Goal: Navigation & Orientation: Find specific page/section

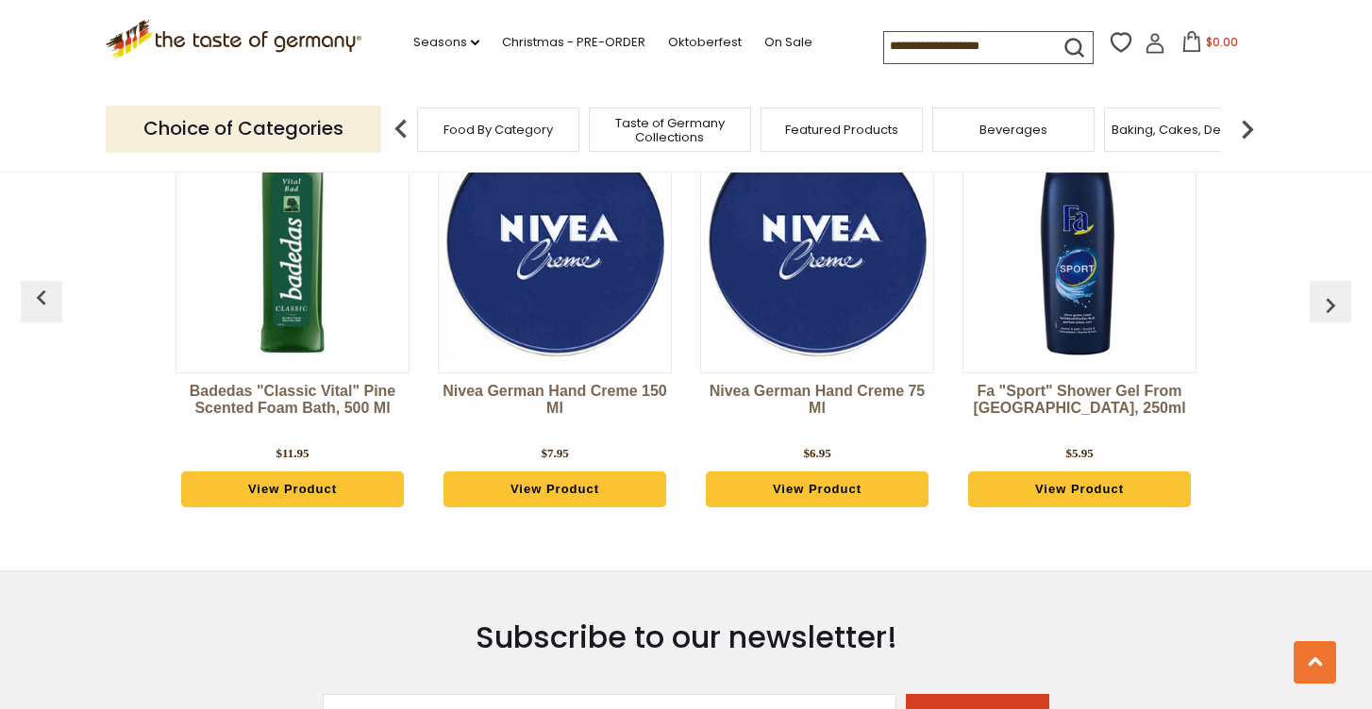
scroll to position [4160, 0]
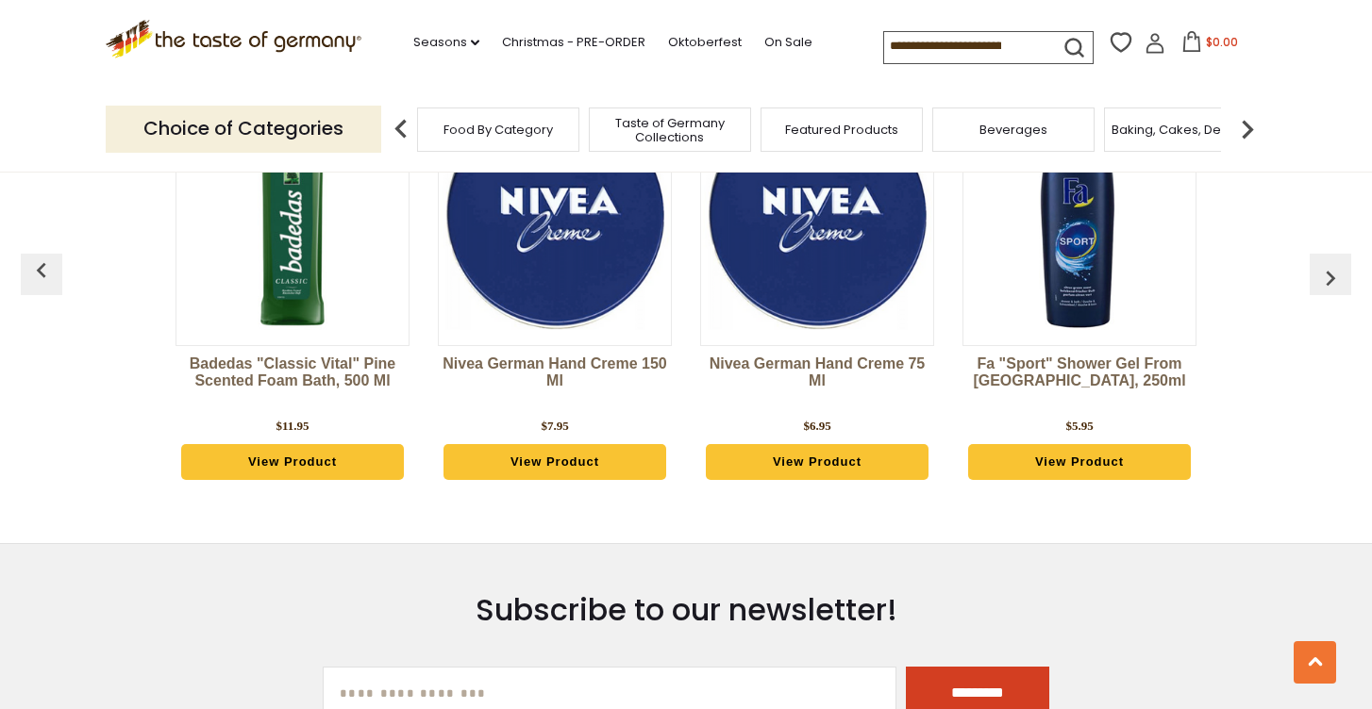
click at [675, 118] on span "Taste of Germany Collections" at bounding box center [669, 130] width 151 height 28
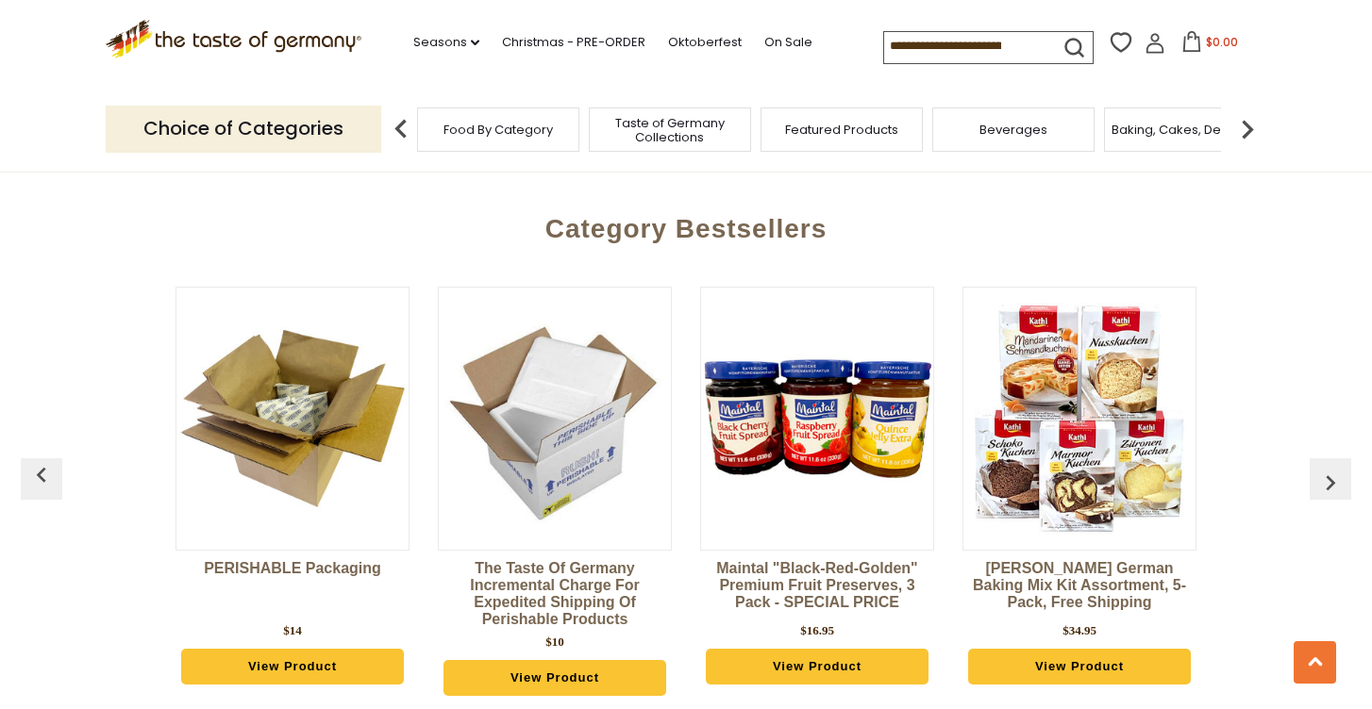
scroll to position [4556, 0]
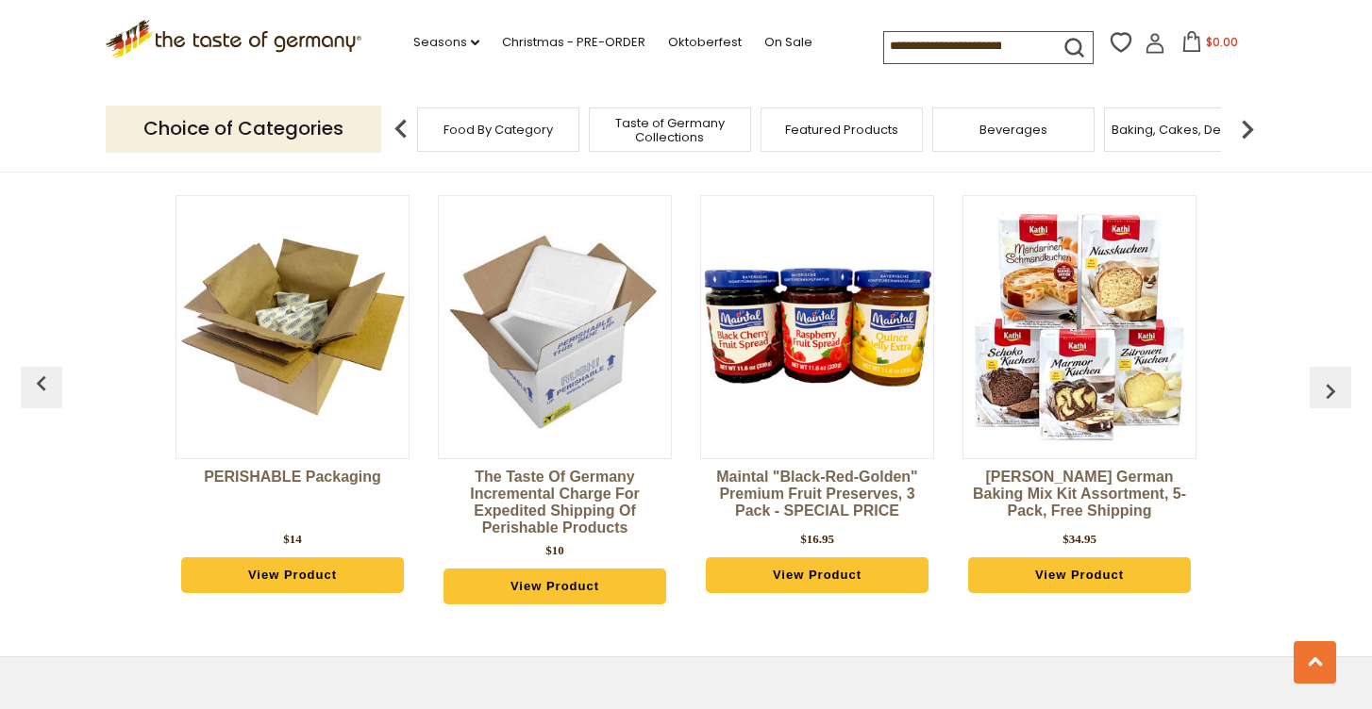
click at [1241, 124] on img at bounding box center [1247, 129] width 38 height 38
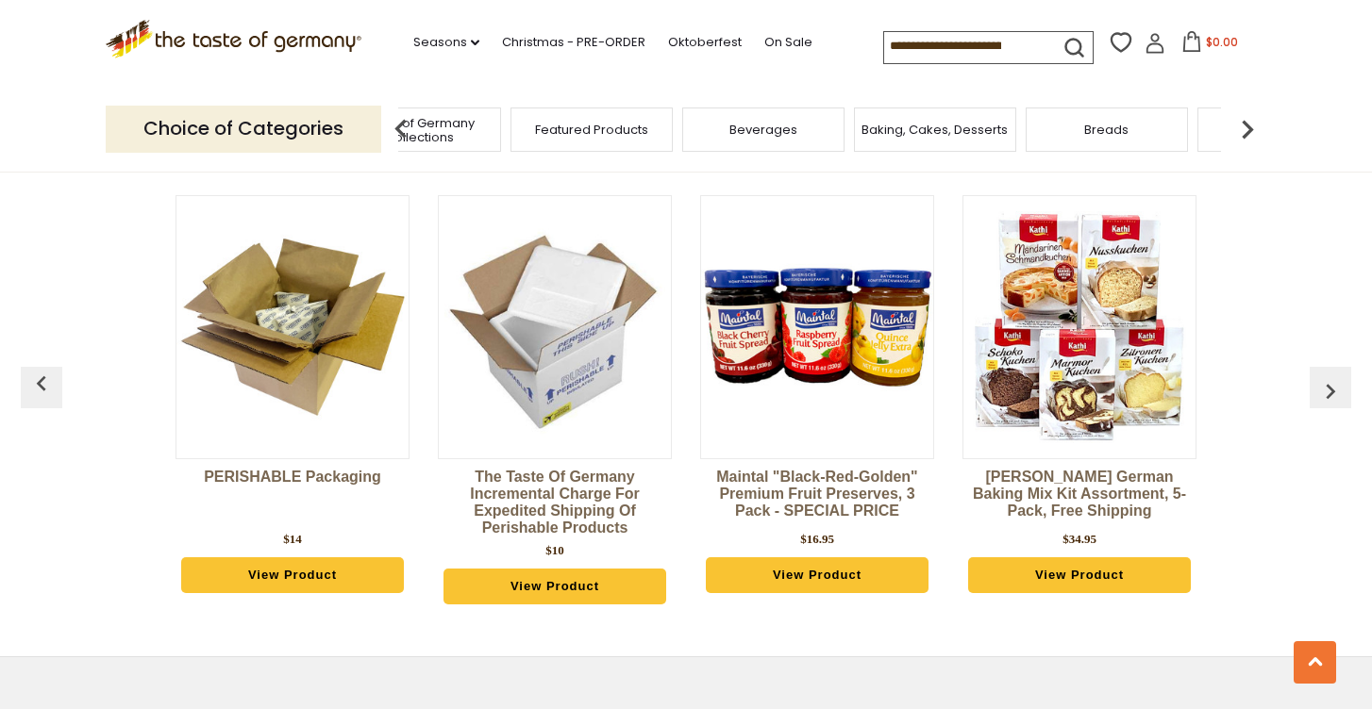
click at [1240, 124] on img at bounding box center [1247, 129] width 38 height 38
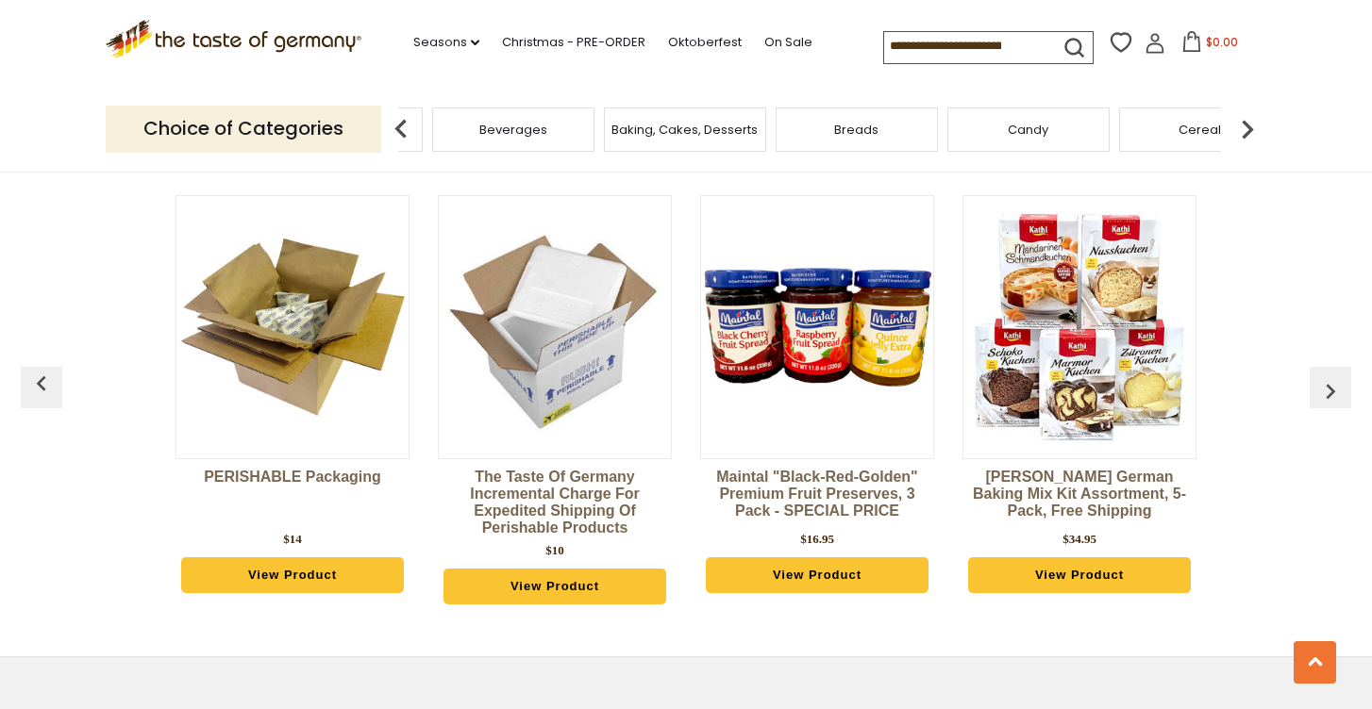
click at [1245, 120] on img at bounding box center [1247, 129] width 38 height 38
click at [977, 126] on div "Cereal" at bounding box center [950, 130] width 162 height 44
click at [974, 125] on span "Cereal" at bounding box center [963, 130] width 42 height 14
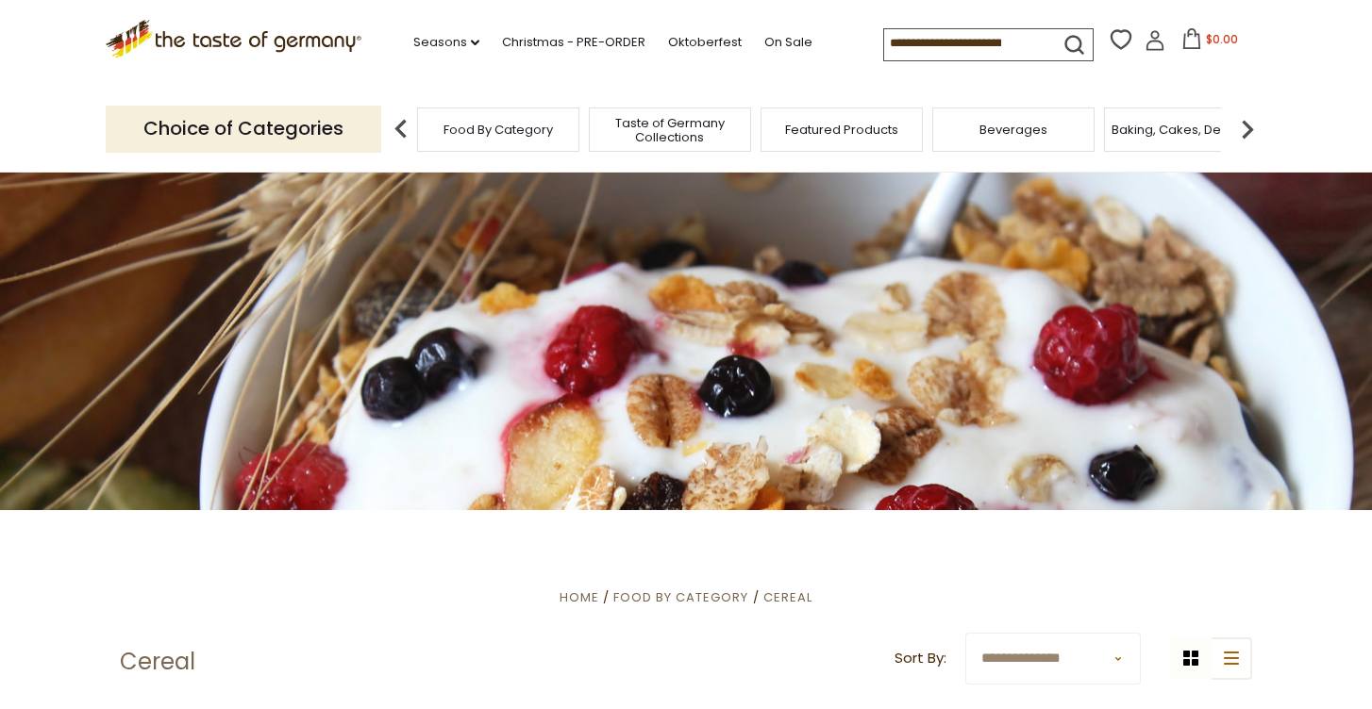
click at [1244, 129] on img at bounding box center [1247, 129] width 38 height 38
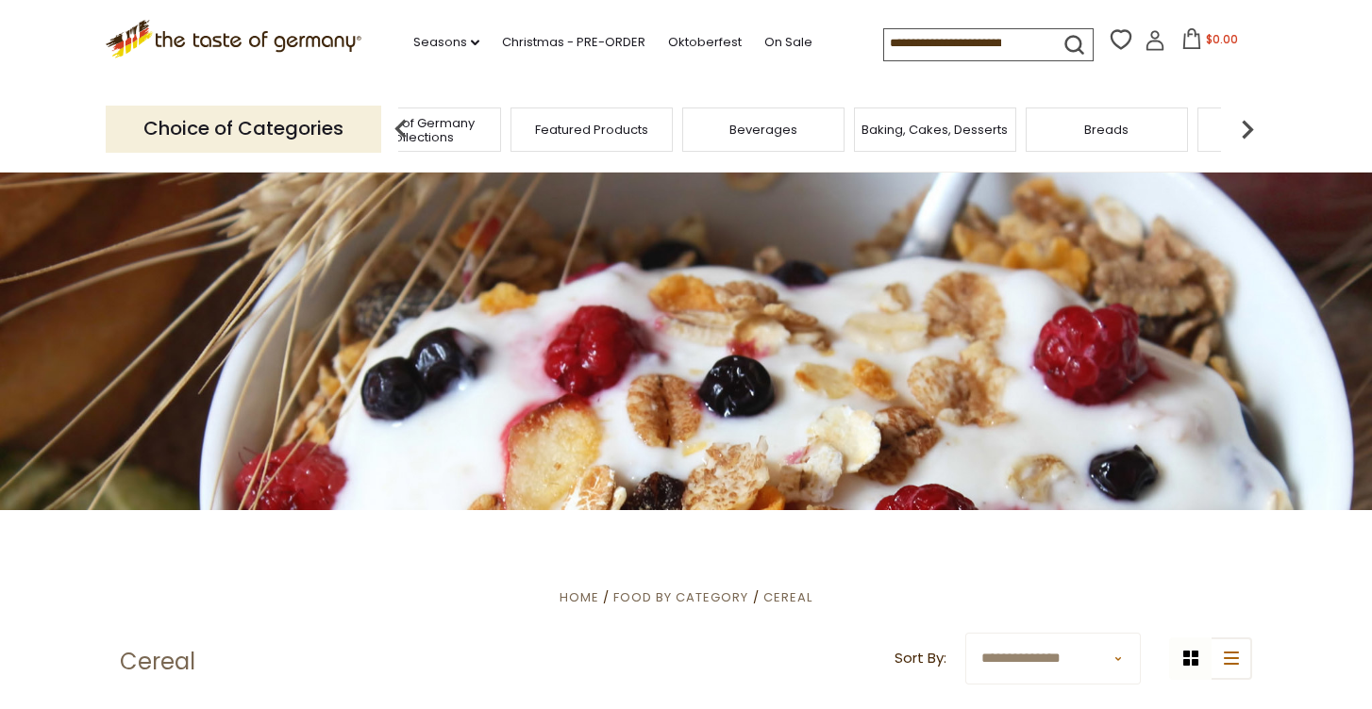
click at [1244, 127] on img at bounding box center [1247, 129] width 38 height 38
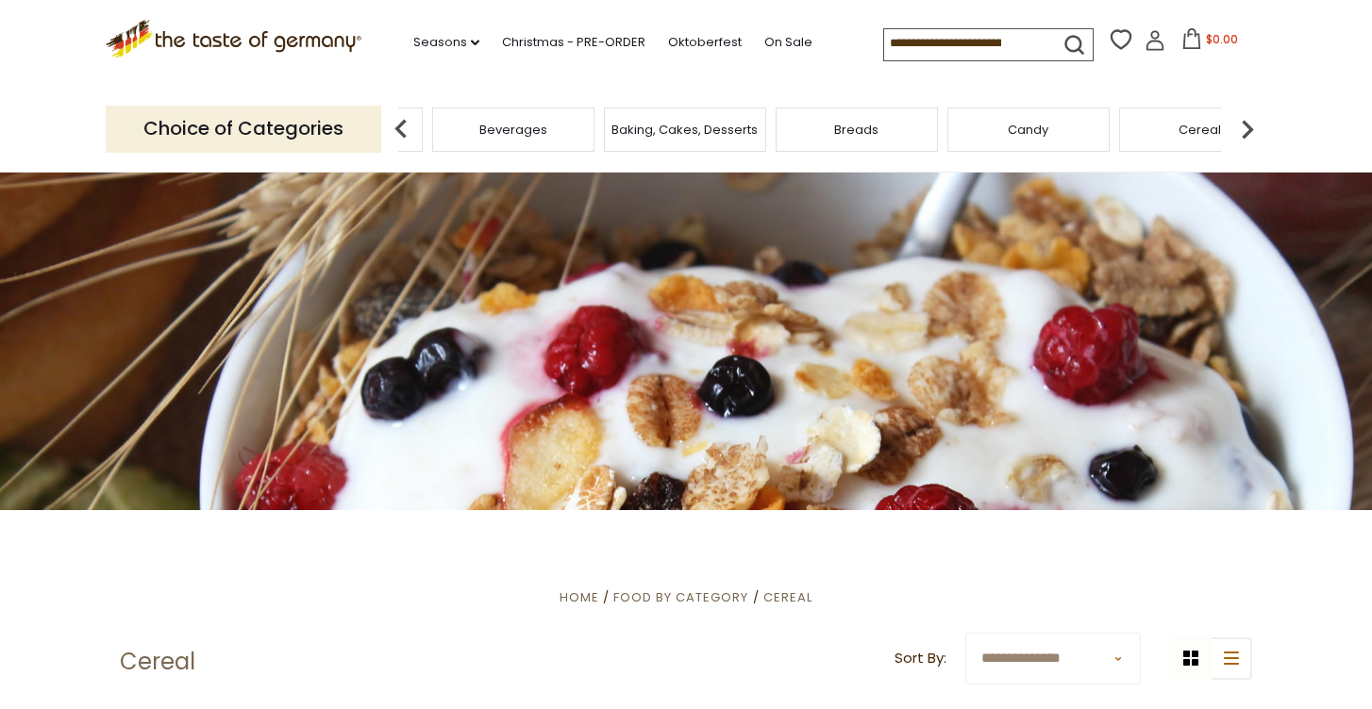
click at [1244, 127] on img at bounding box center [1247, 129] width 38 height 38
click at [1244, 128] on img at bounding box center [1247, 129] width 38 height 38
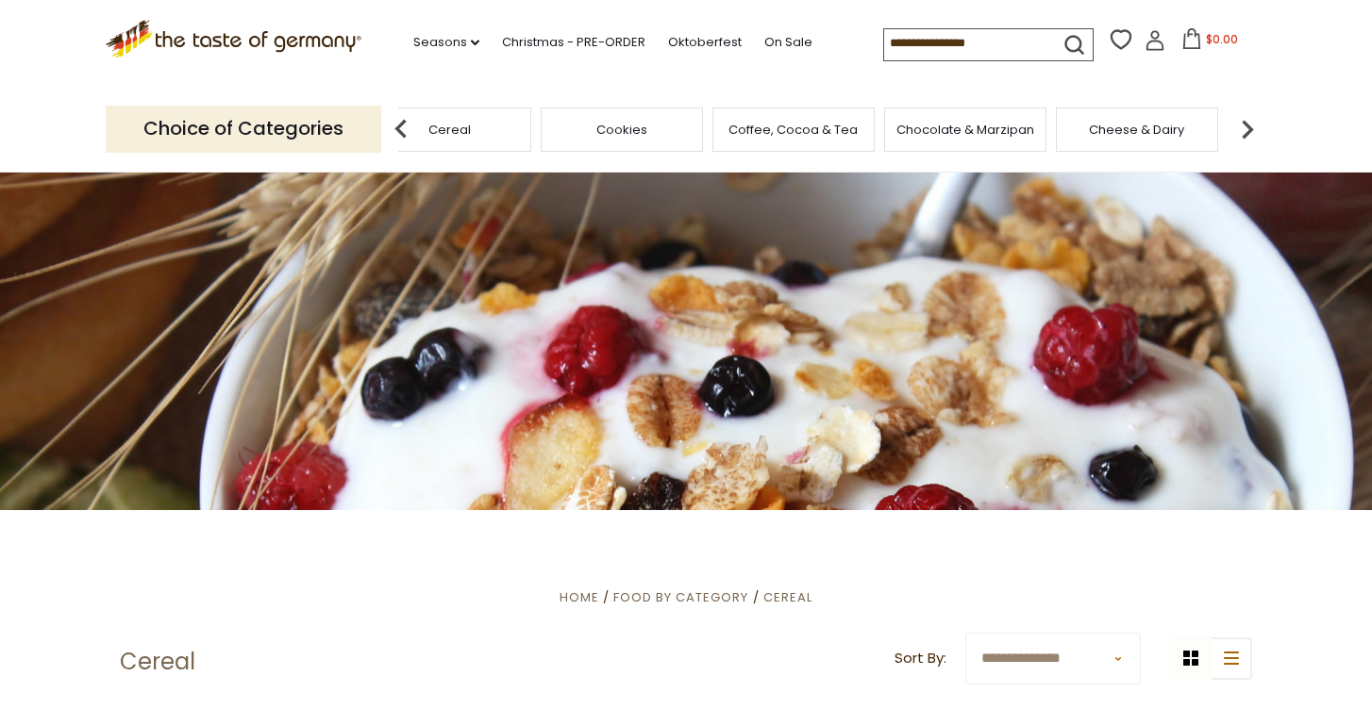
click at [1244, 129] on img at bounding box center [1247, 129] width 38 height 38
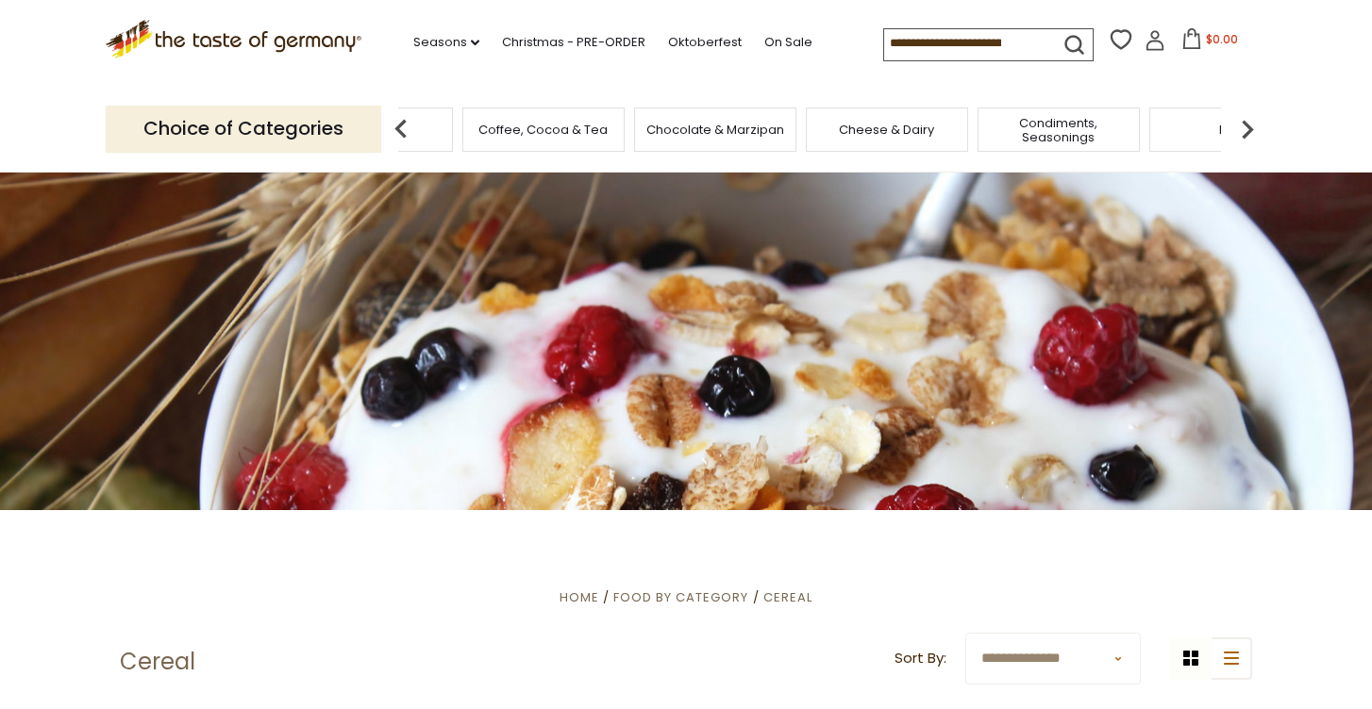
click at [1245, 129] on img at bounding box center [1247, 129] width 38 height 38
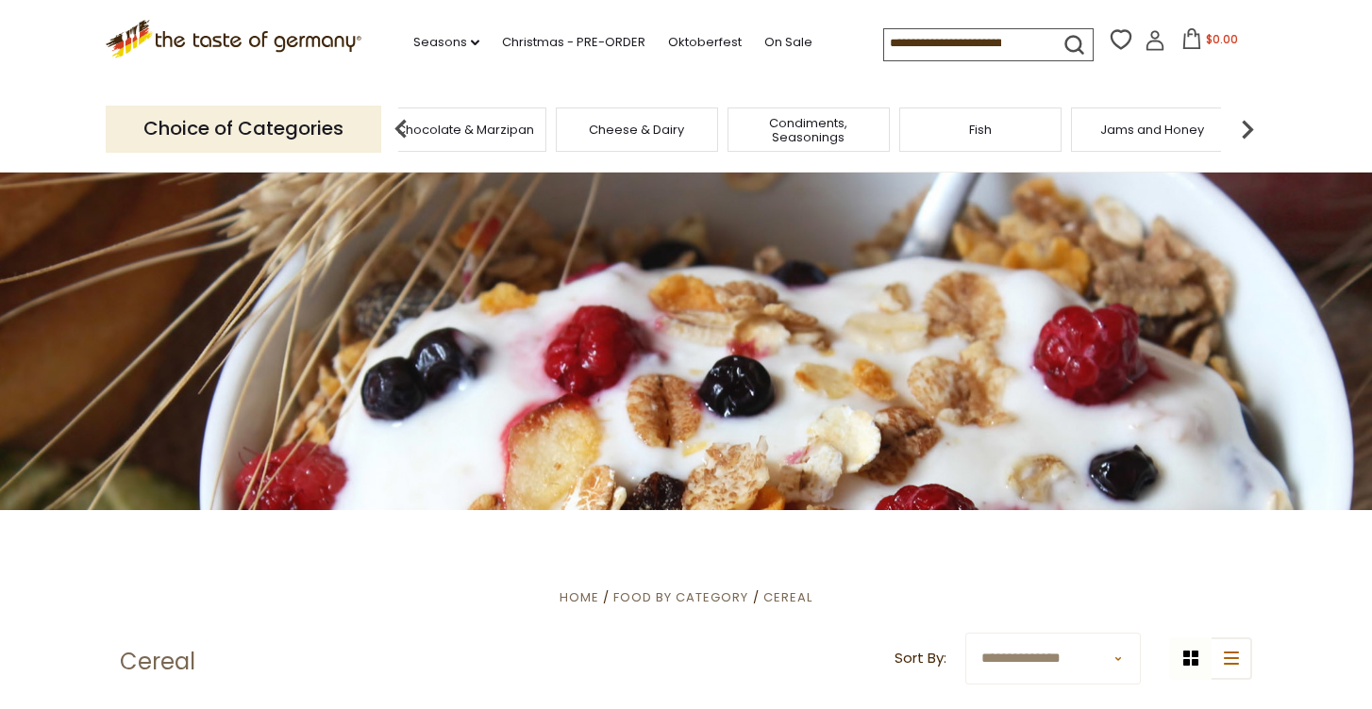
click at [1245, 130] on img at bounding box center [1247, 129] width 38 height 38
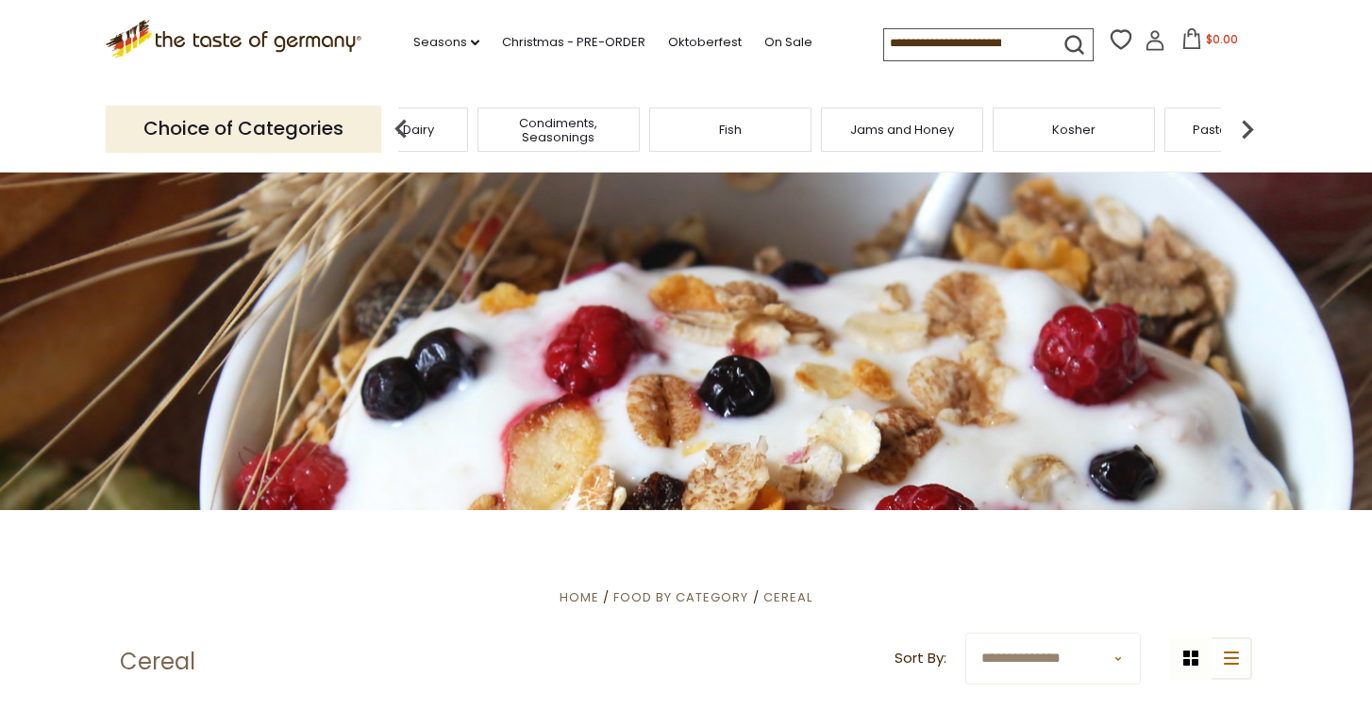
click at [932, 124] on span "Jams and Honey" at bounding box center [902, 130] width 104 height 14
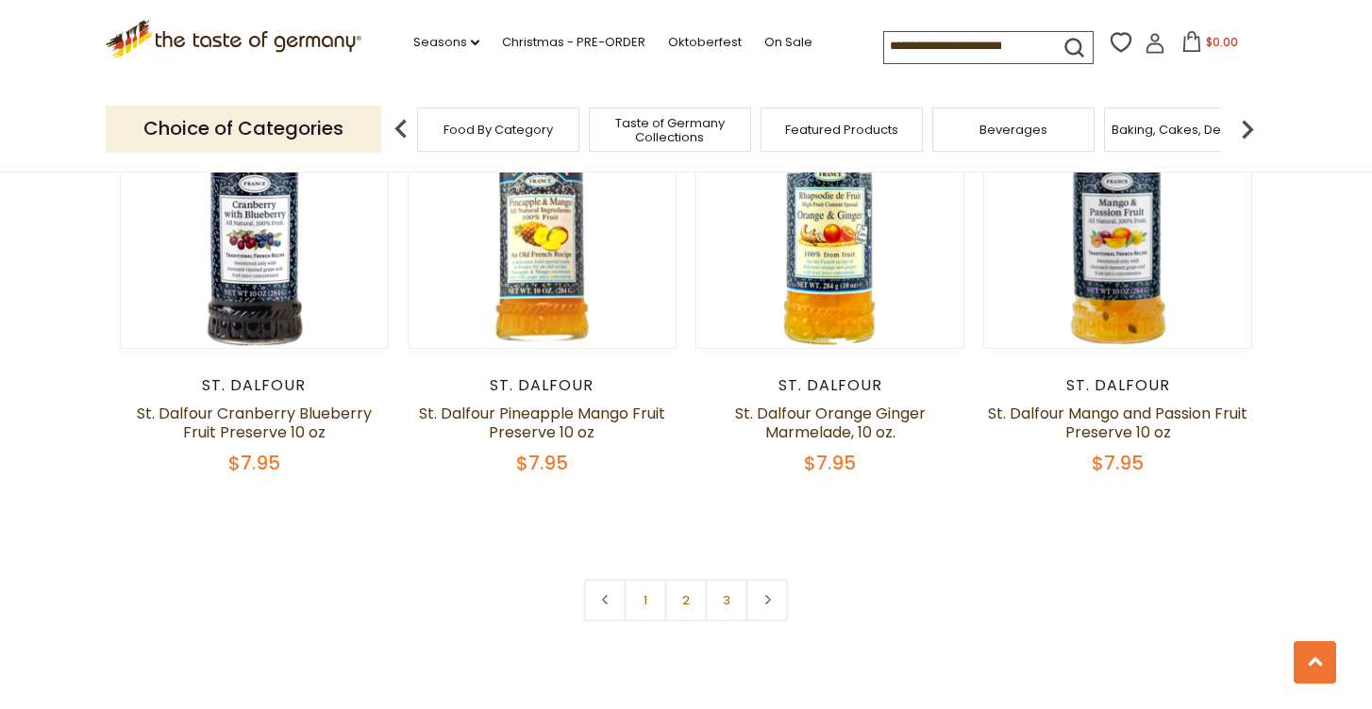
scroll to position [4282, 0]
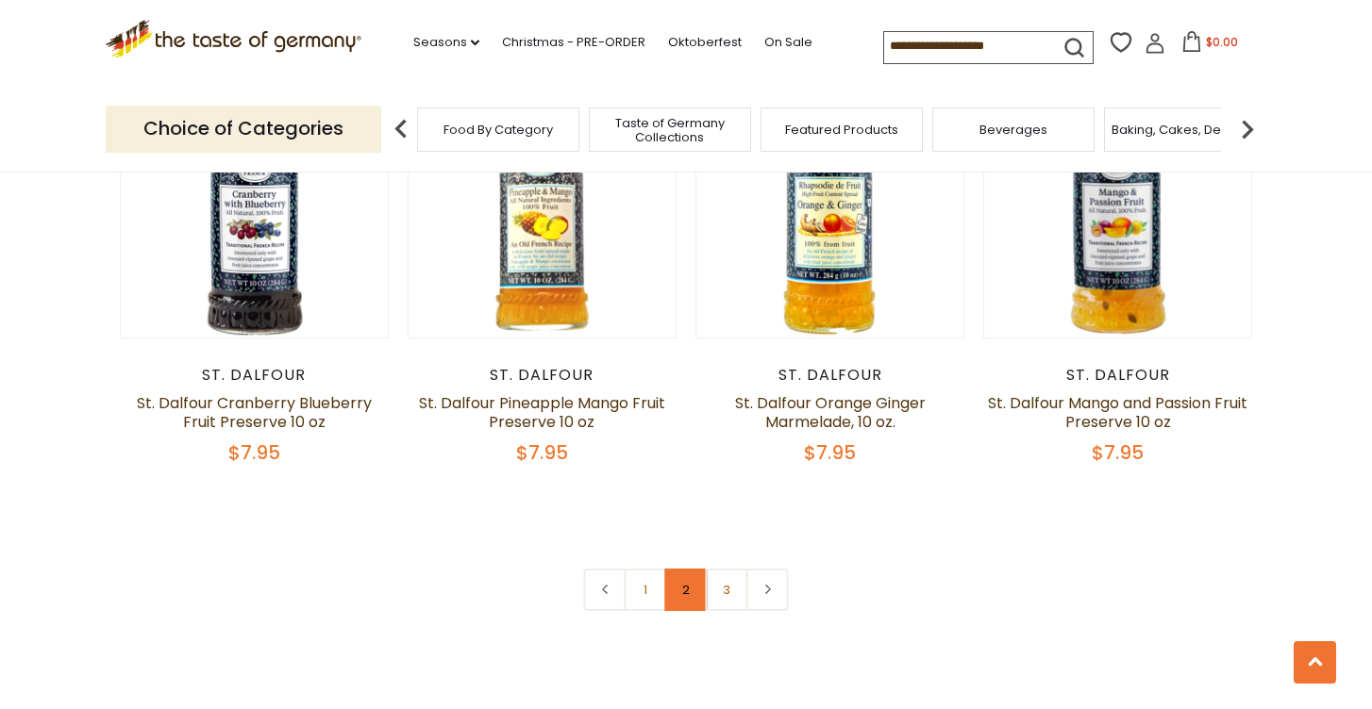
click at [685, 575] on link "2" at bounding box center [686, 590] width 42 height 42
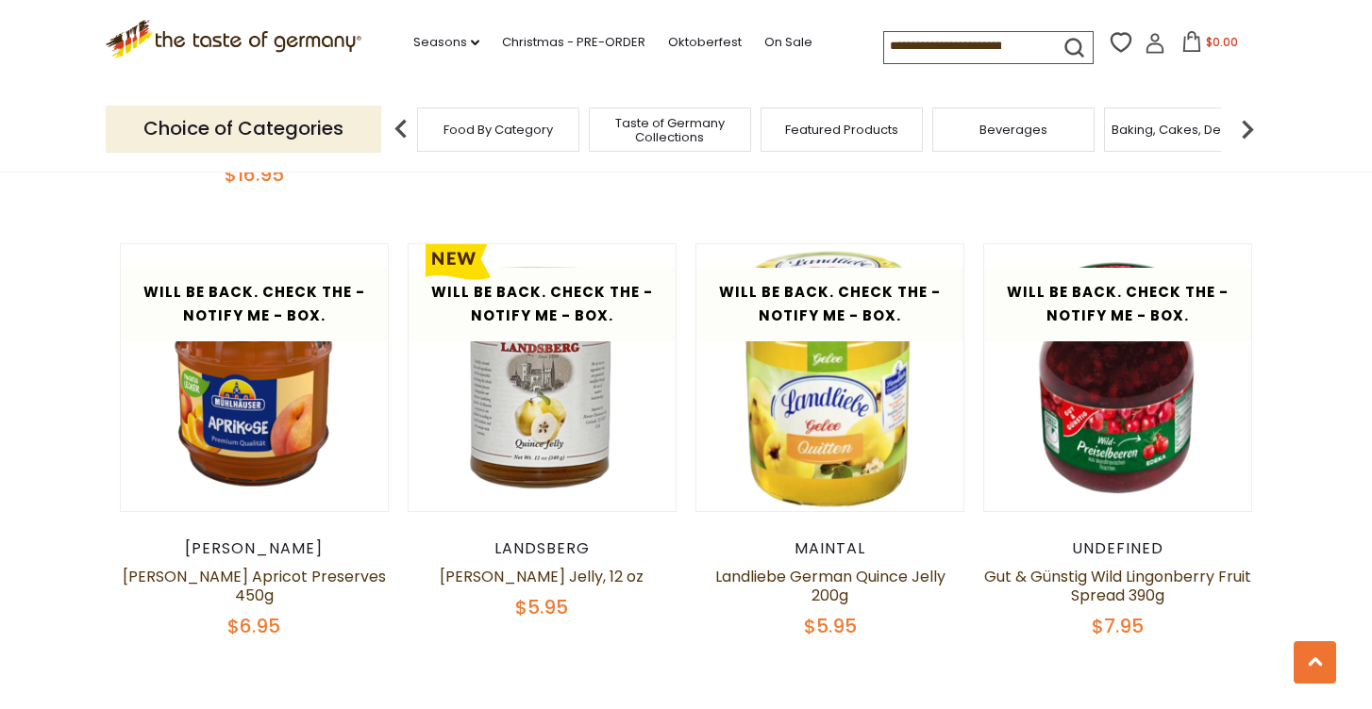
scroll to position [4344, 0]
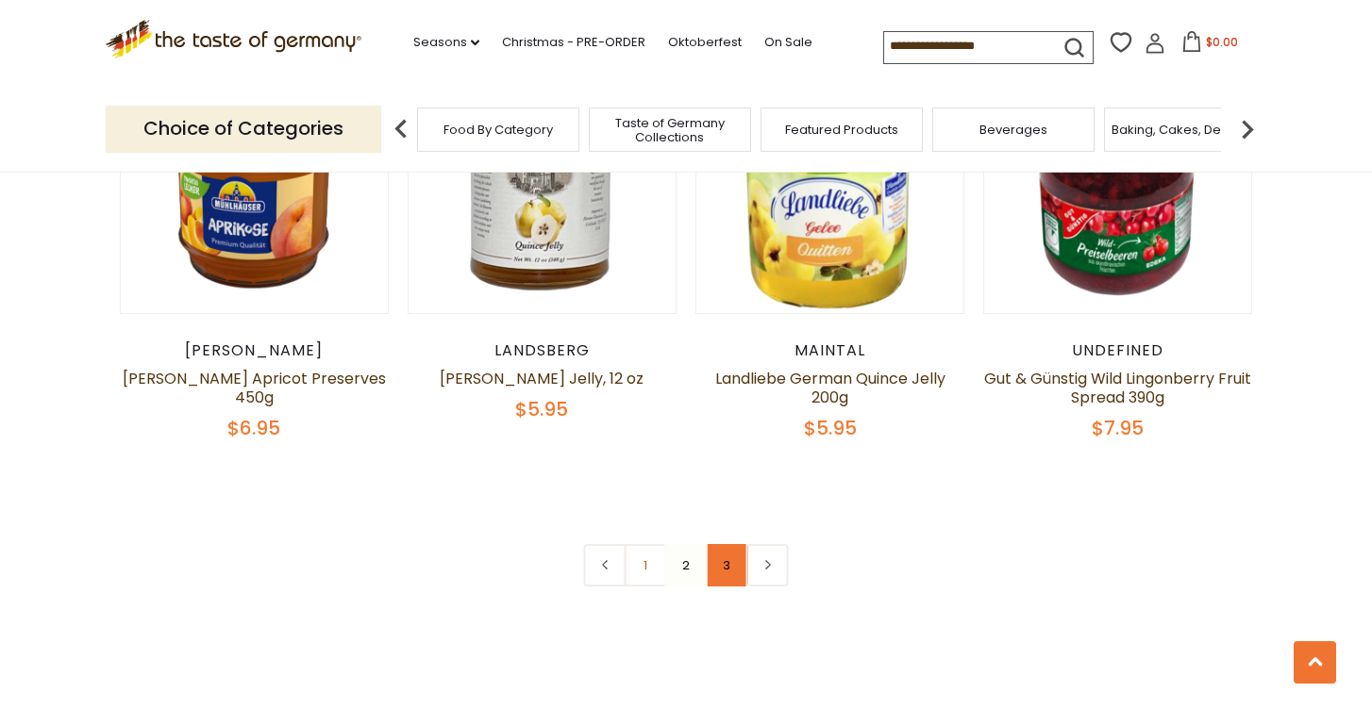
click at [725, 565] on link "3" at bounding box center [727, 565] width 42 height 42
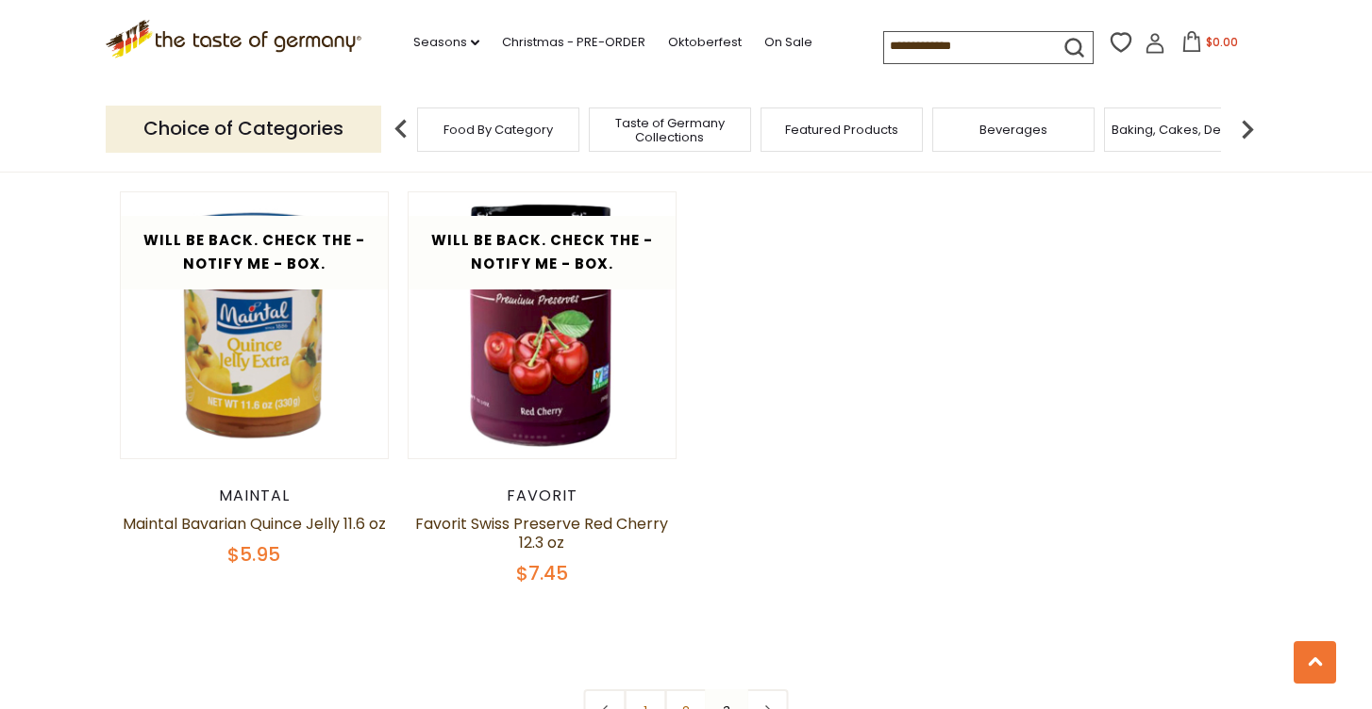
scroll to position [3706, 0]
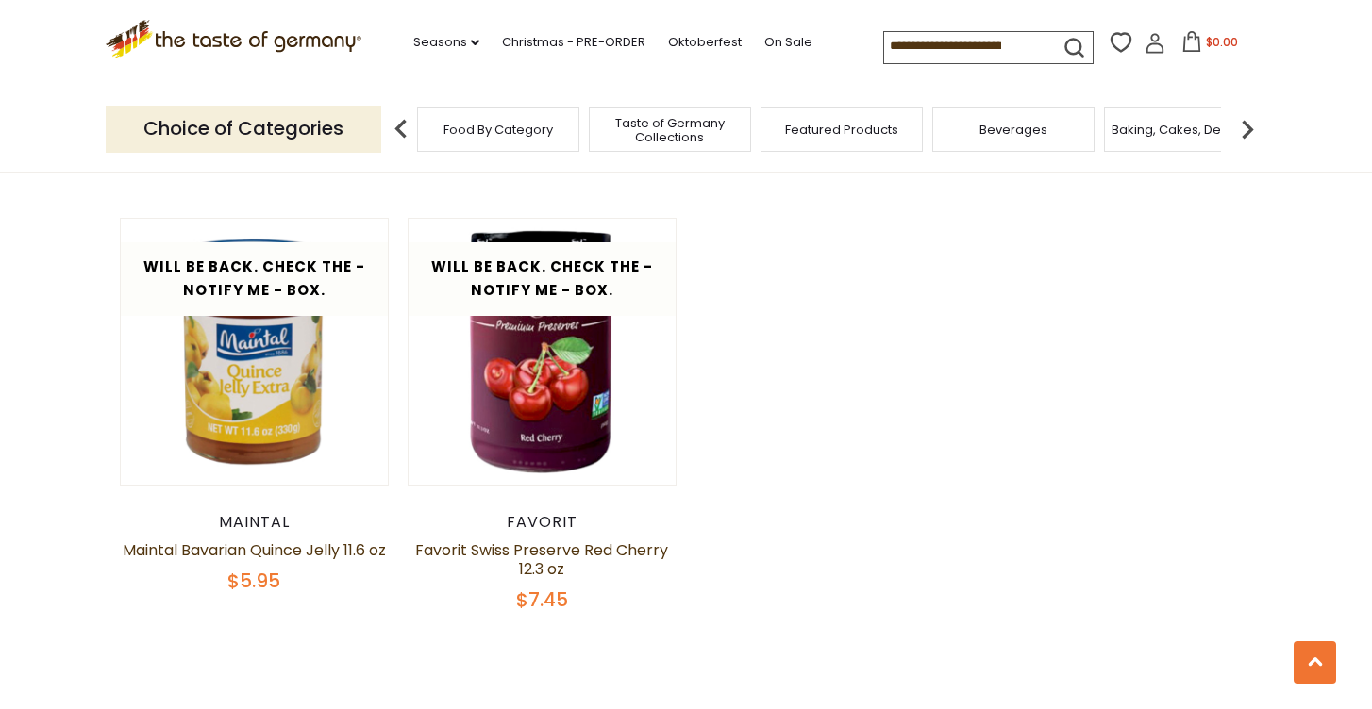
click at [1243, 128] on img at bounding box center [1247, 129] width 38 height 38
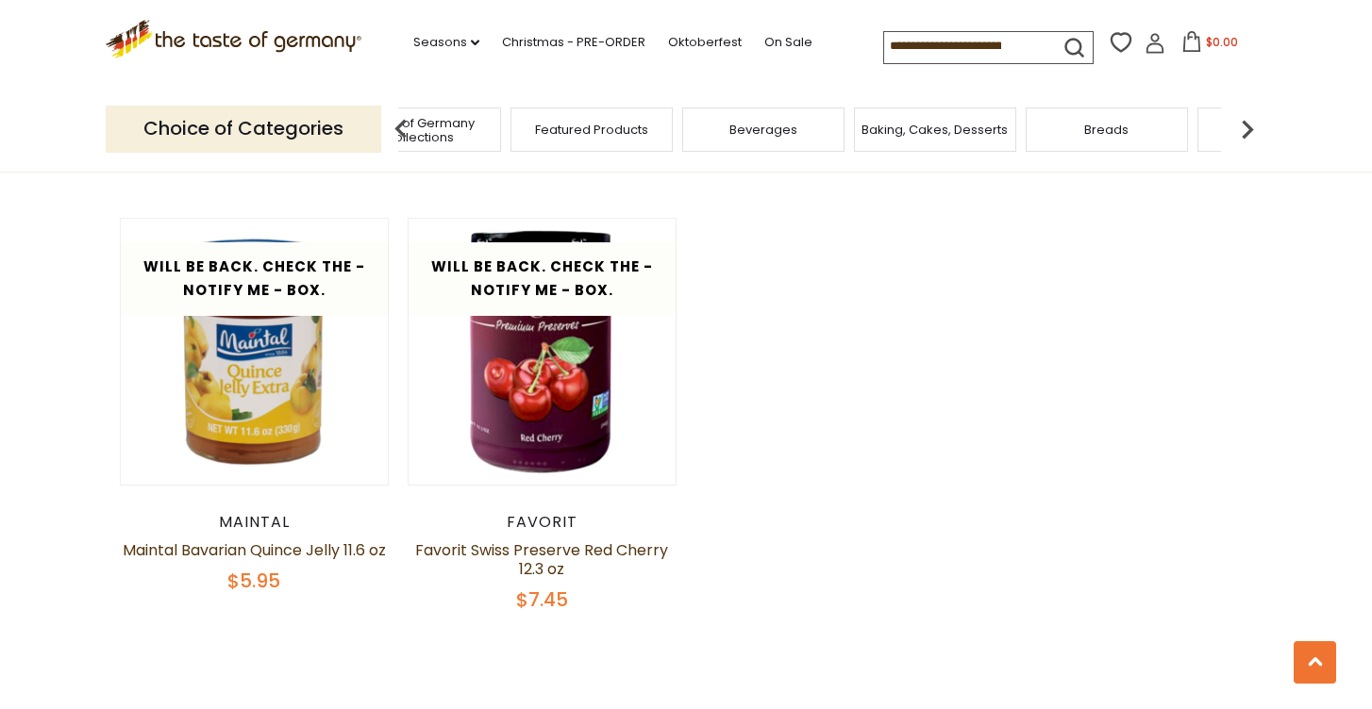
click at [1242, 128] on img at bounding box center [1247, 129] width 38 height 38
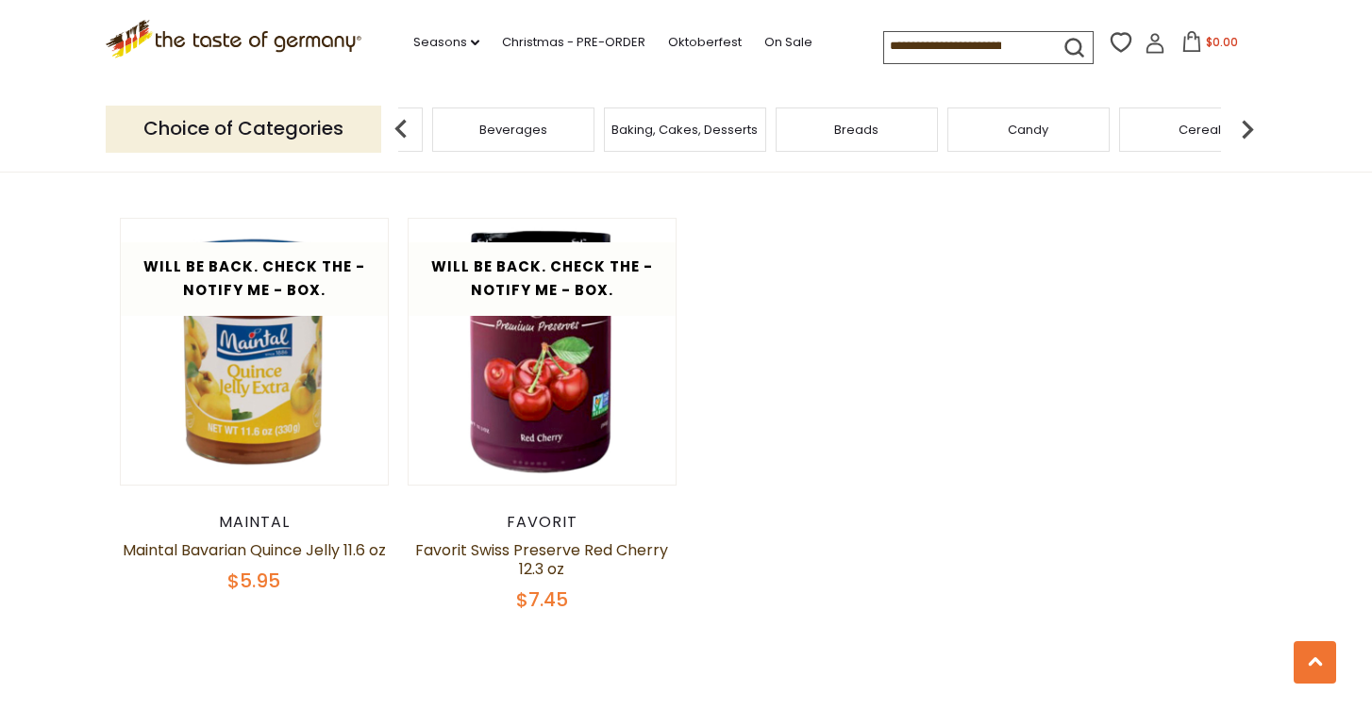
click at [1242, 128] on img at bounding box center [1247, 129] width 38 height 38
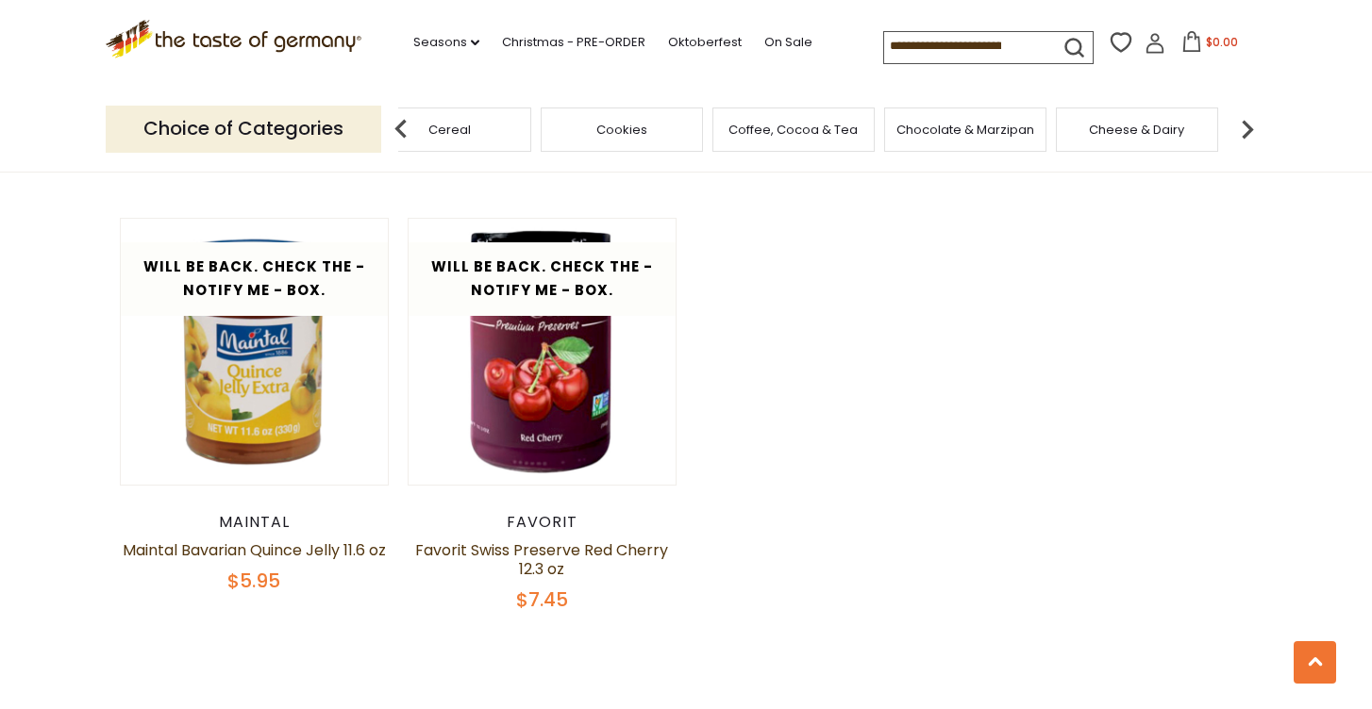
click at [1243, 128] on img at bounding box center [1247, 129] width 38 height 38
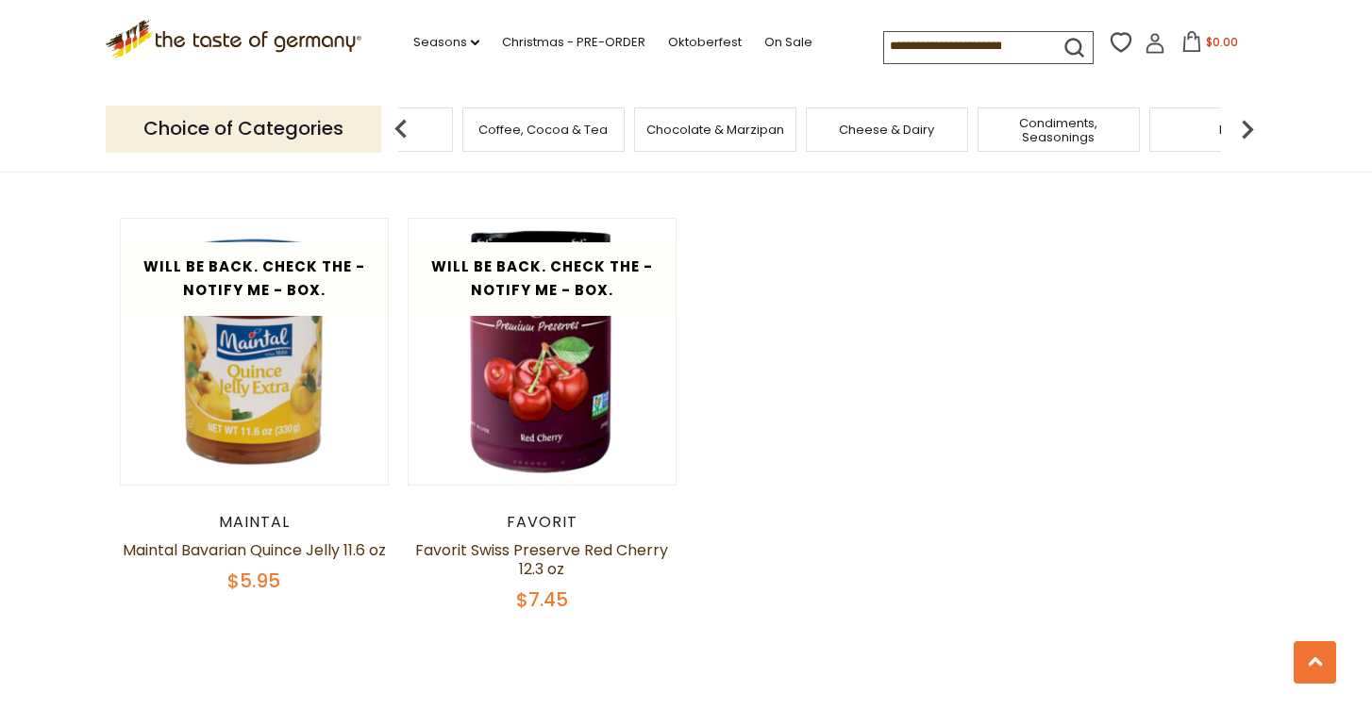
click at [1243, 127] on img at bounding box center [1247, 129] width 38 height 38
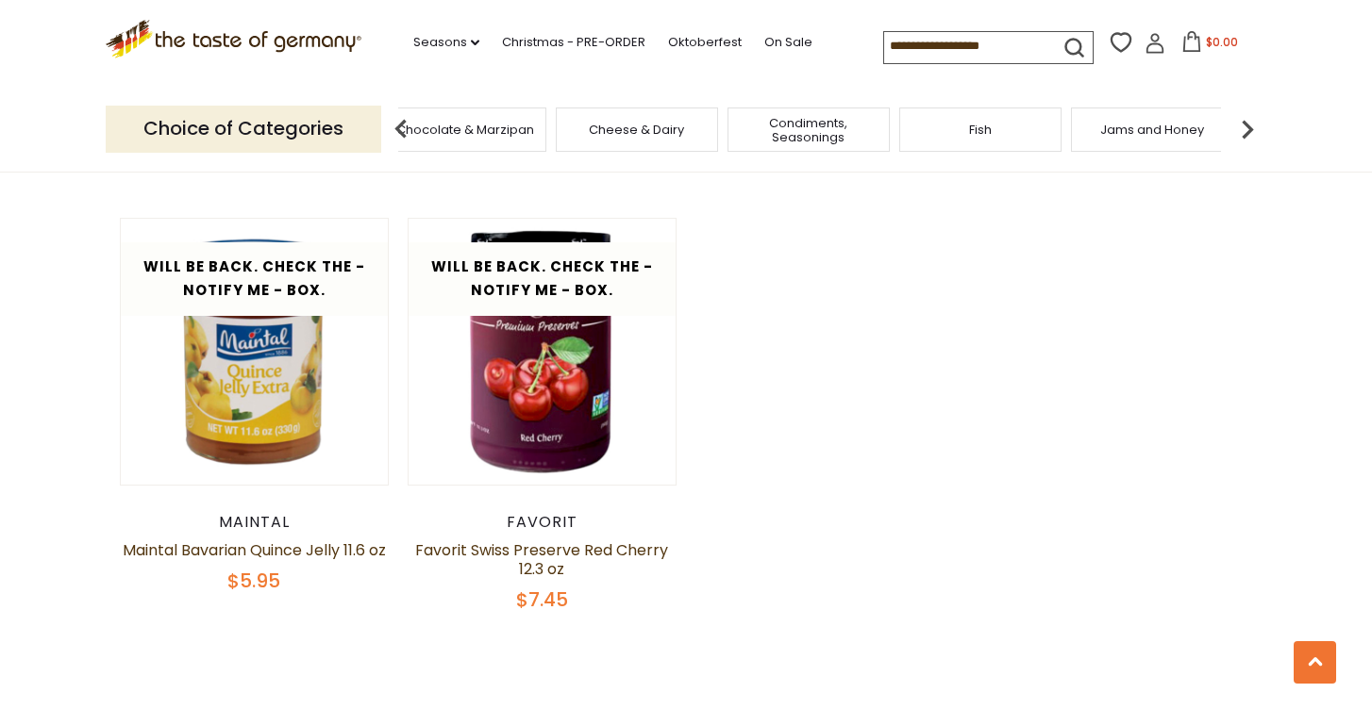
click at [1243, 127] on img at bounding box center [1247, 129] width 38 height 38
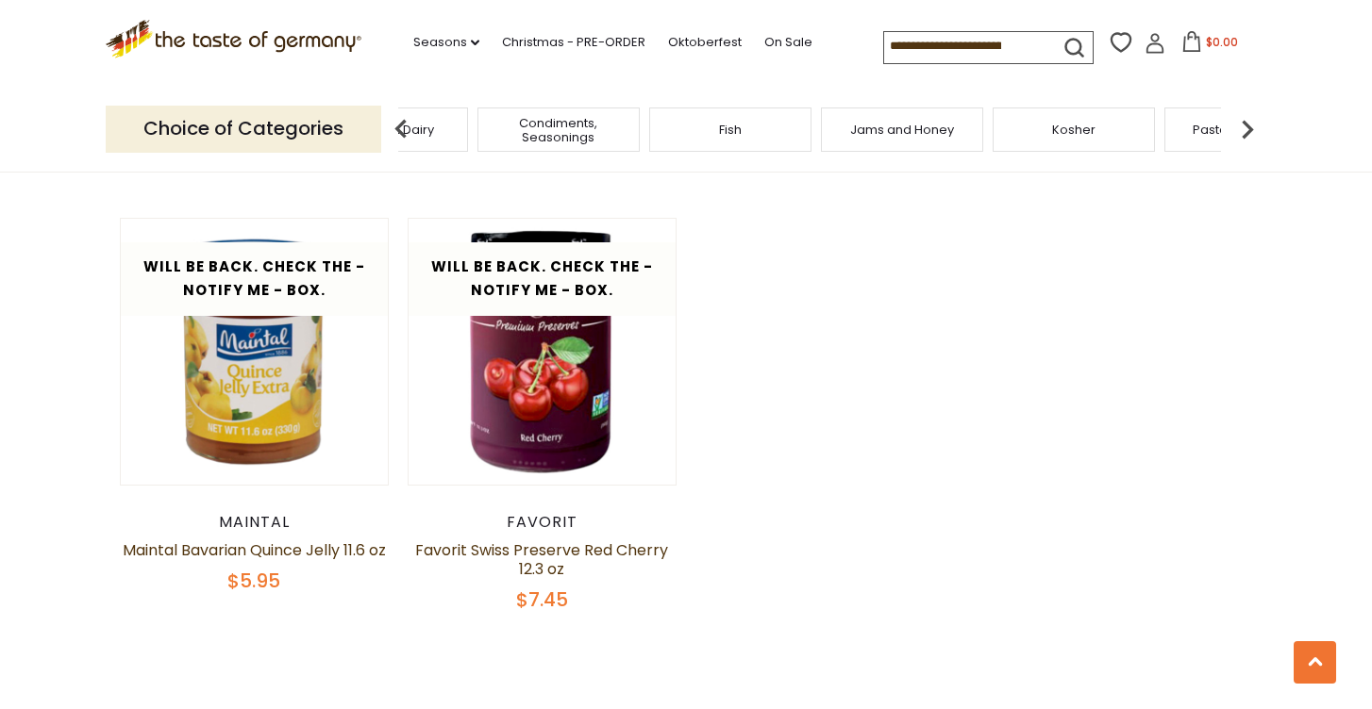
click at [1243, 127] on img at bounding box center [1247, 129] width 38 height 38
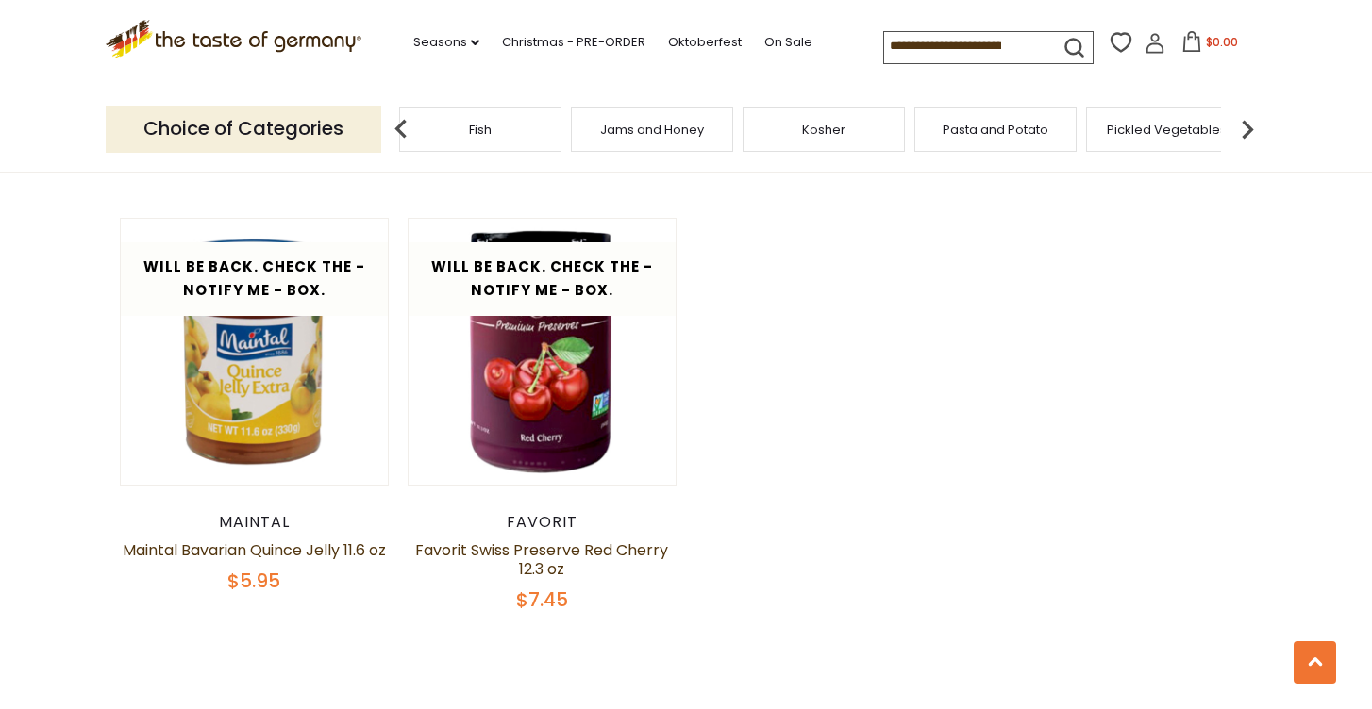
click at [1243, 127] on img at bounding box center [1247, 129] width 38 height 38
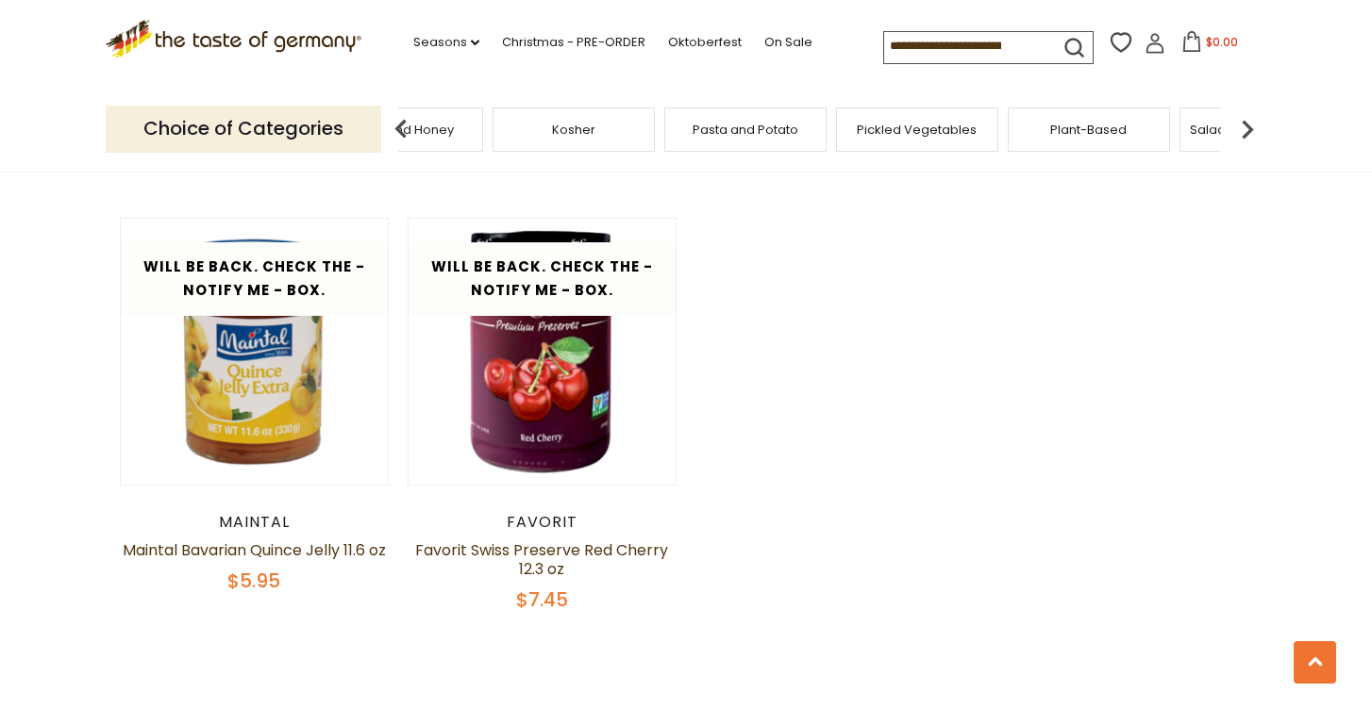
click at [1243, 127] on img at bounding box center [1247, 129] width 38 height 38
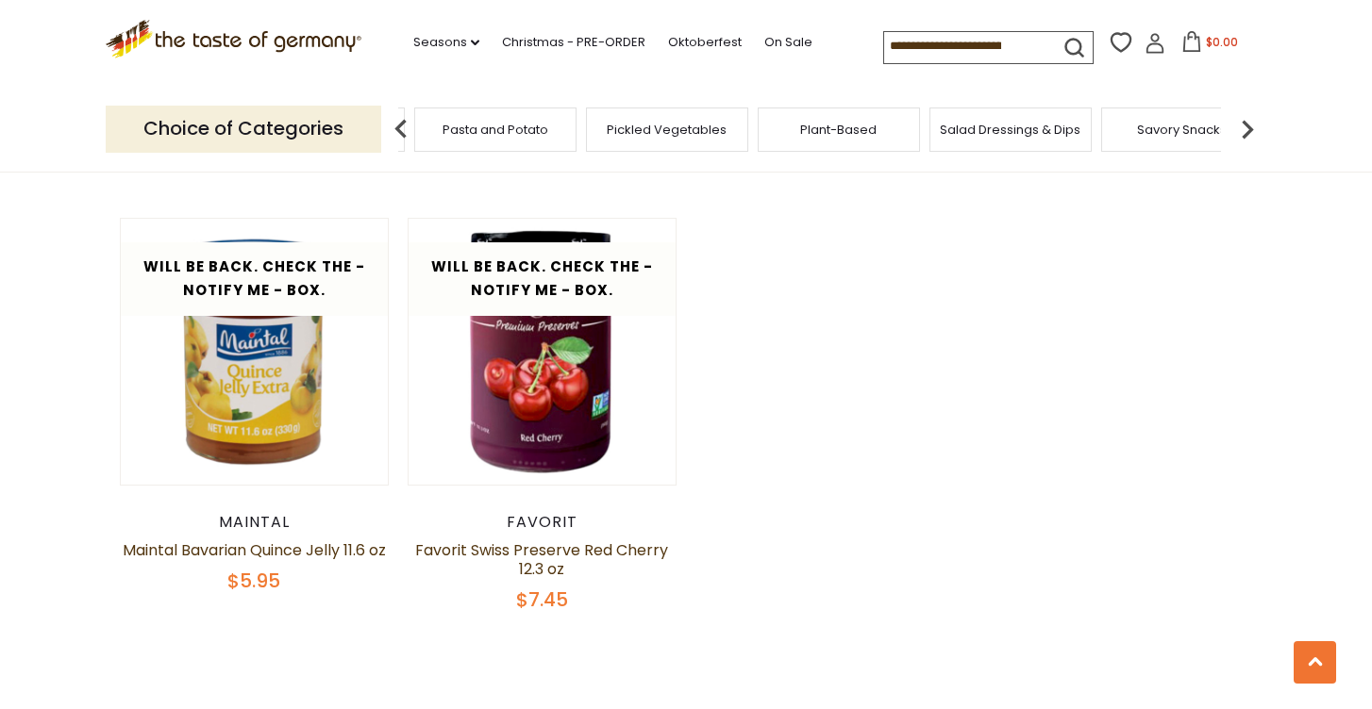
click at [1243, 127] on img at bounding box center [1247, 129] width 38 height 38
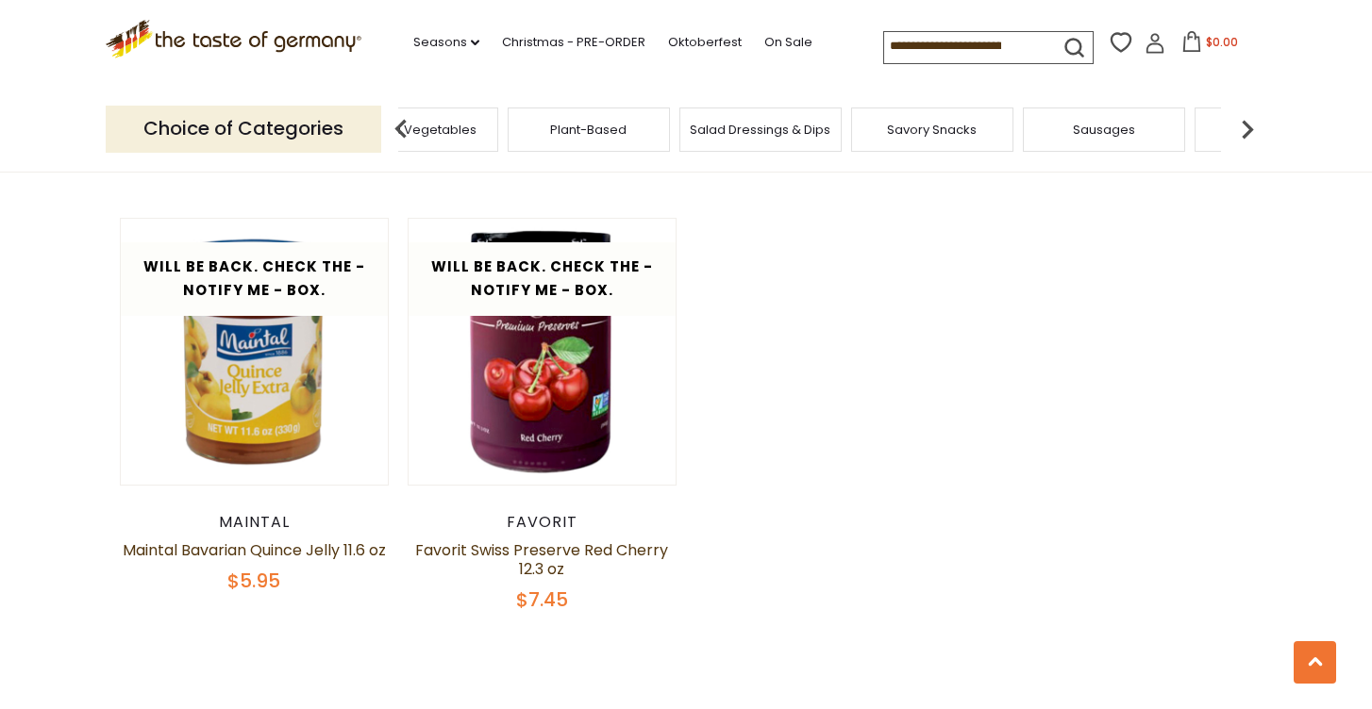
click at [1243, 127] on img at bounding box center [1247, 129] width 38 height 38
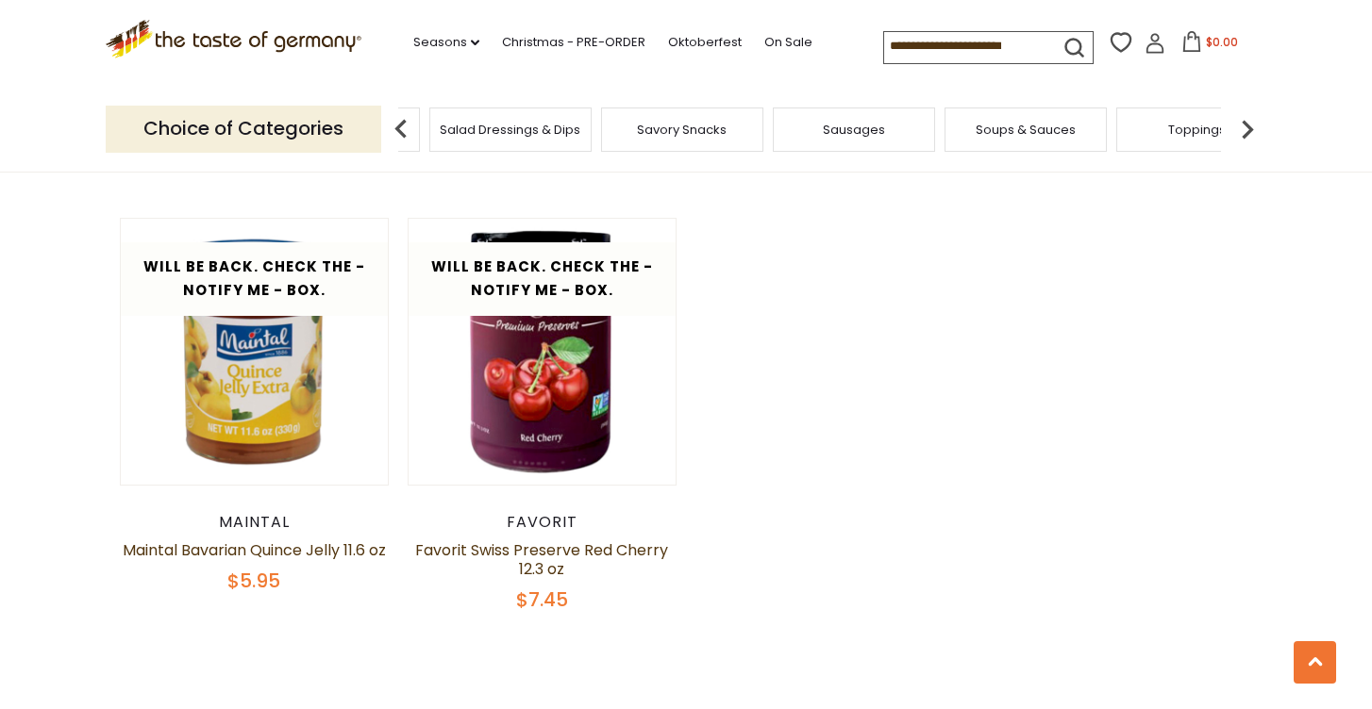
click at [1243, 126] on img at bounding box center [1247, 129] width 38 height 38
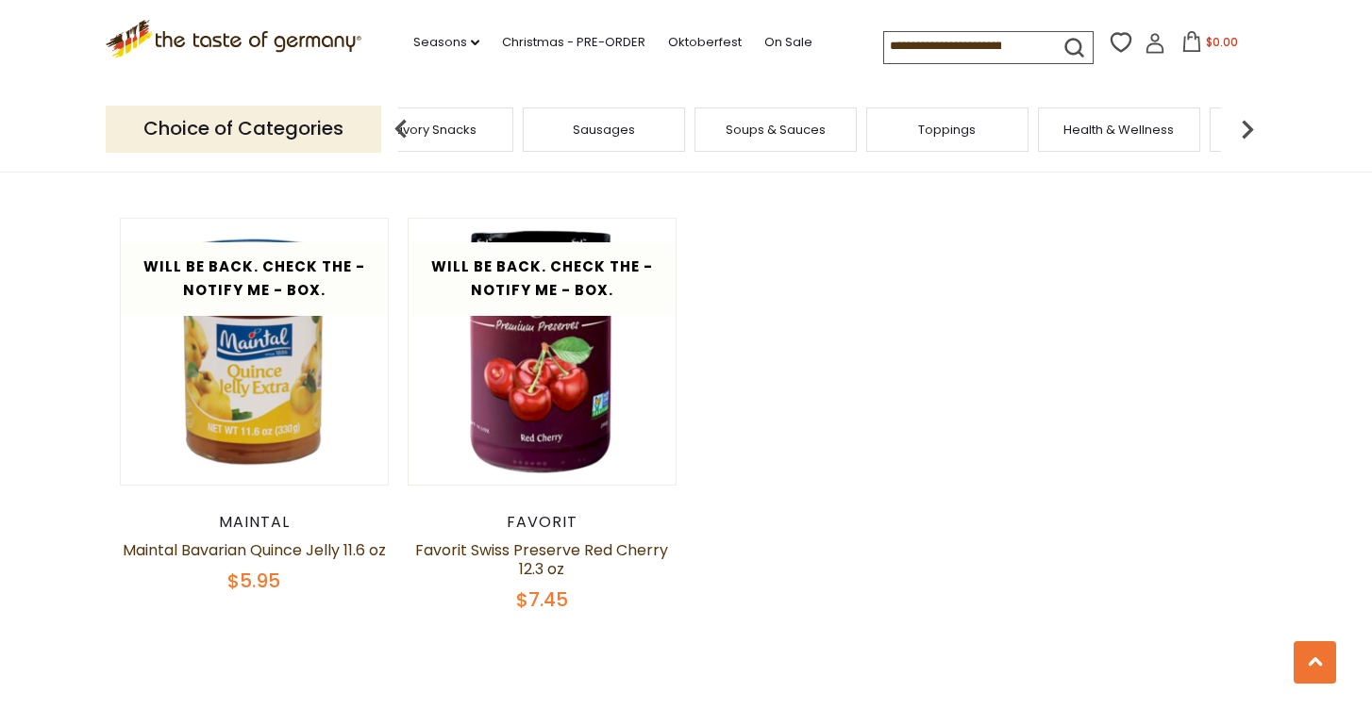
click at [1243, 126] on img at bounding box center [1247, 129] width 38 height 38
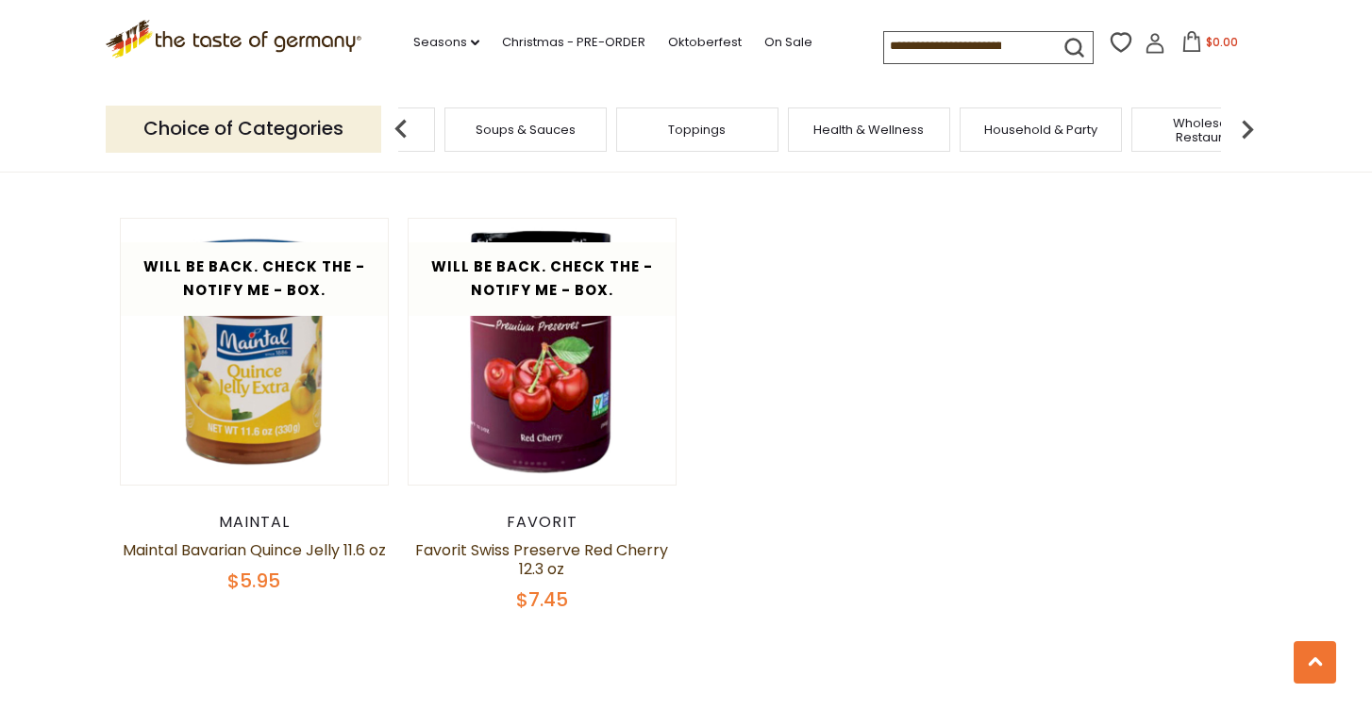
click at [880, 129] on span "Health & Wellness" at bounding box center [868, 130] width 110 height 14
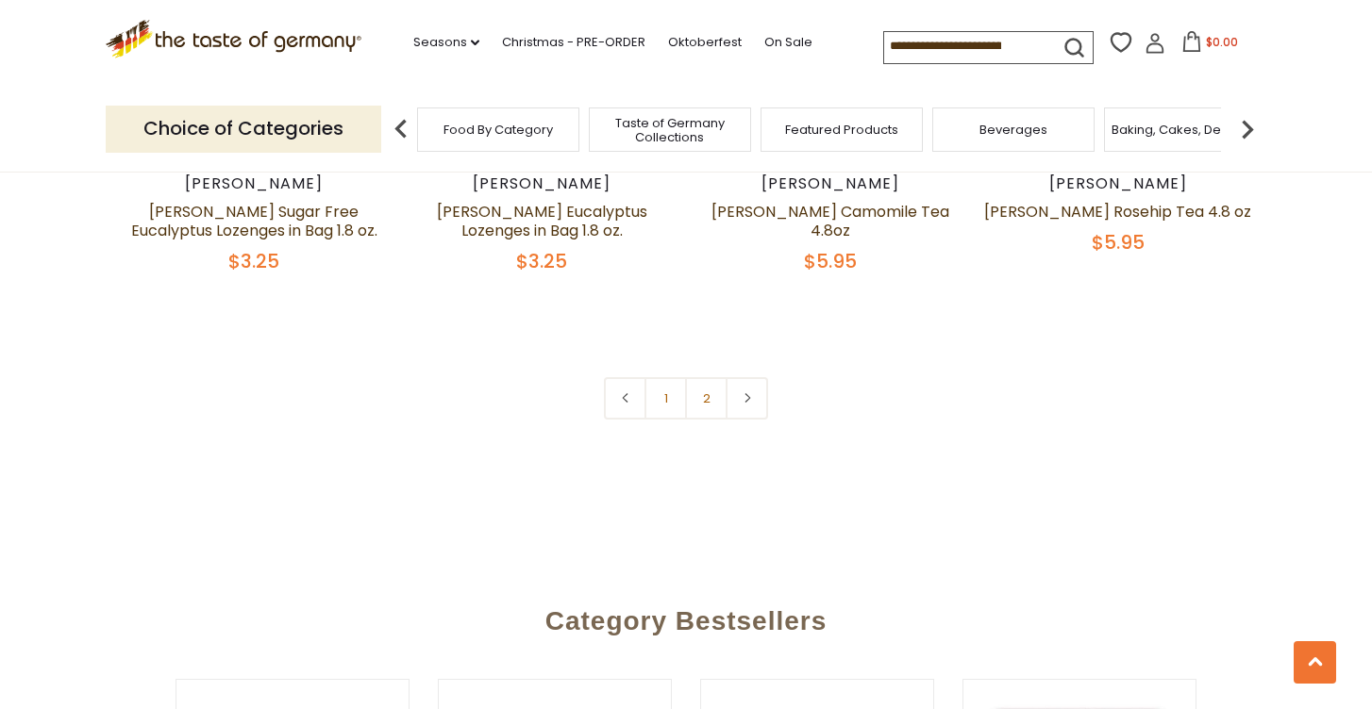
scroll to position [4606, 0]
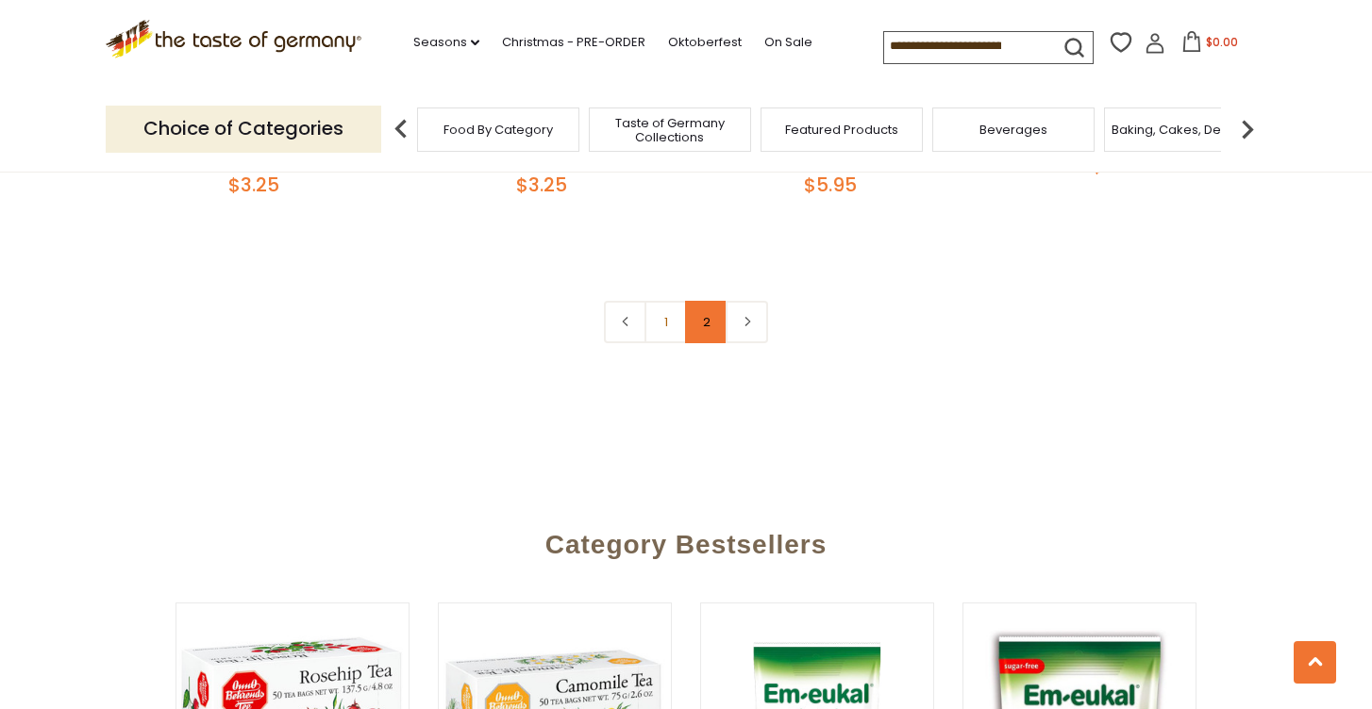
click at [709, 337] on link "2" at bounding box center [706, 322] width 42 height 42
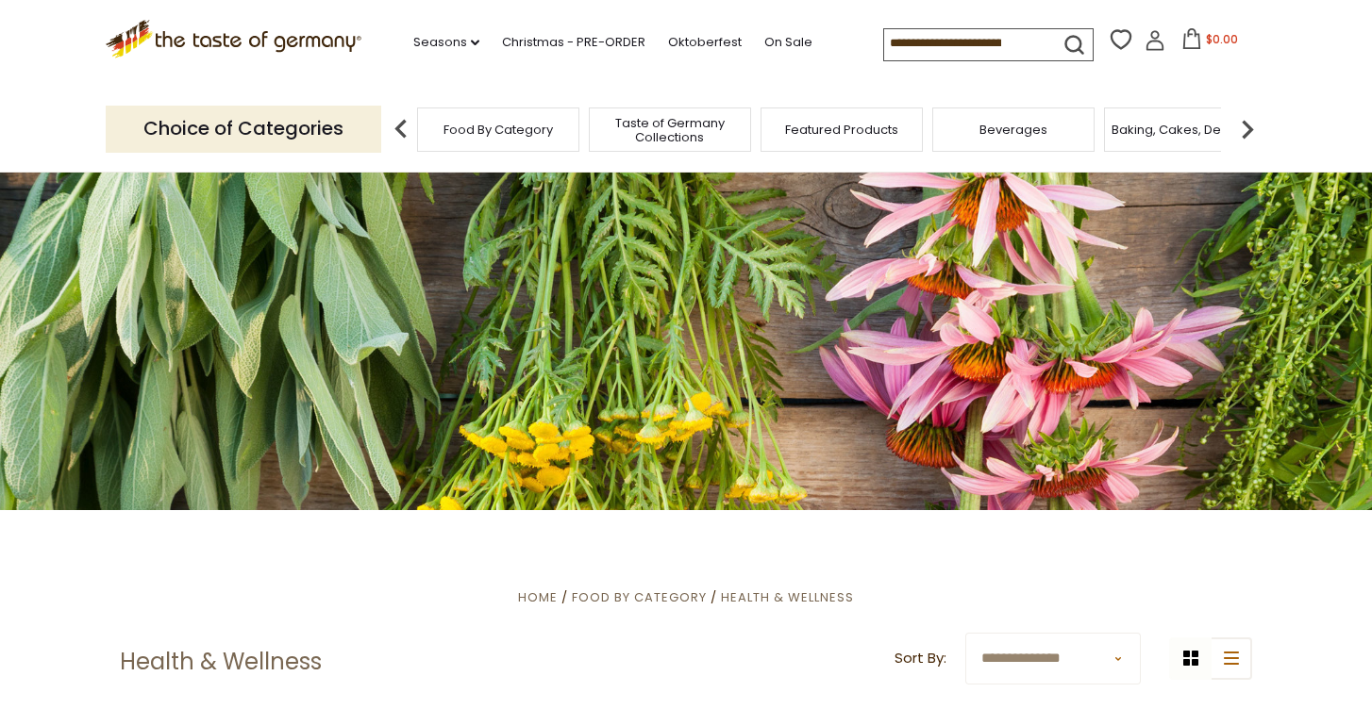
scroll to position [0, 0]
click at [1248, 125] on img at bounding box center [1247, 129] width 38 height 38
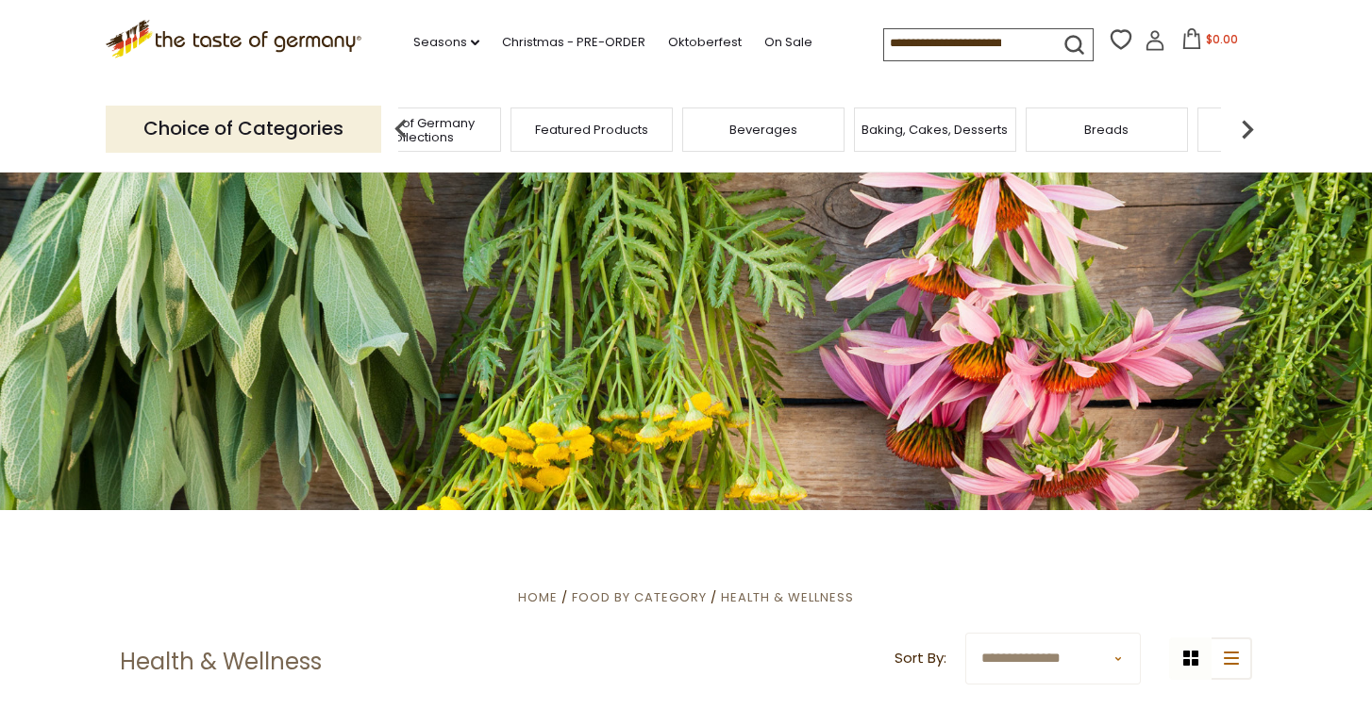
click at [1248, 125] on img at bounding box center [1247, 129] width 38 height 38
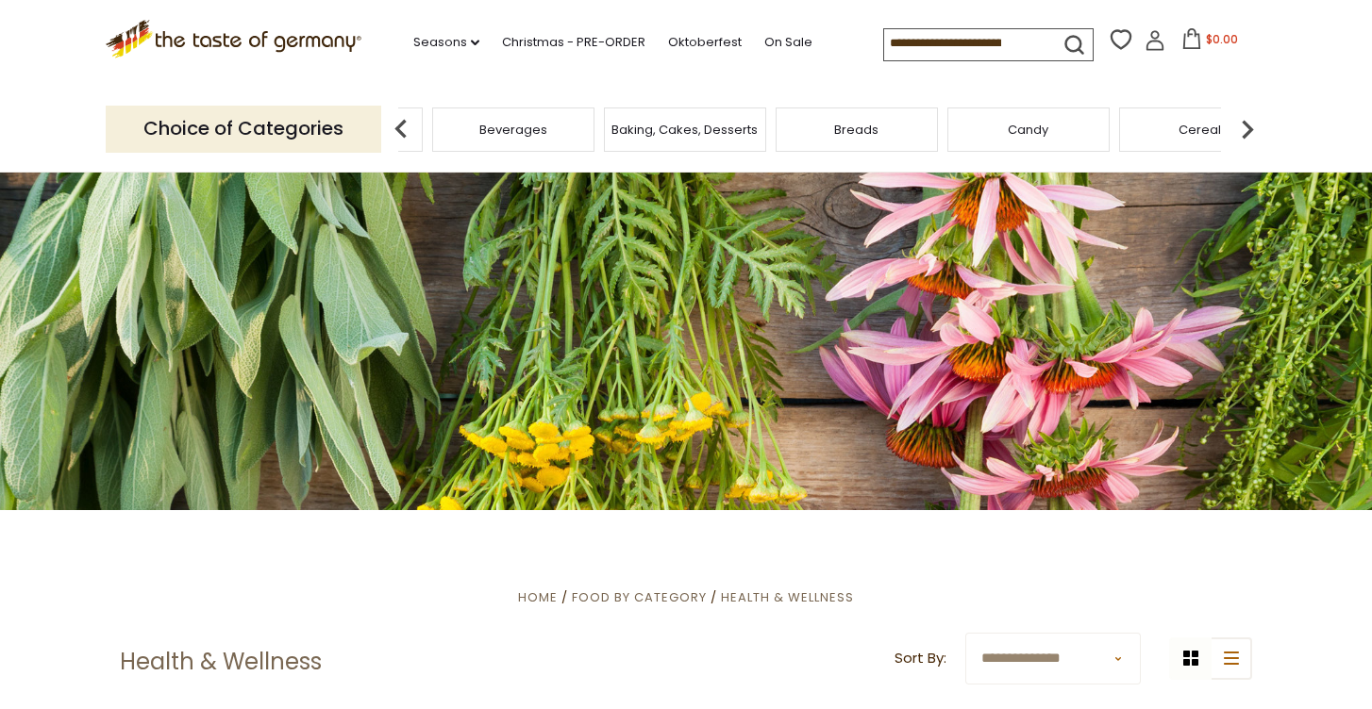
click at [1248, 125] on img at bounding box center [1247, 129] width 38 height 38
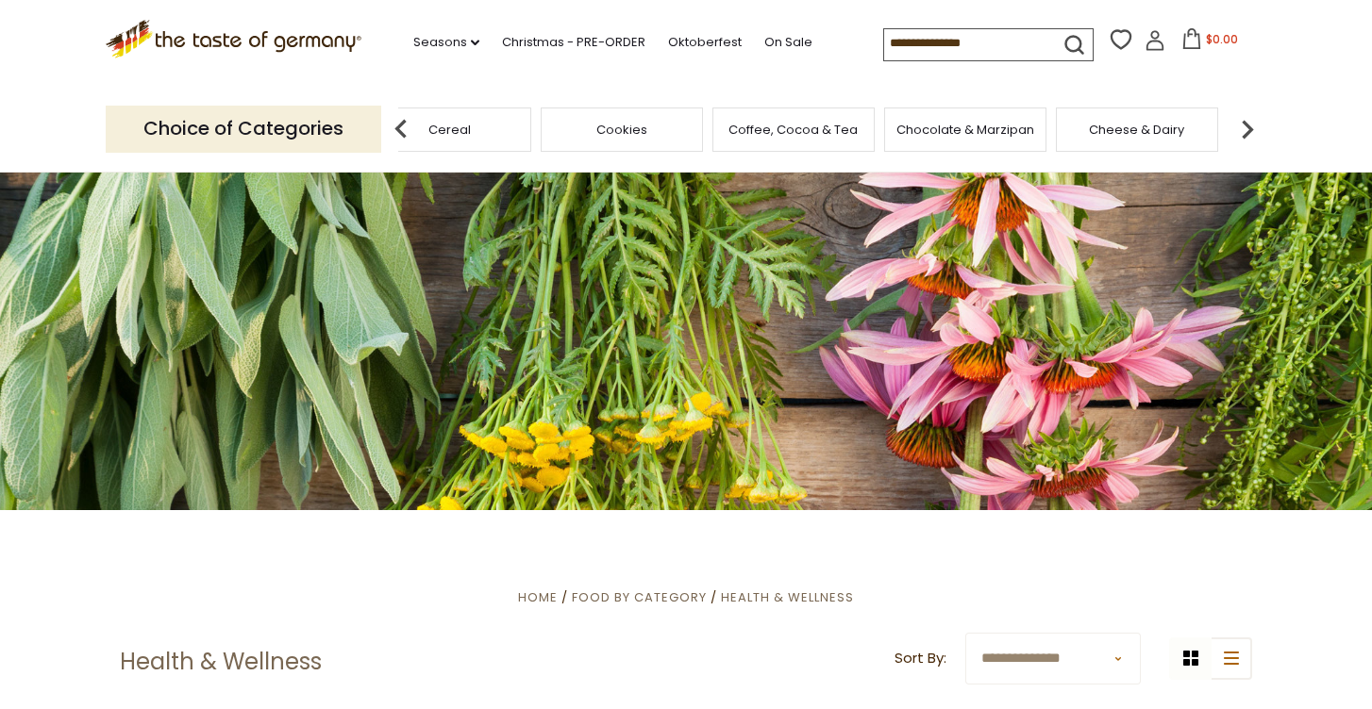
click at [1248, 125] on img at bounding box center [1247, 129] width 38 height 38
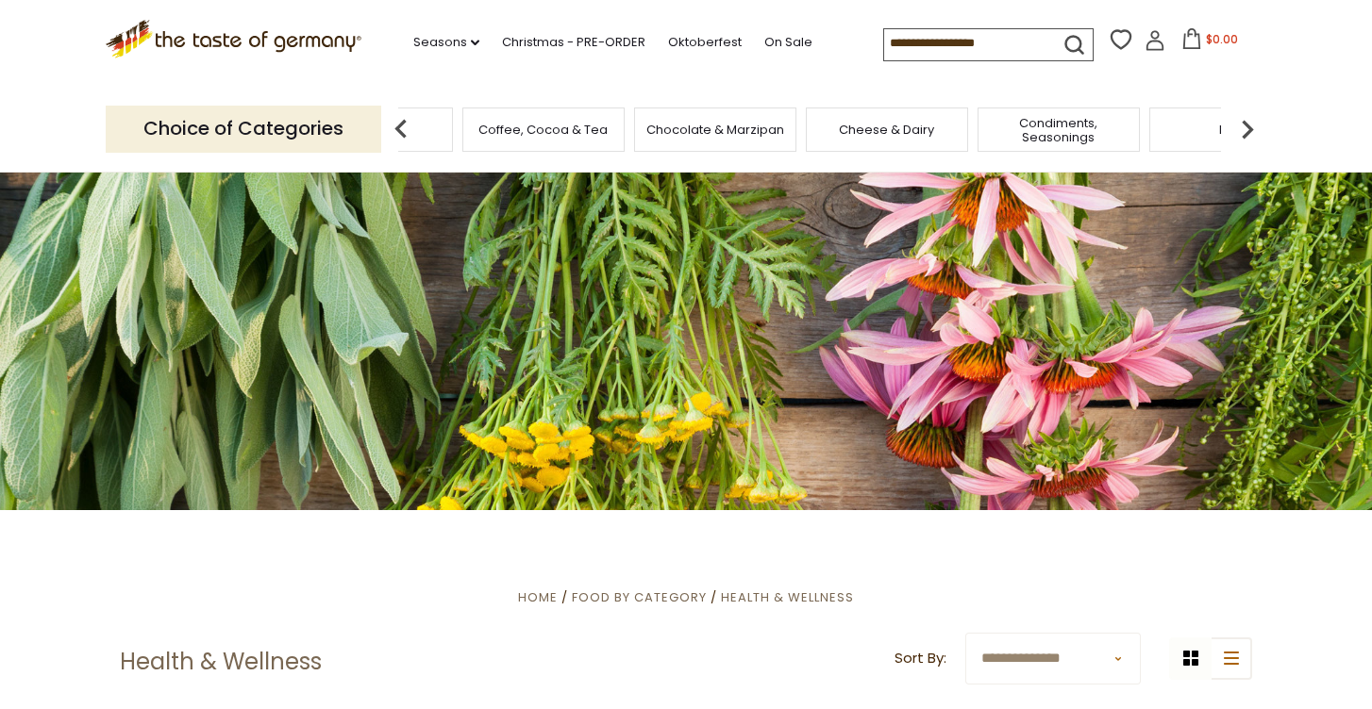
click at [1248, 125] on img at bounding box center [1247, 129] width 38 height 38
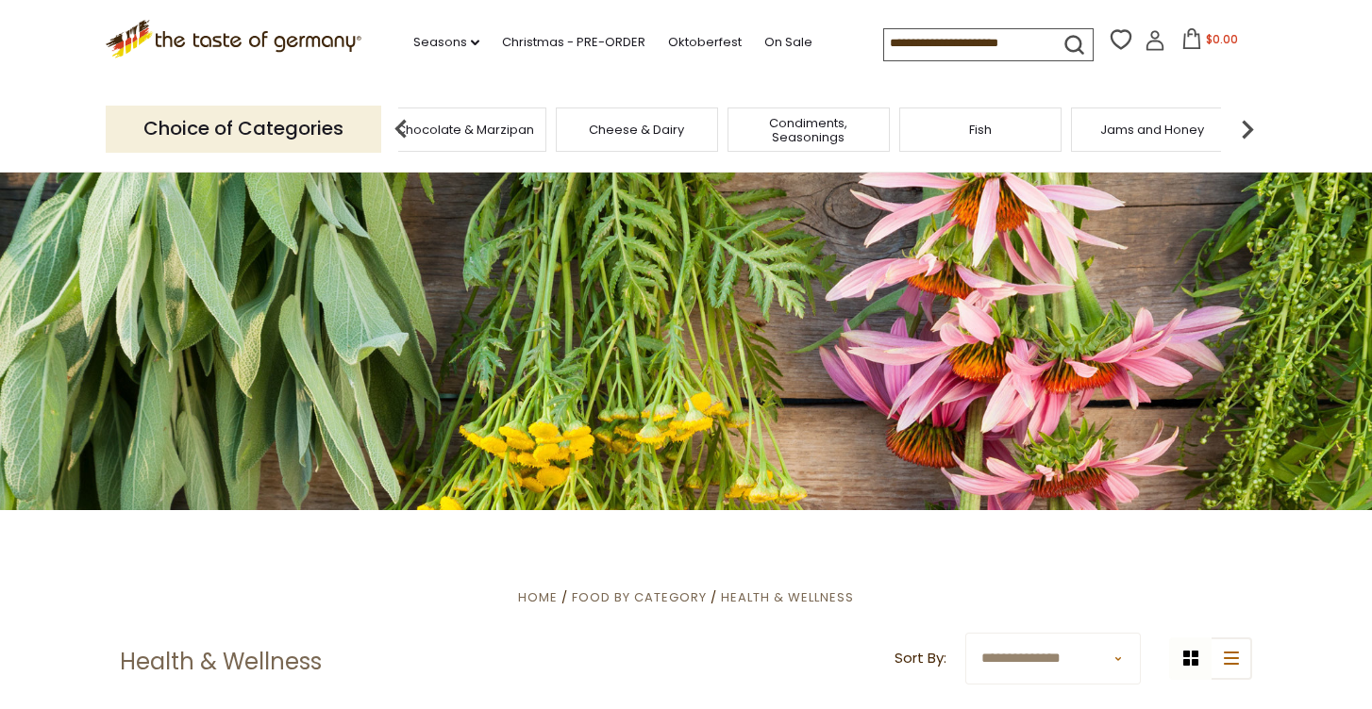
click at [1248, 125] on img at bounding box center [1247, 129] width 38 height 38
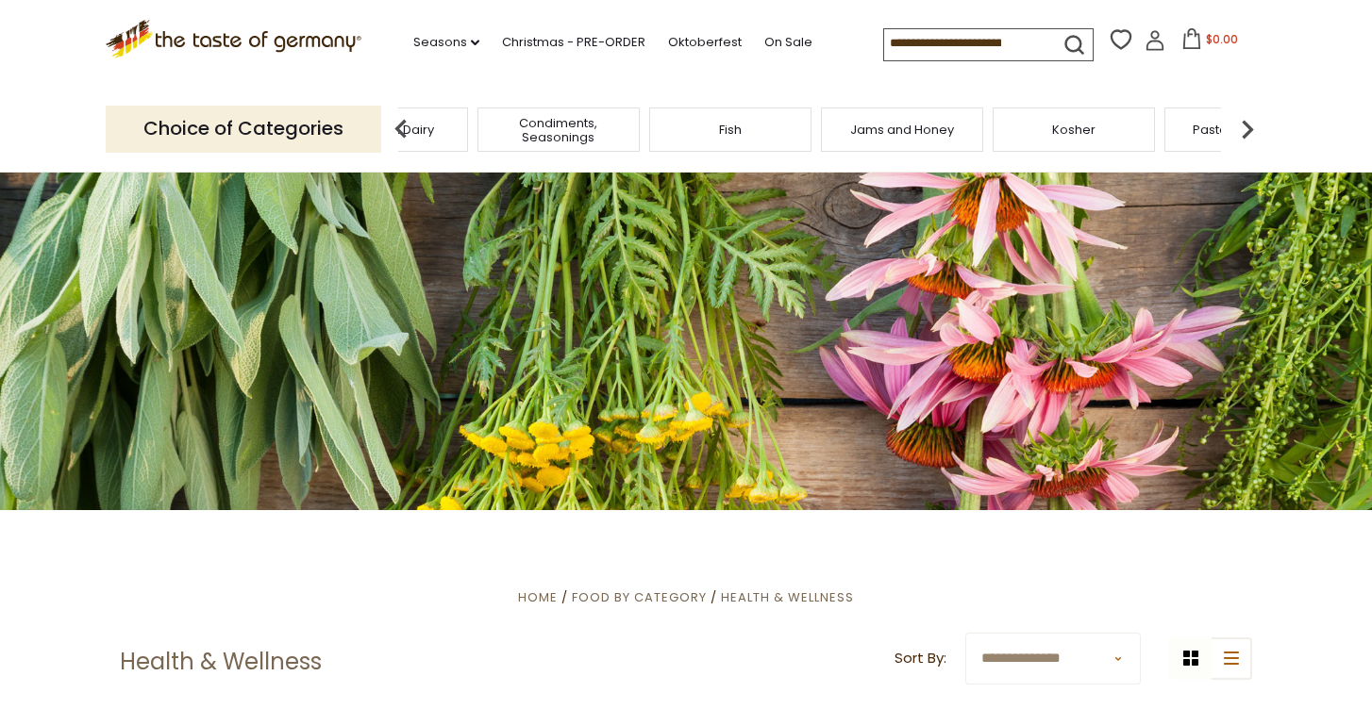
click at [1247, 125] on img at bounding box center [1247, 129] width 38 height 38
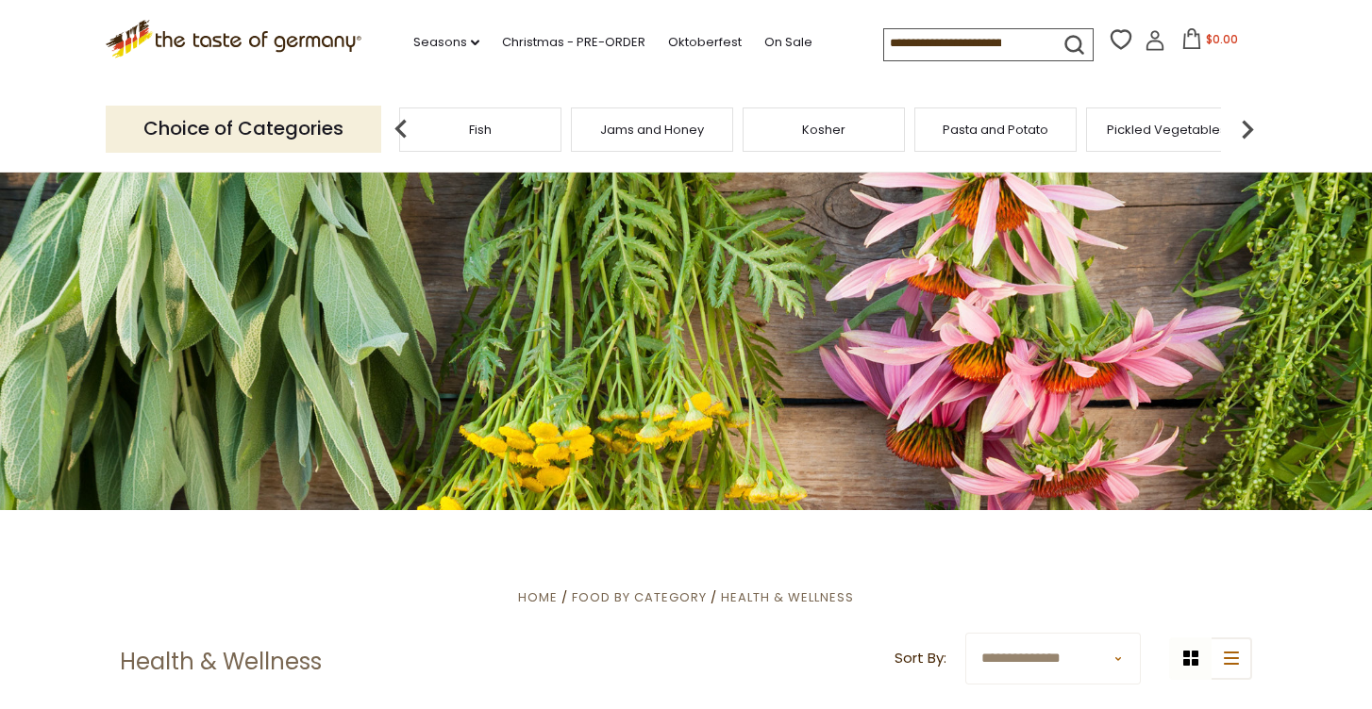
click at [1247, 125] on img at bounding box center [1247, 129] width 38 height 38
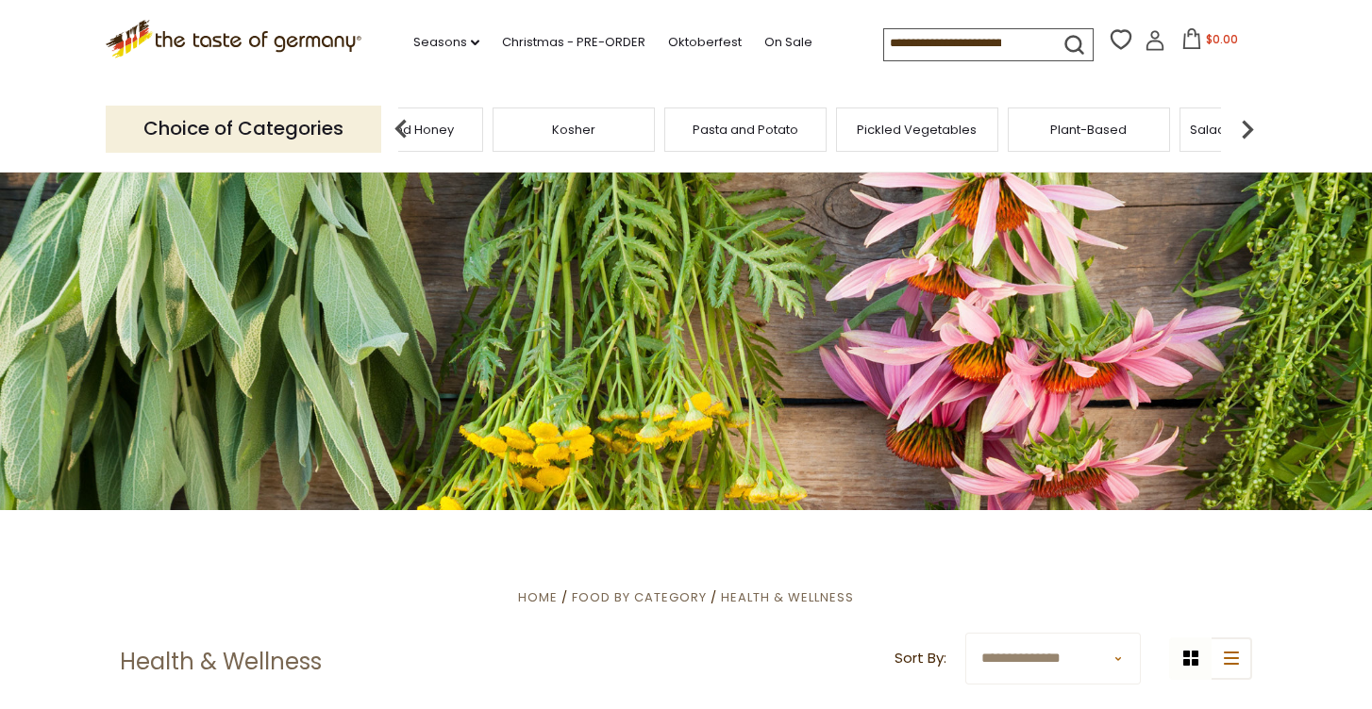
click at [1247, 125] on img at bounding box center [1247, 129] width 38 height 38
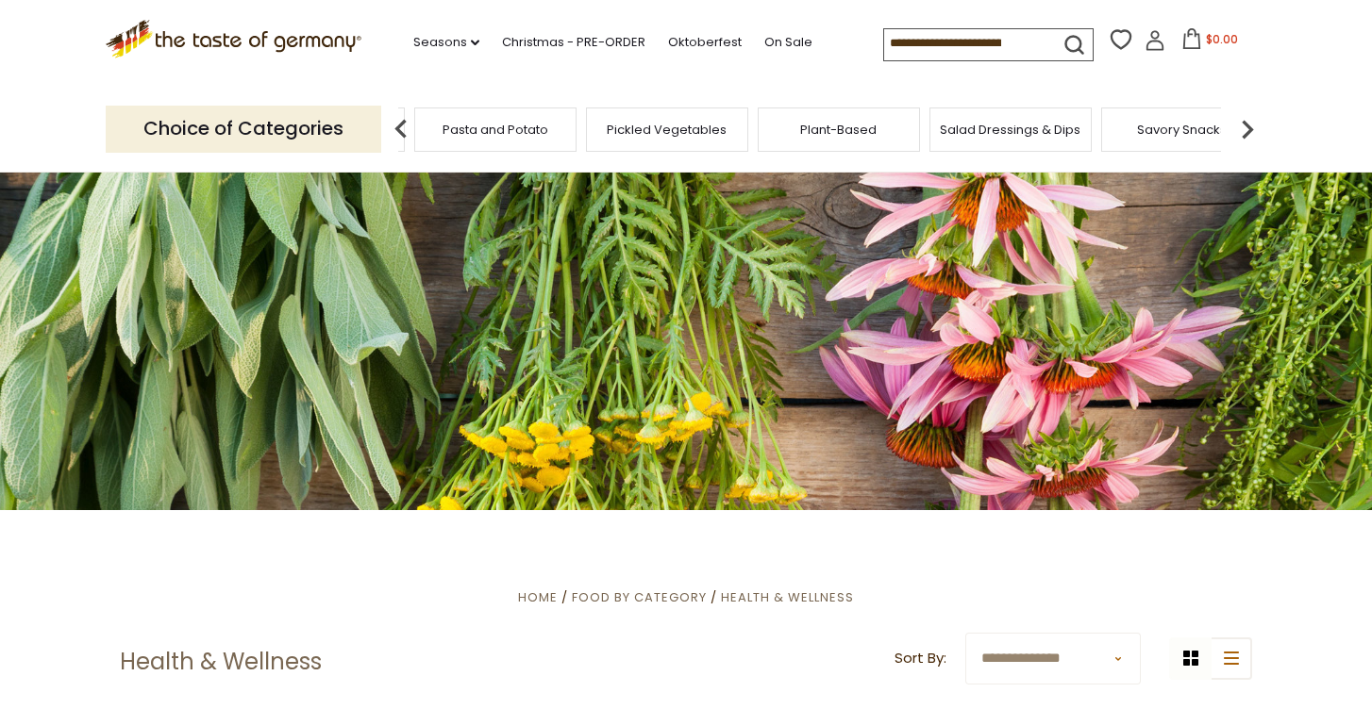
click at [1246, 121] on img at bounding box center [1247, 129] width 38 height 38
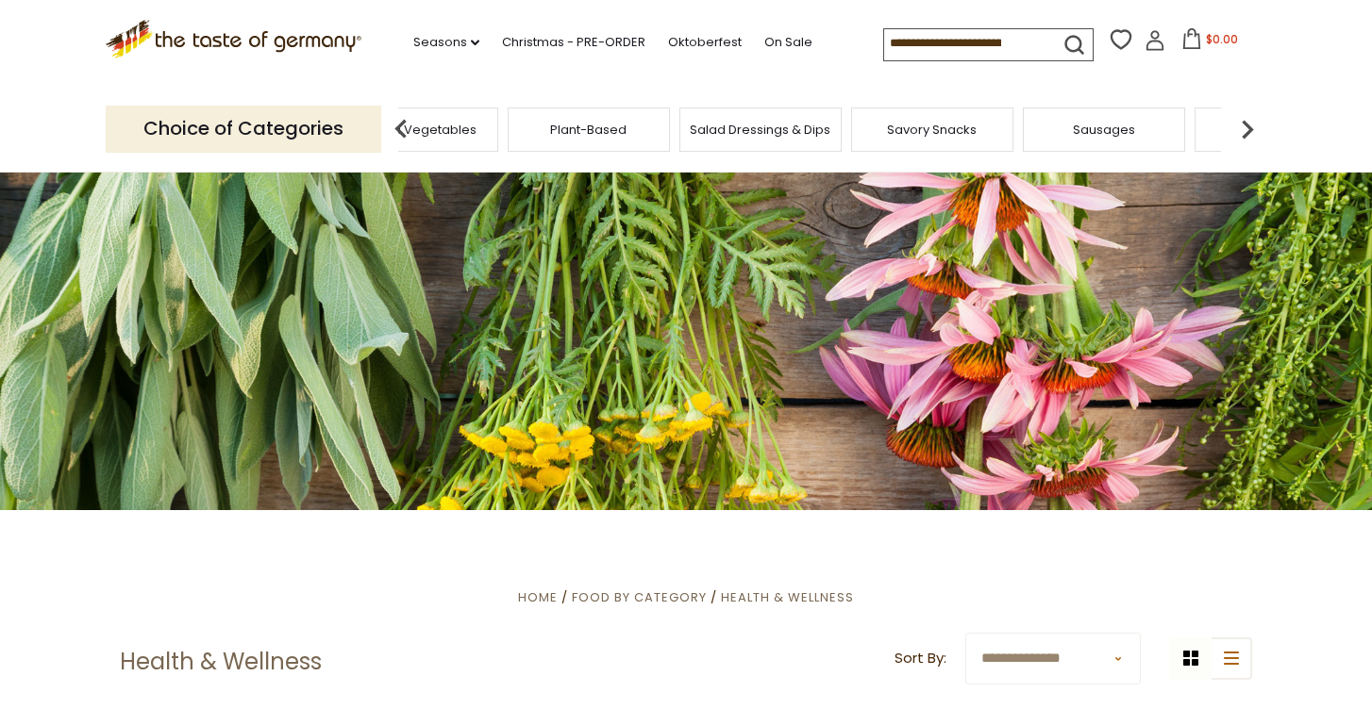
click at [1246, 121] on img at bounding box center [1247, 129] width 38 height 38
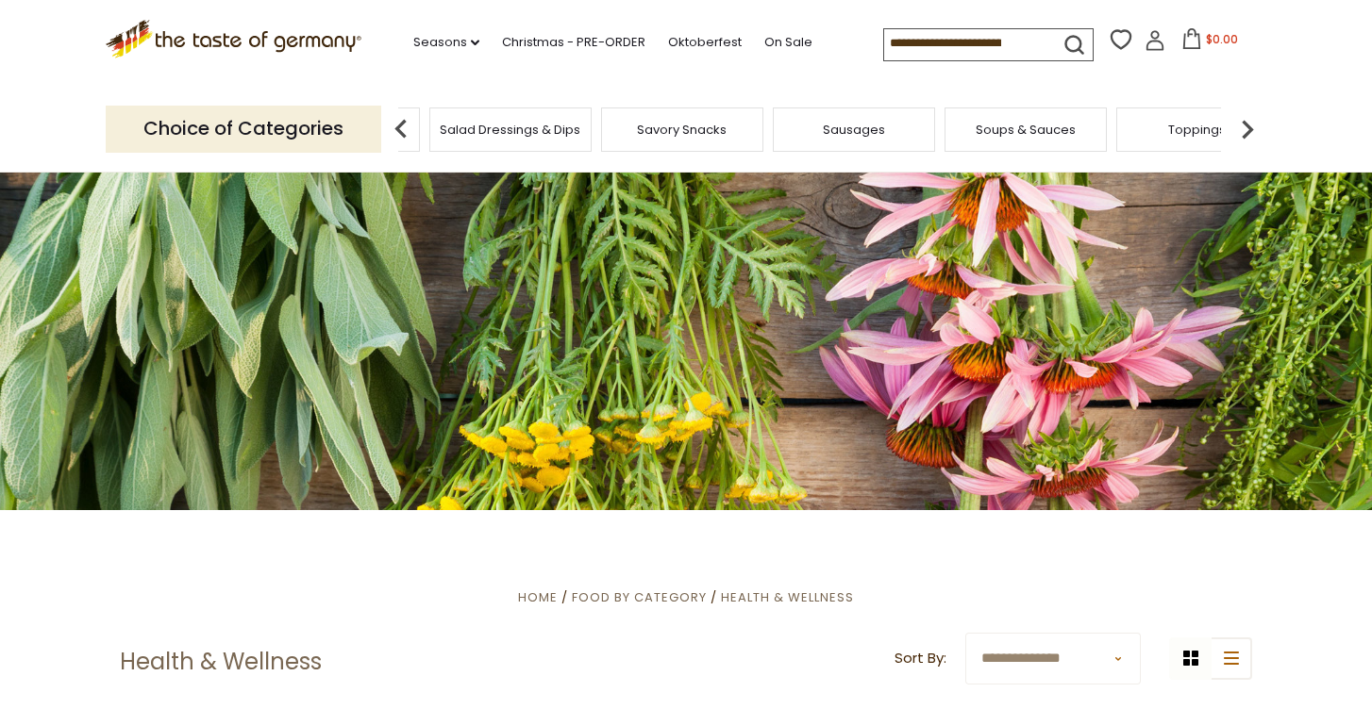
click at [1246, 121] on img at bounding box center [1247, 129] width 38 height 38
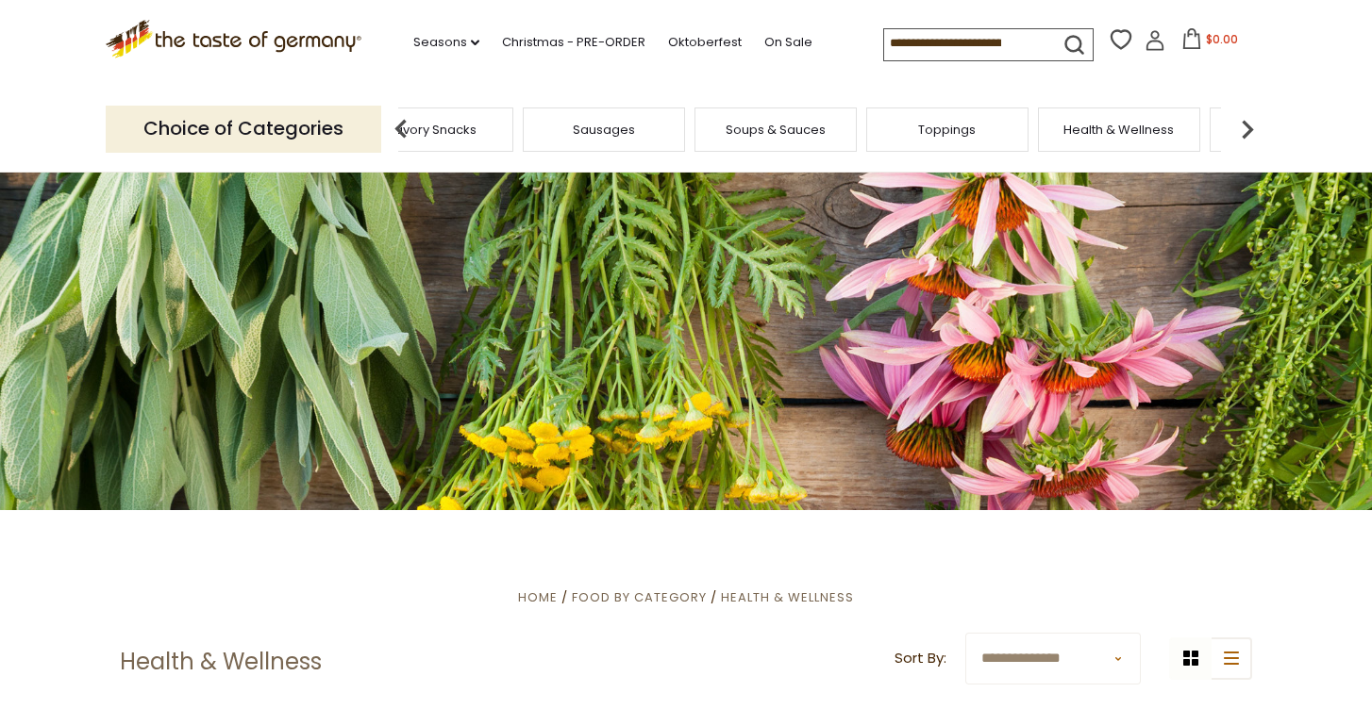
click at [1246, 121] on img at bounding box center [1247, 129] width 38 height 38
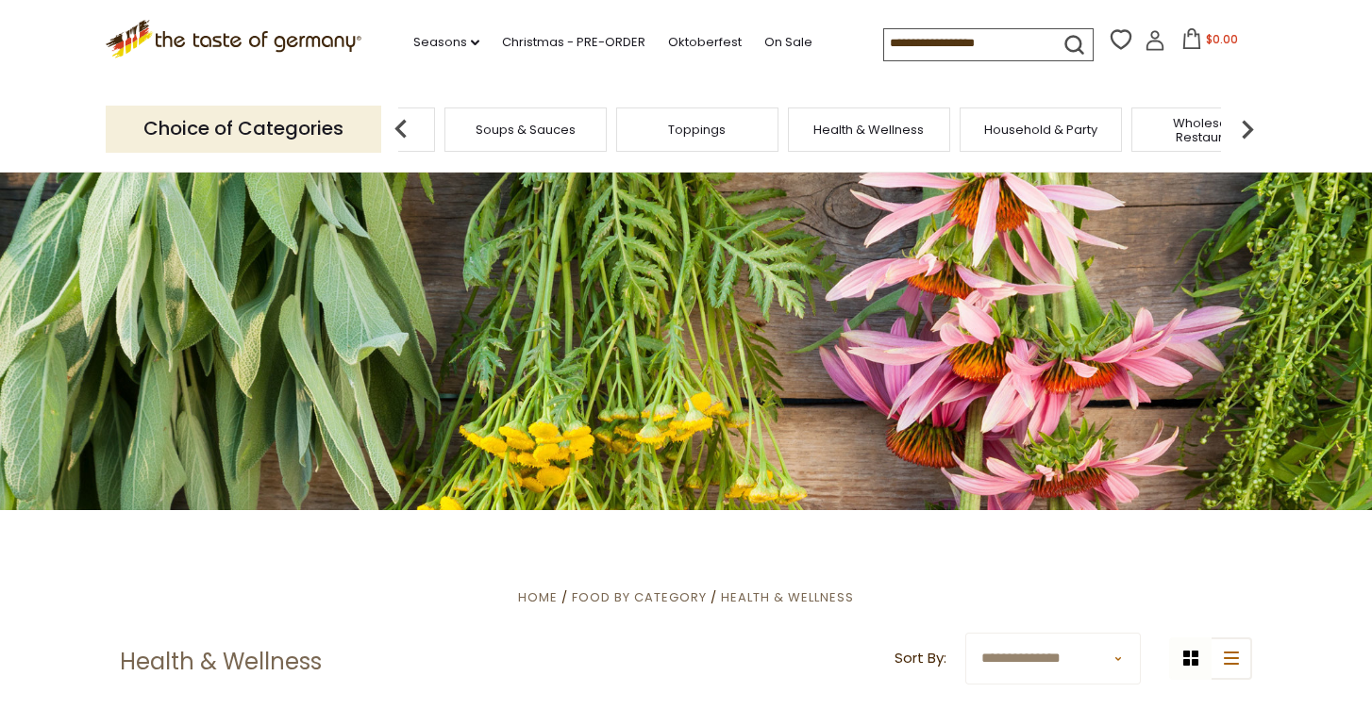
click at [1078, 125] on span "Household & Party" at bounding box center [1040, 130] width 113 height 14
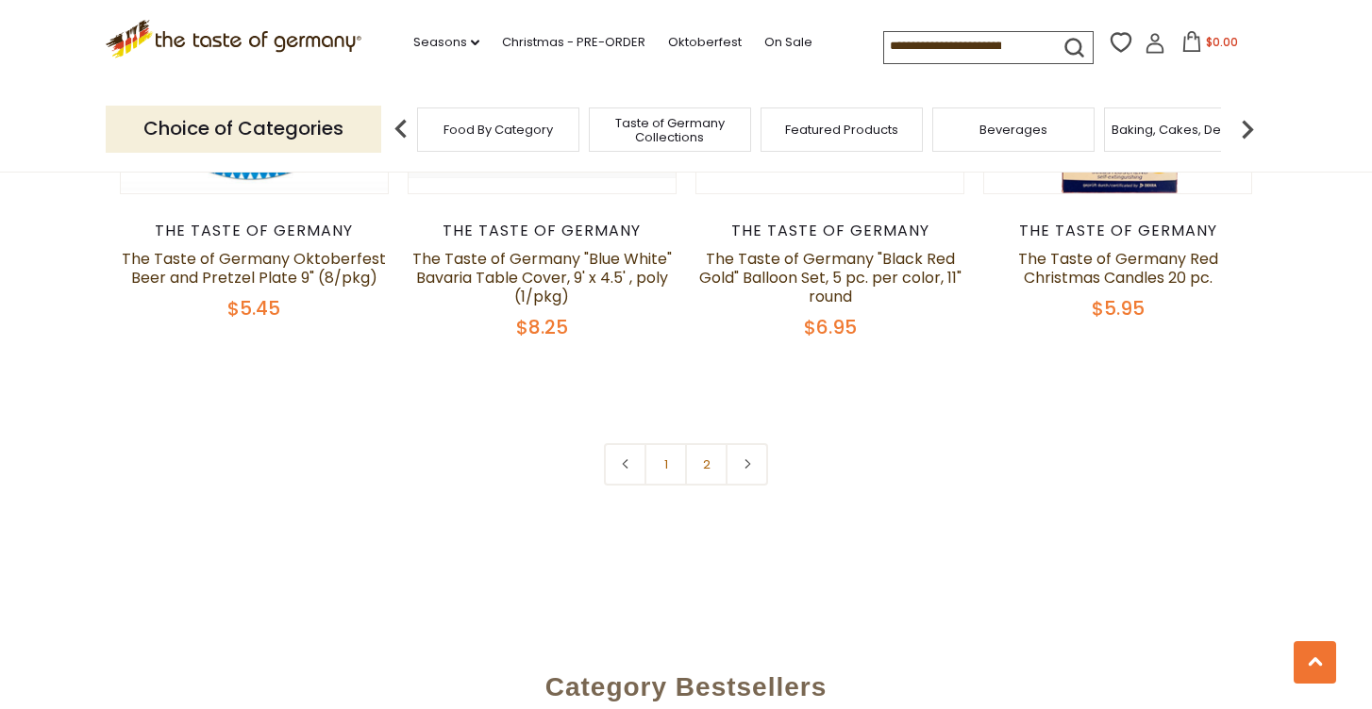
scroll to position [4327, 0]
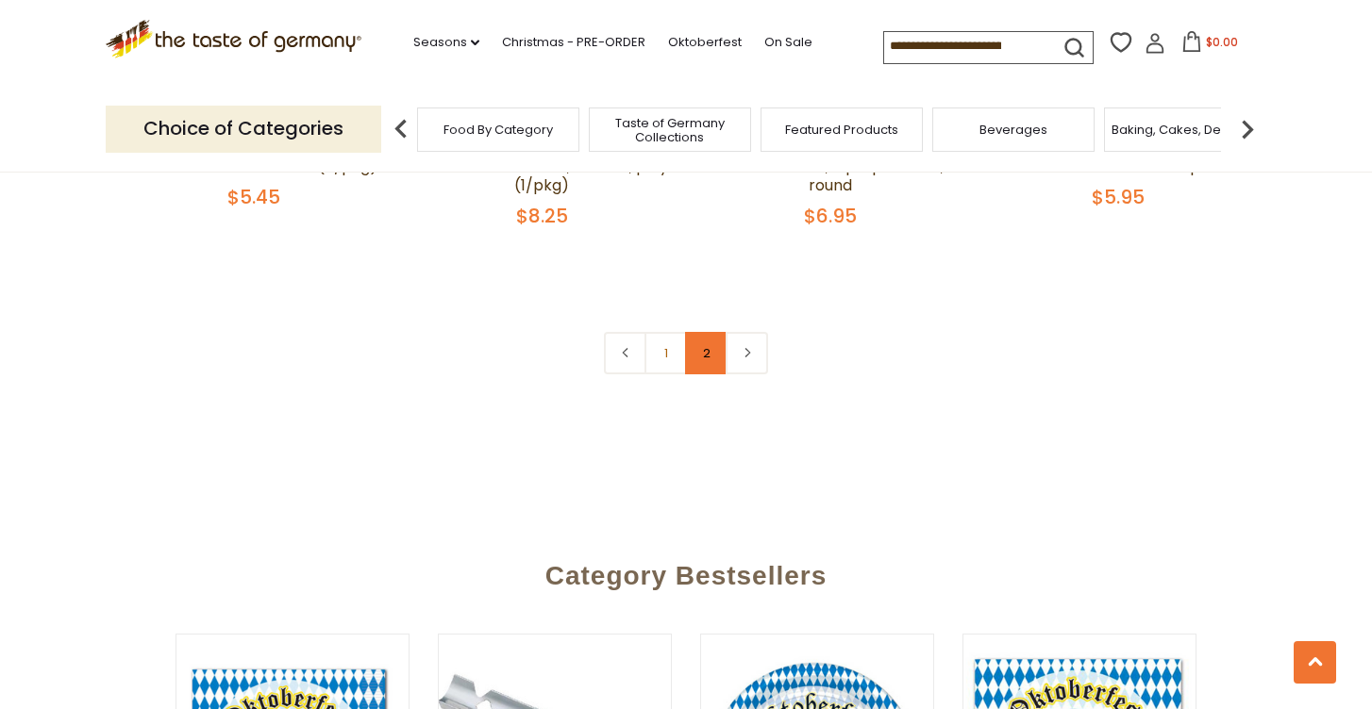
click at [704, 357] on link "2" at bounding box center [706, 353] width 42 height 42
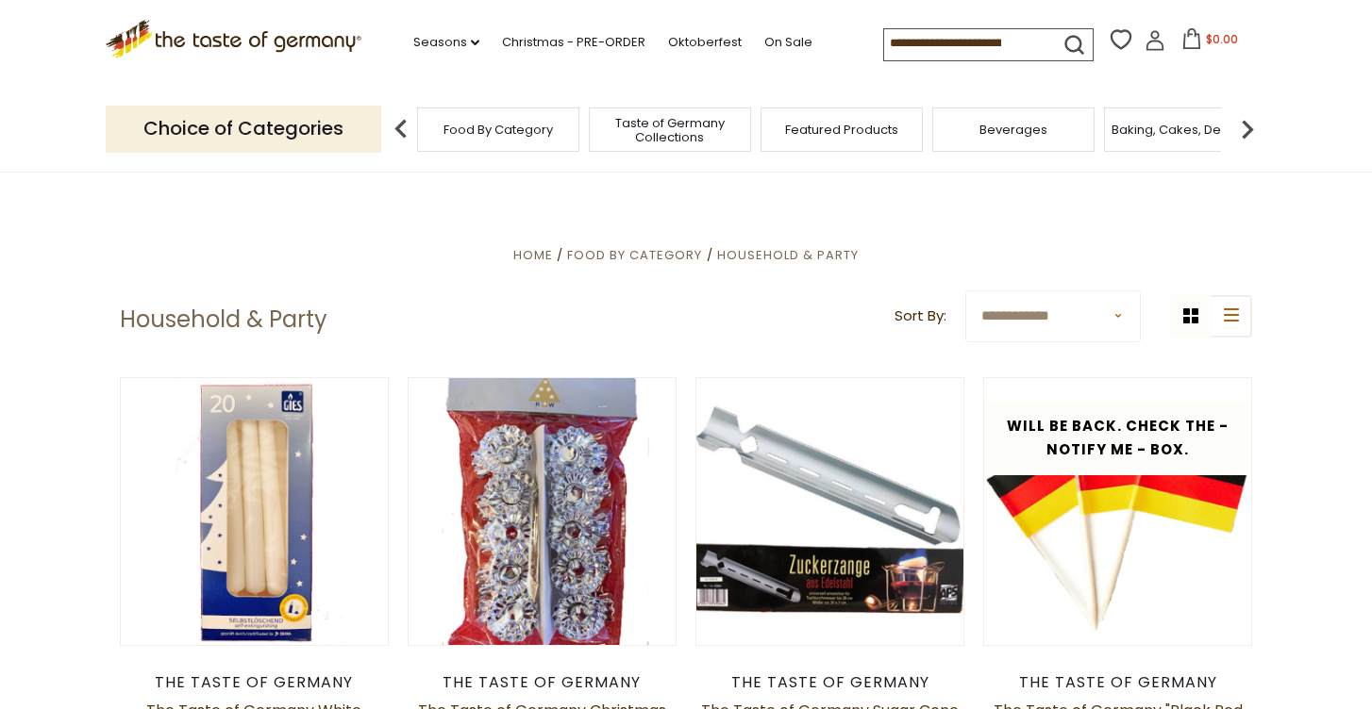
scroll to position [0, 0]
click at [1247, 125] on img at bounding box center [1247, 129] width 38 height 38
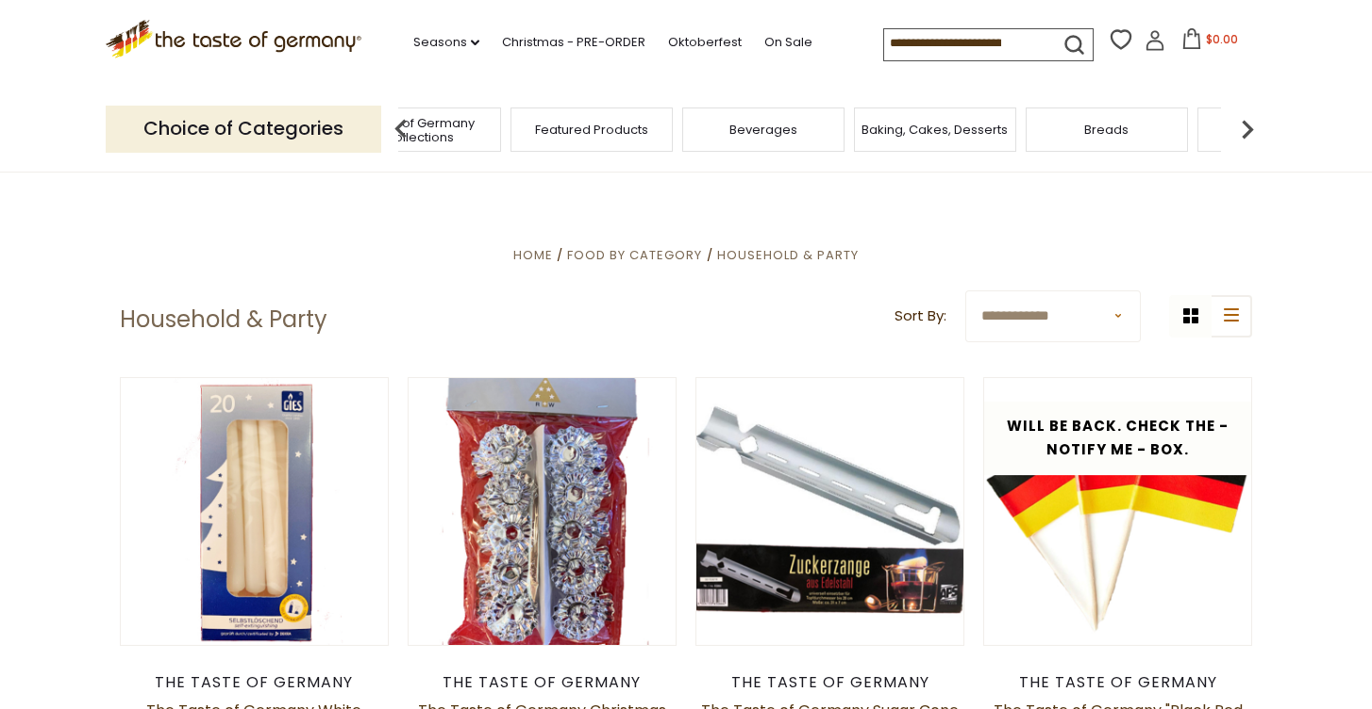
click at [1247, 125] on img at bounding box center [1247, 129] width 38 height 38
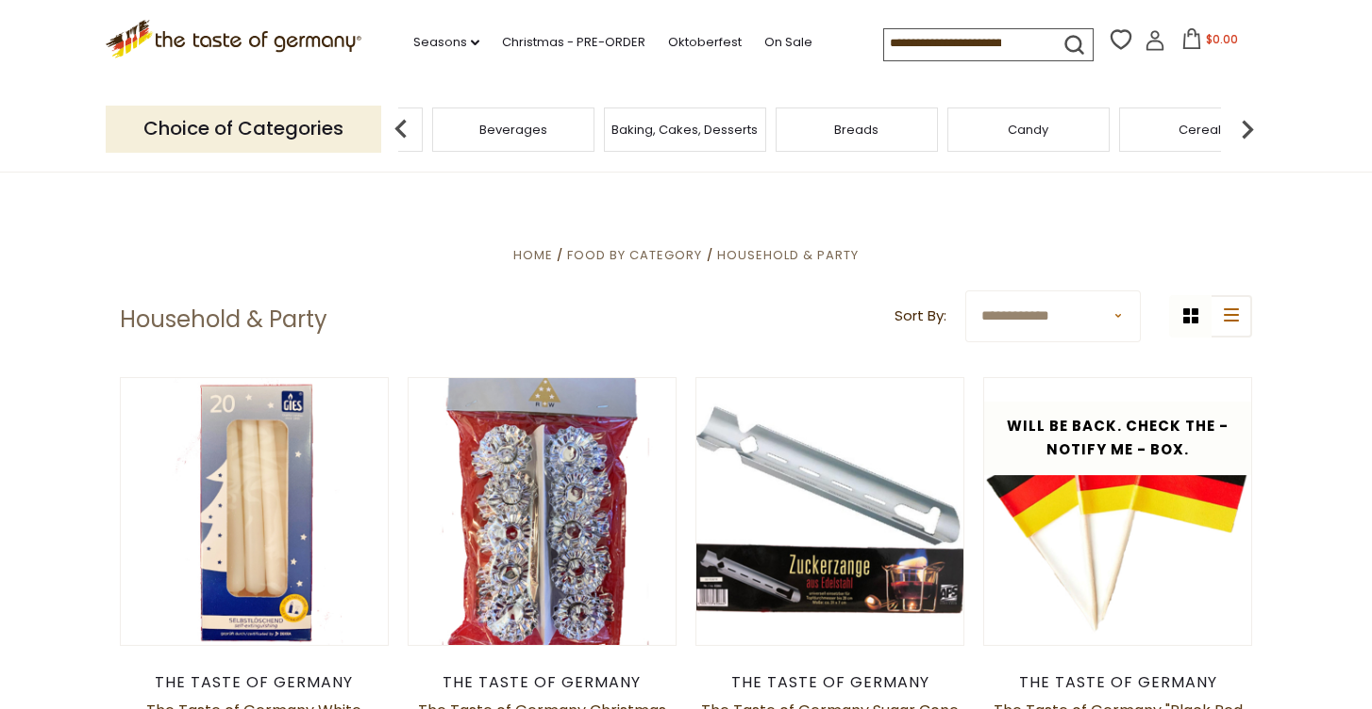
click at [1247, 125] on img at bounding box center [1247, 129] width 38 height 38
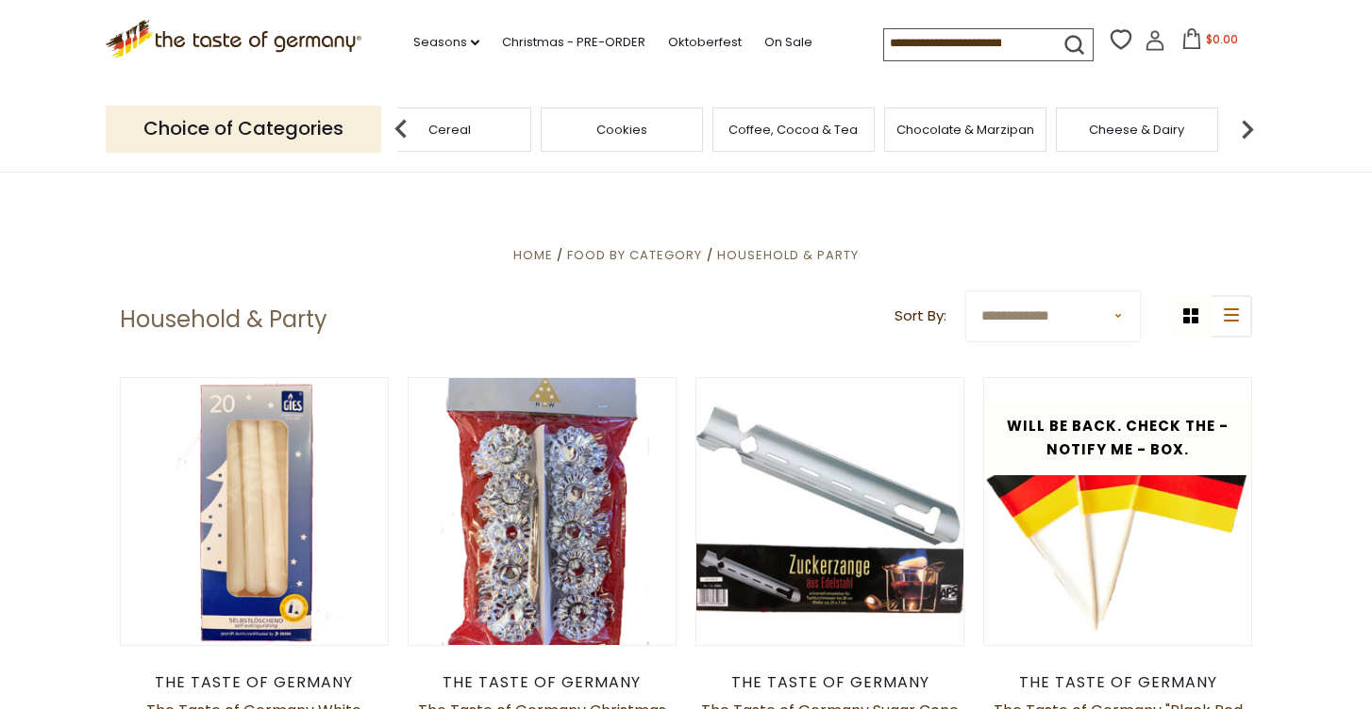
click at [1247, 125] on img at bounding box center [1247, 129] width 38 height 38
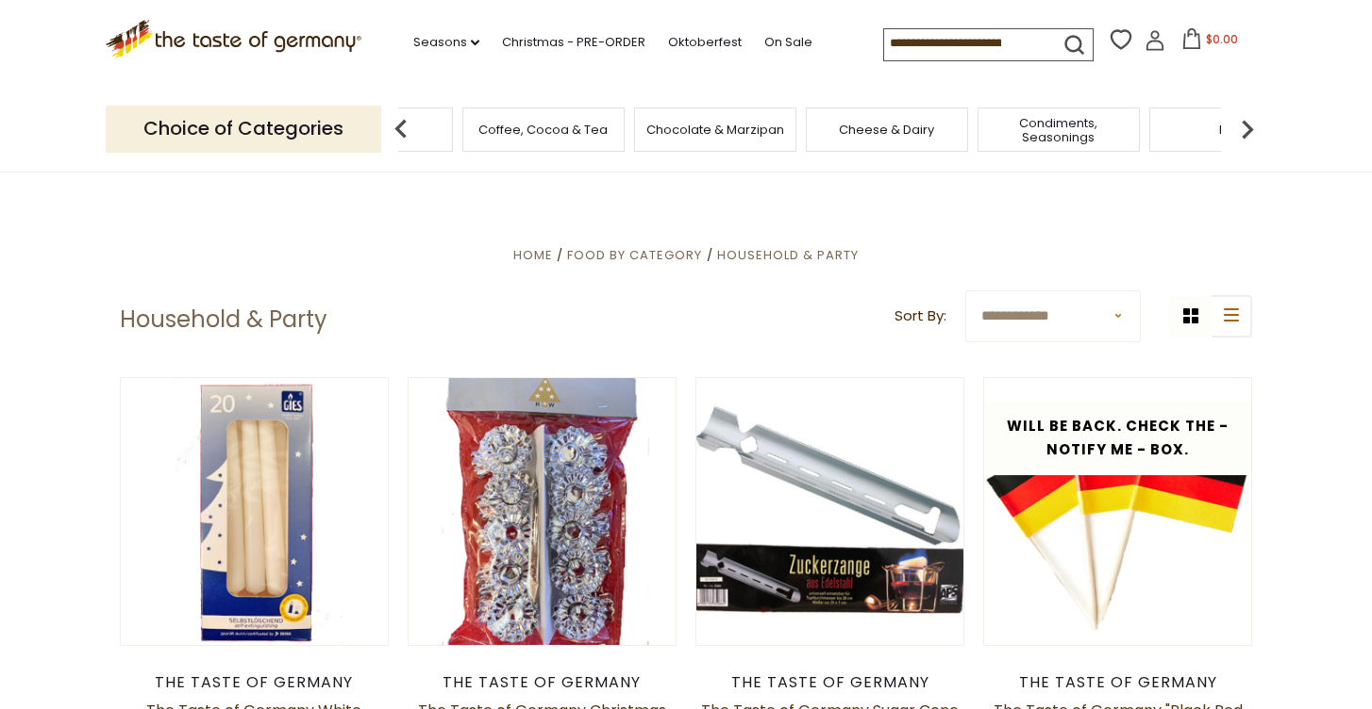
click at [1247, 125] on img at bounding box center [1247, 129] width 38 height 38
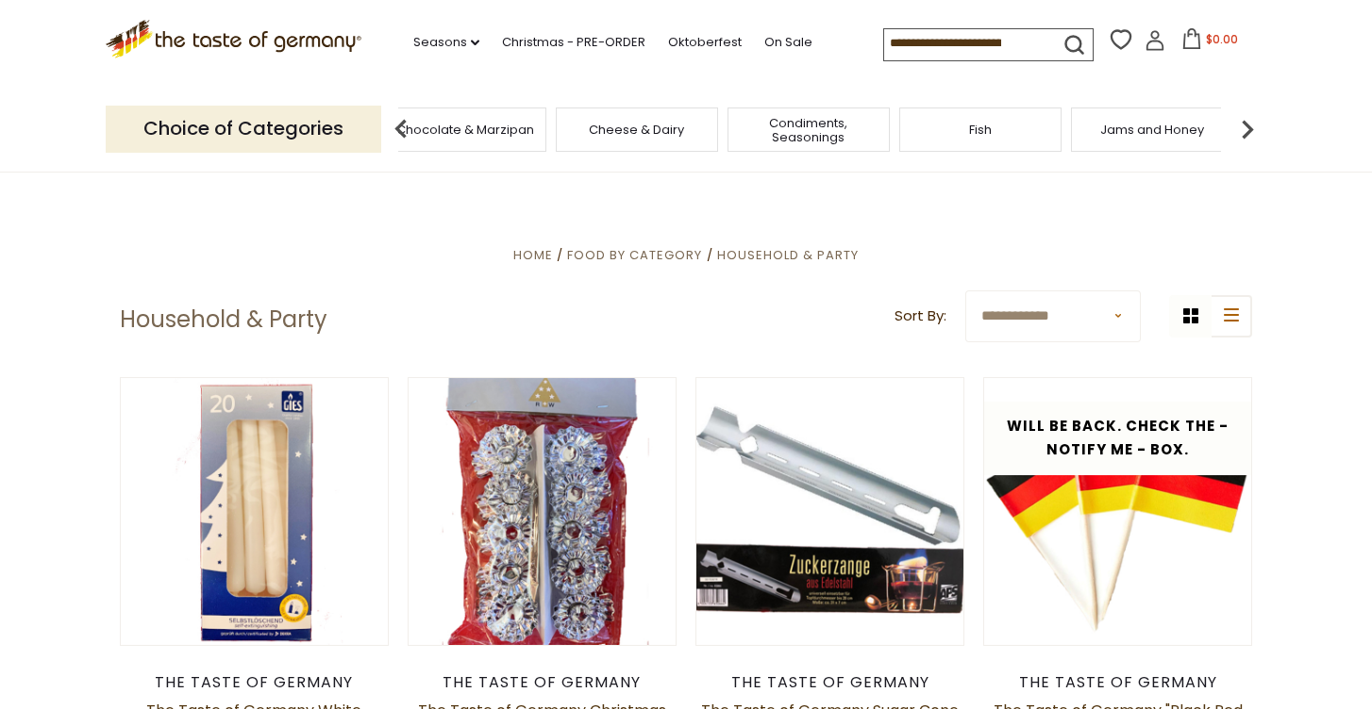
click at [1247, 125] on img at bounding box center [1247, 129] width 38 height 38
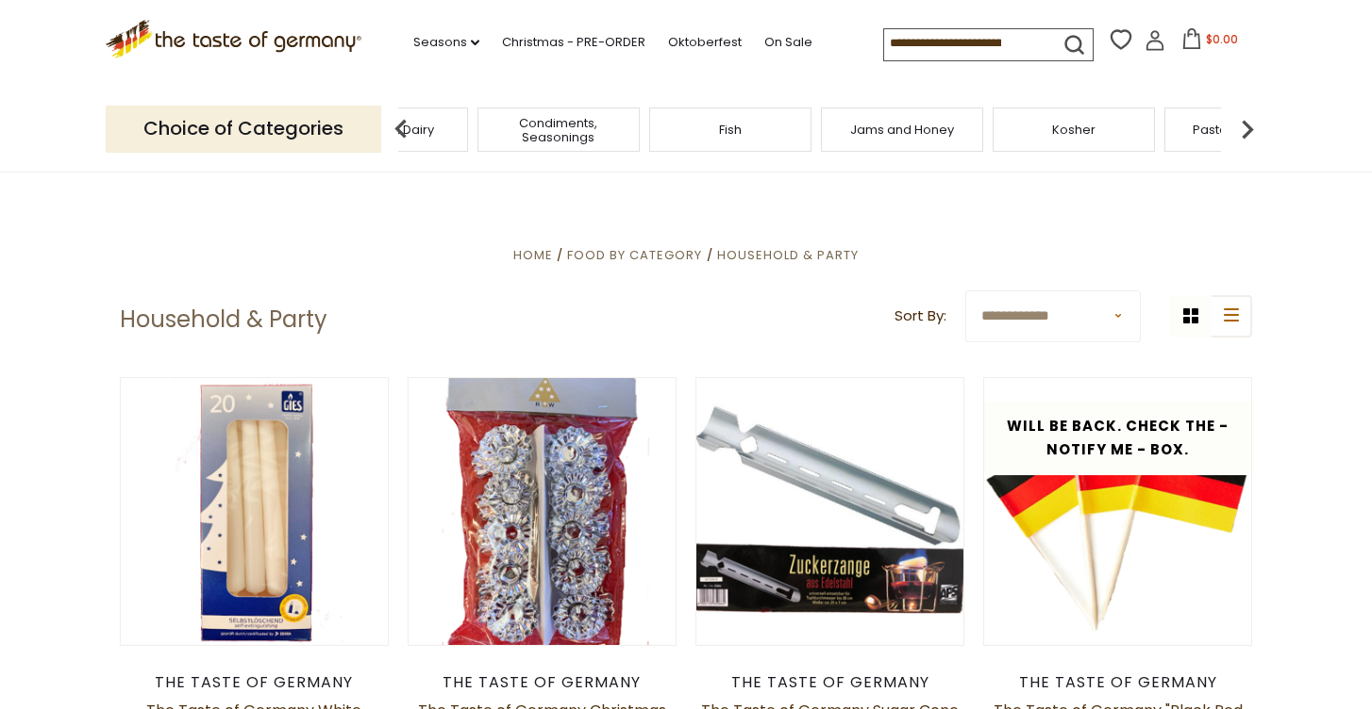
click at [1247, 125] on img at bounding box center [1247, 129] width 38 height 38
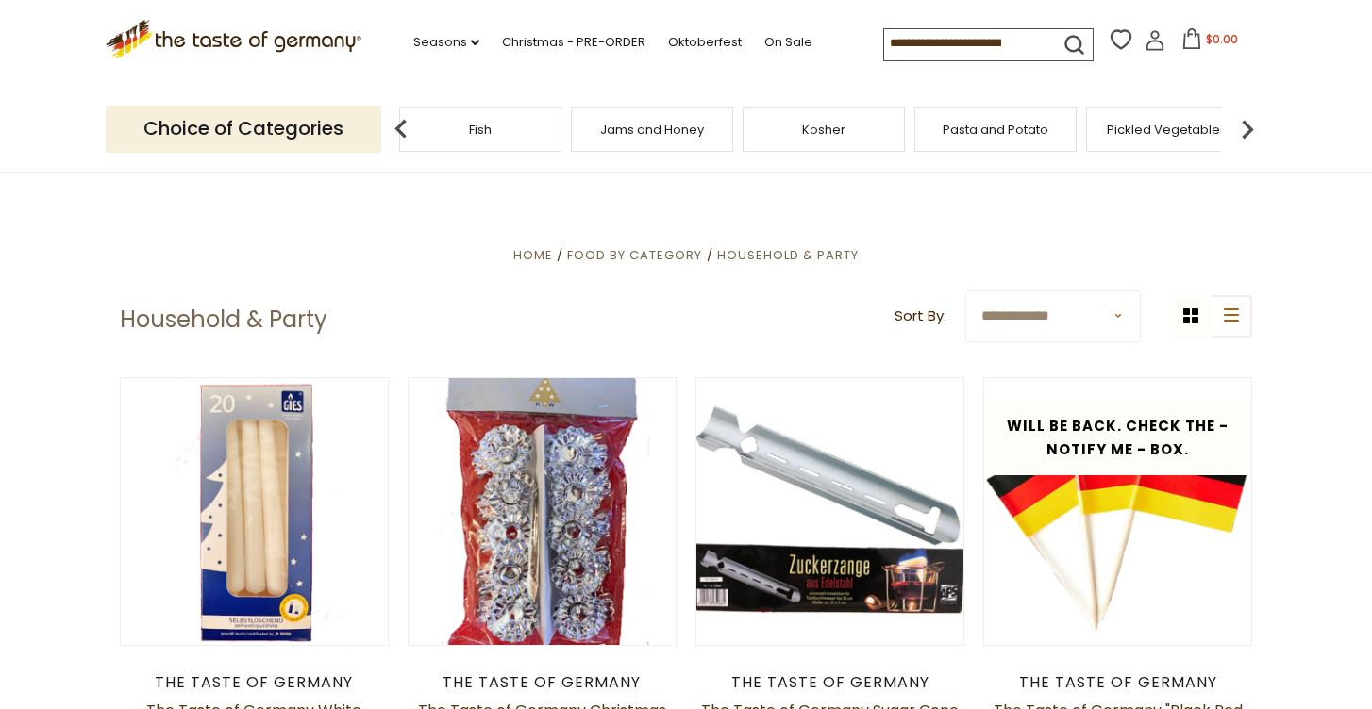
click at [1247, 125] on img at bounding box center [1247, 129] width 38 height 38
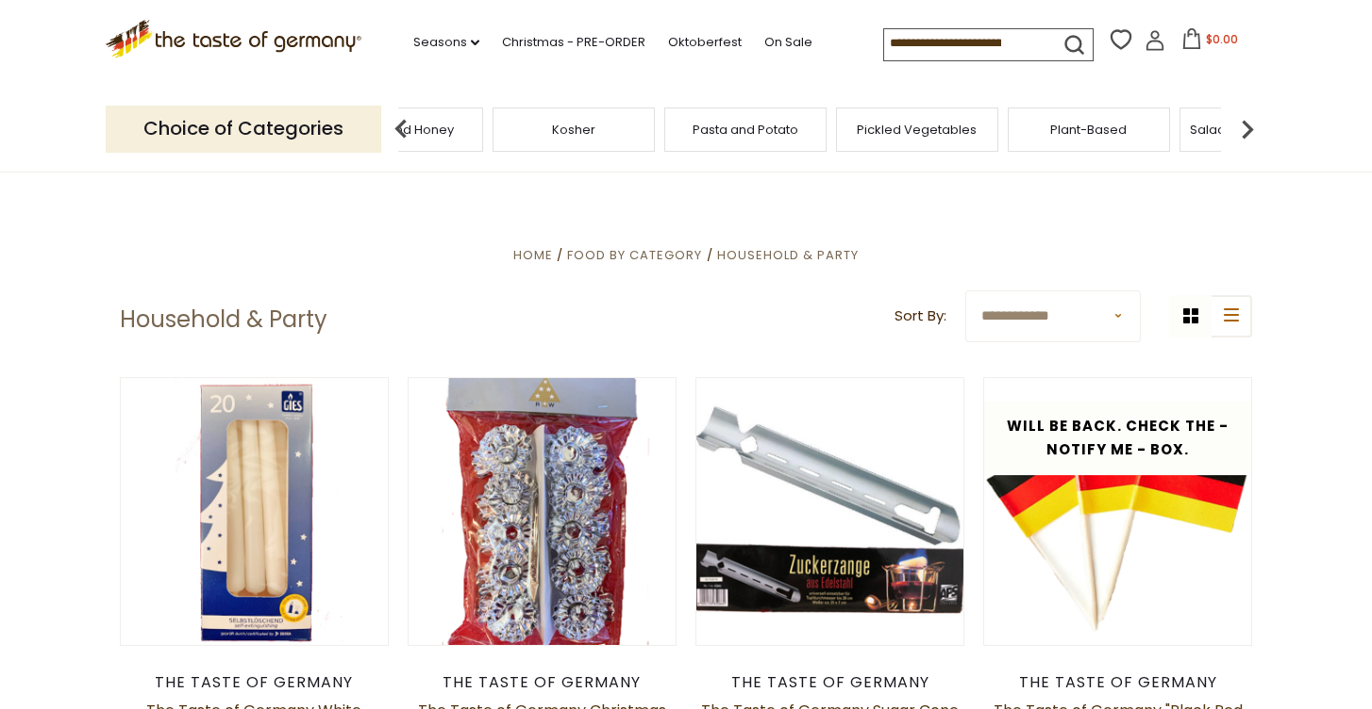
click at [1247, 125] on img at bounding box center [1247, 129] width 38 height 38
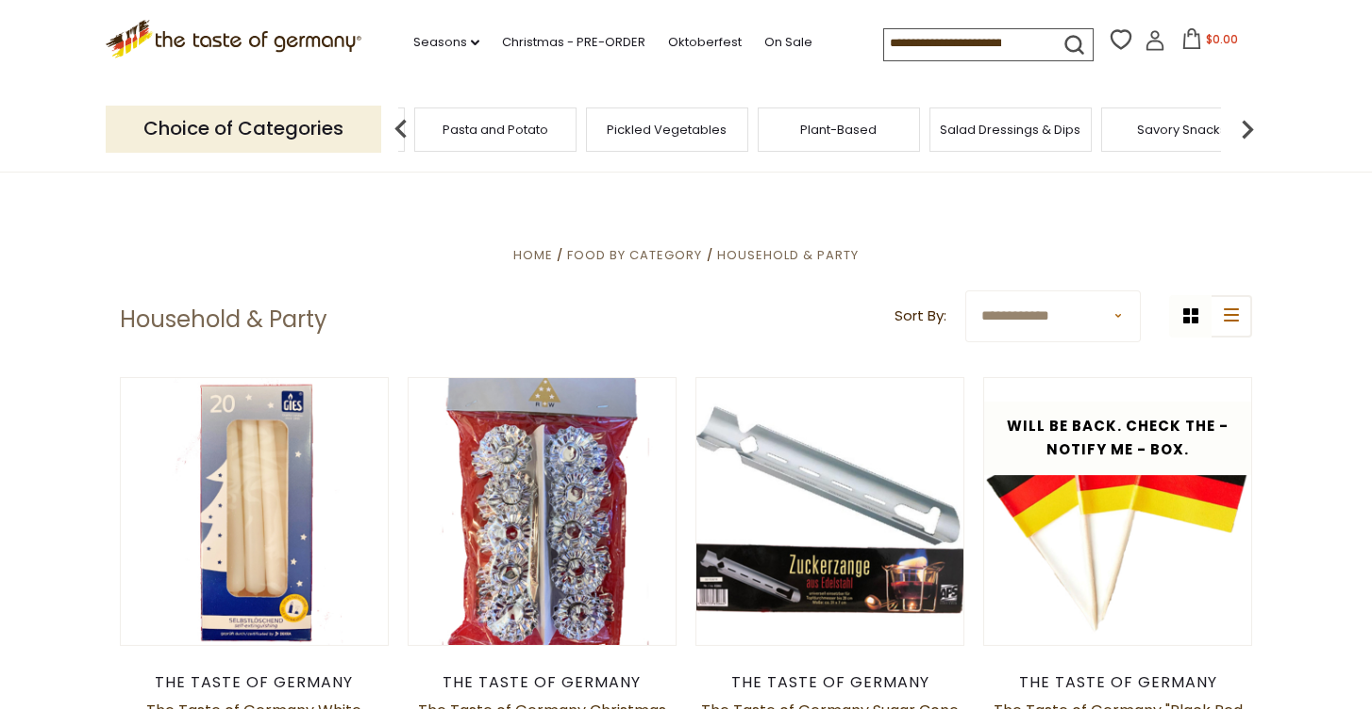
click at [1247, 125] on img at bounding box center [1247, 129] width 38 height 38
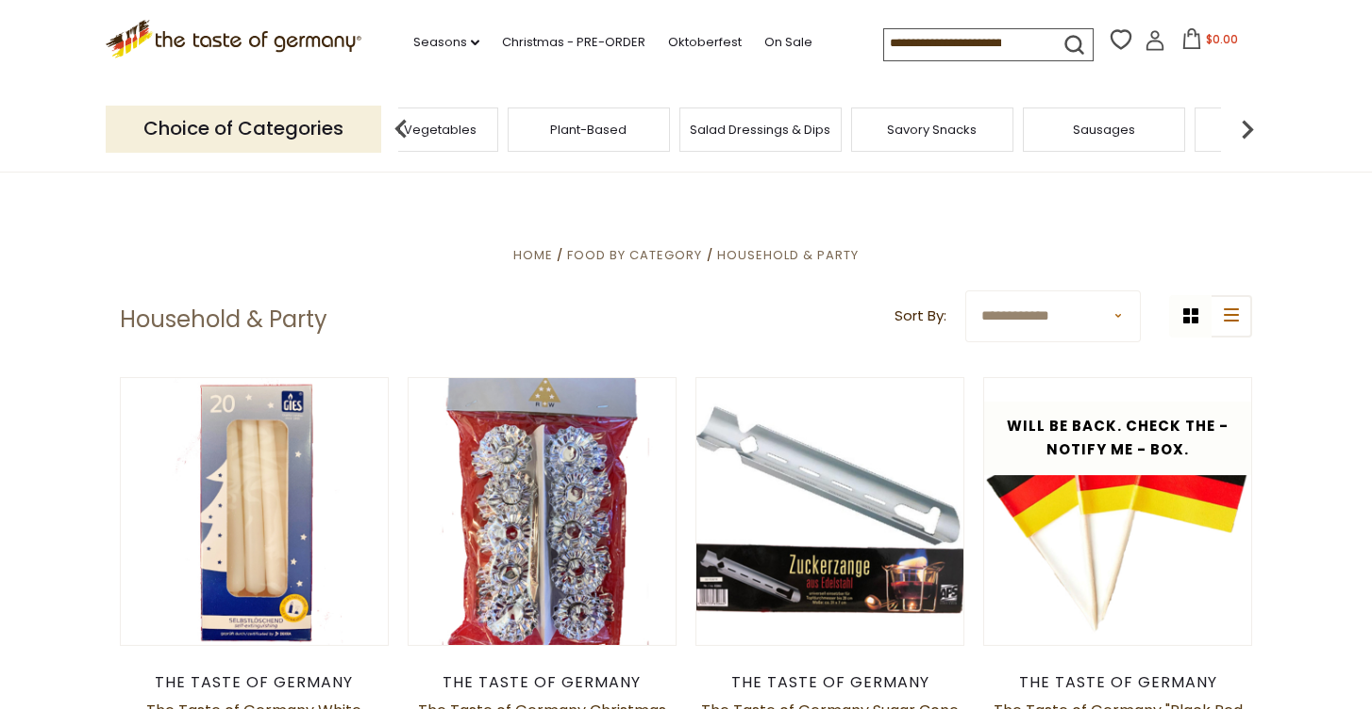
click at [1247, 125] on img at bounding box center [1247, 129] width 38 height 38
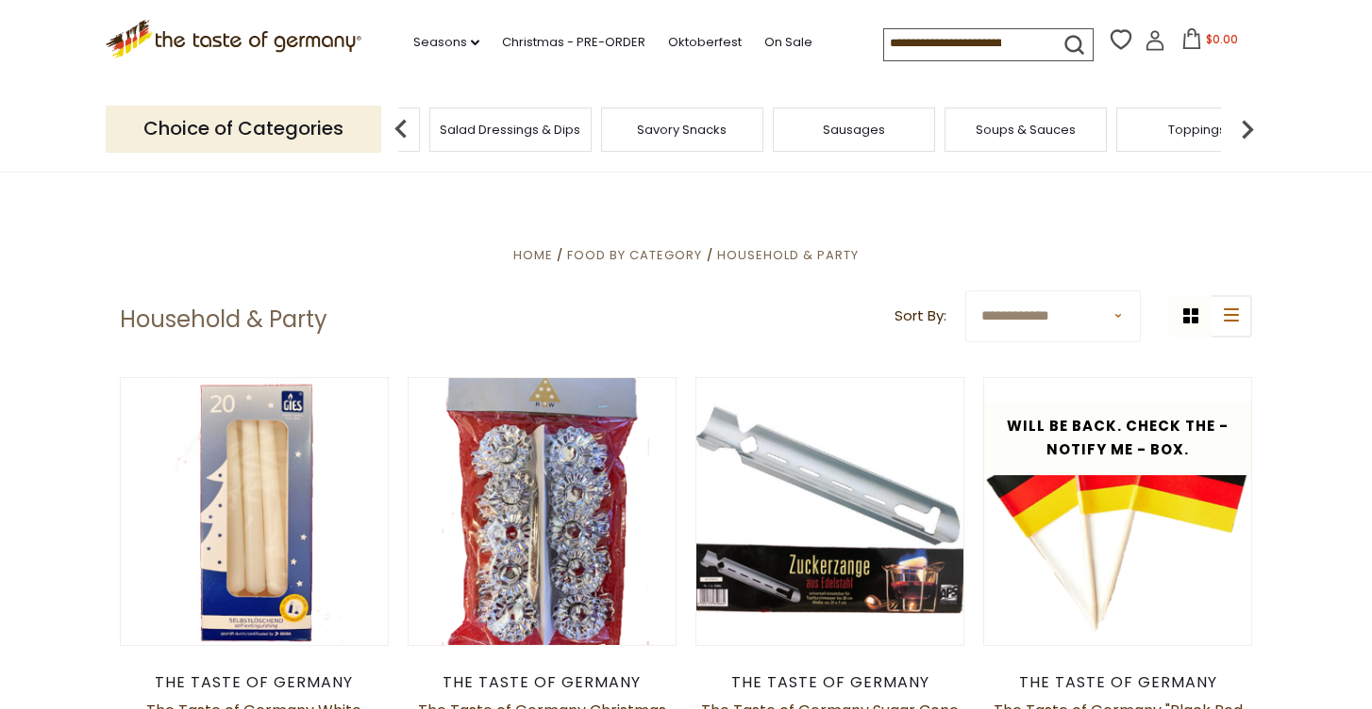
click at [1247, 125] on img at bounding box center [1247, 129] width 38 height 38
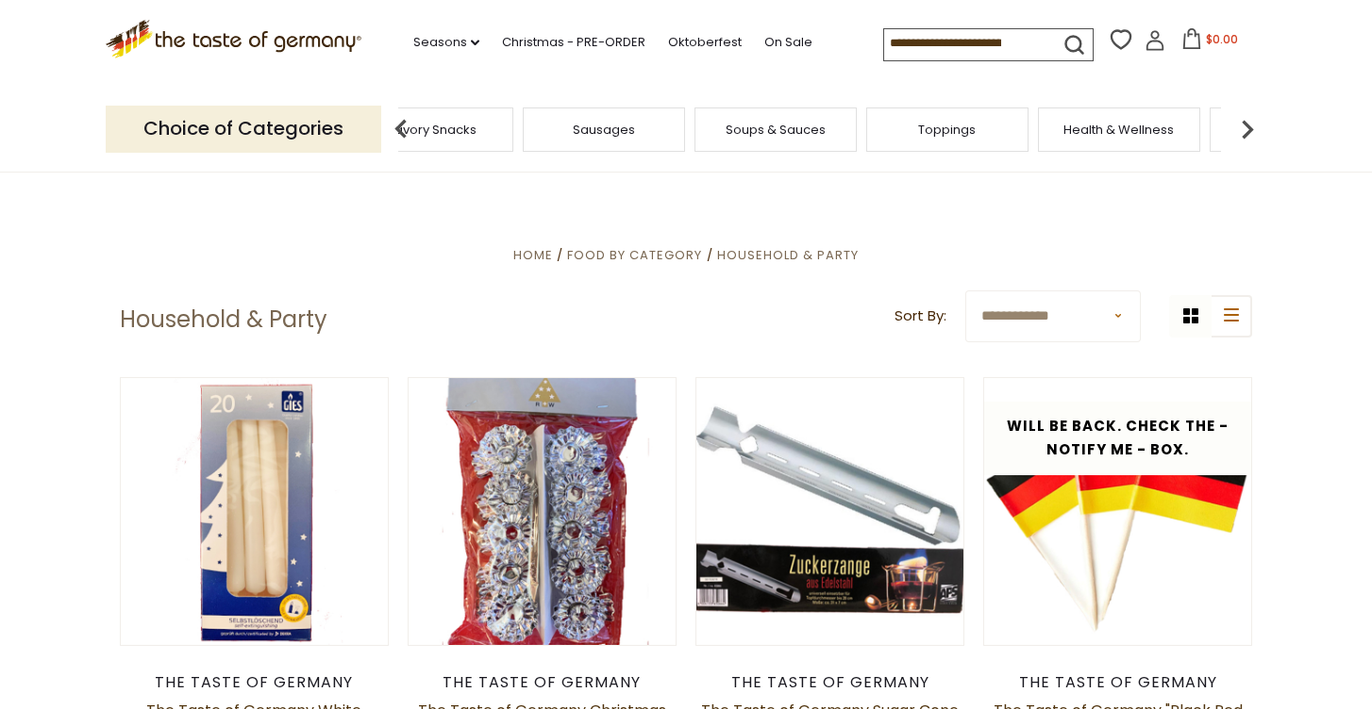
click at [1247, 125] on img at bounding box center [1247, 129] width 38 height 38
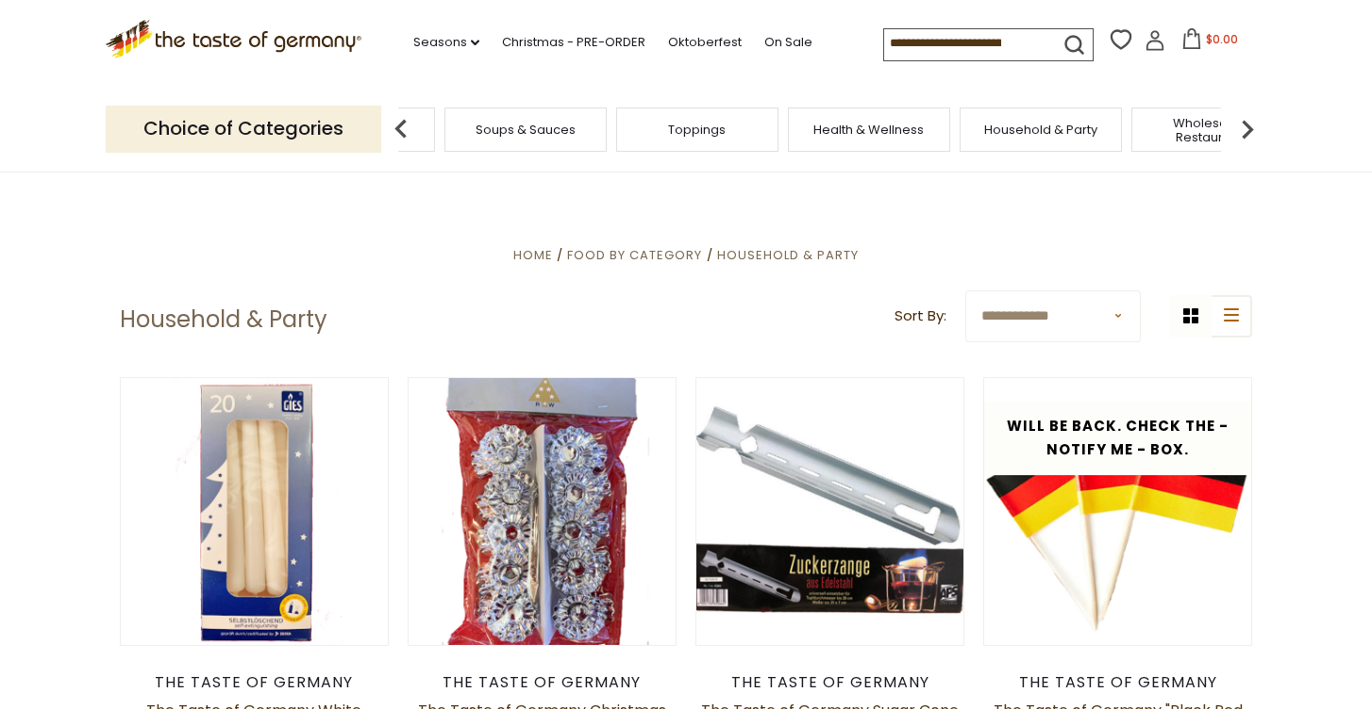
click at [1247, 125] on img at bounding box center [1247, 129] width 38 height 38
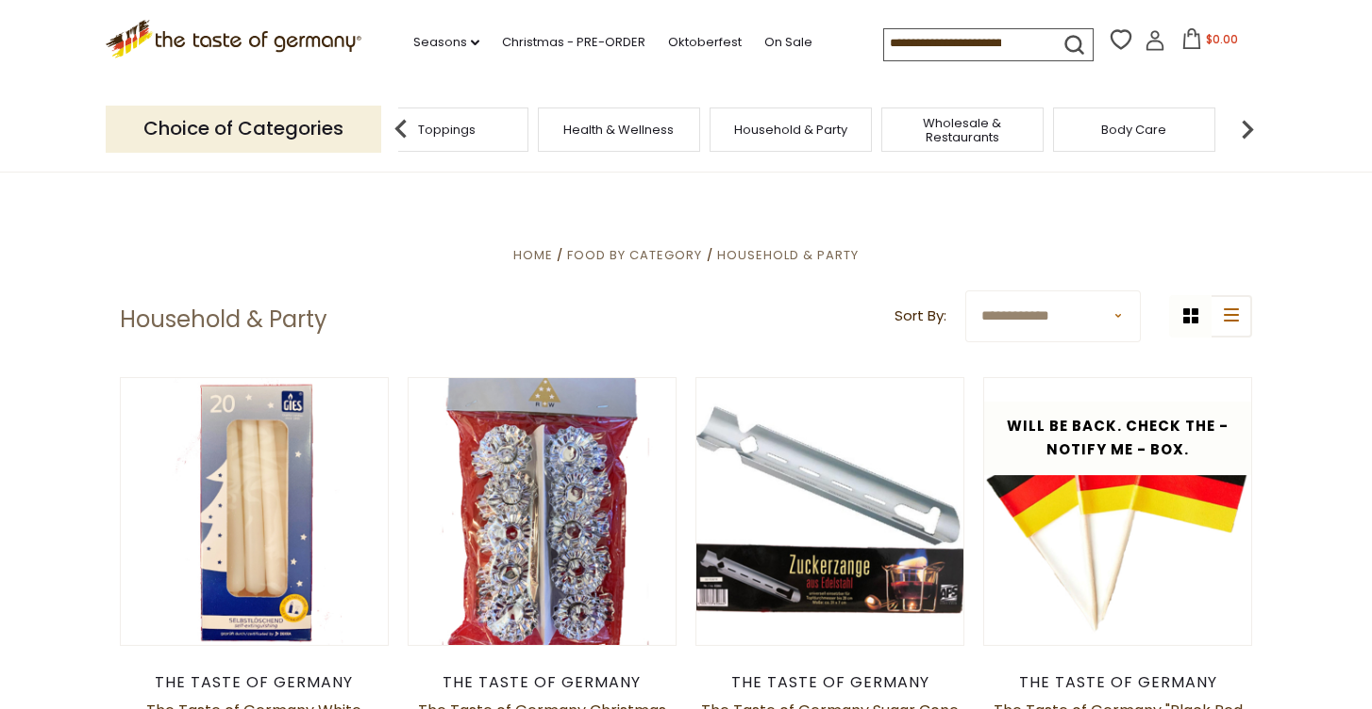
click at [1246, 126] on img at bounding box center [1247, 129] width 38 height 38
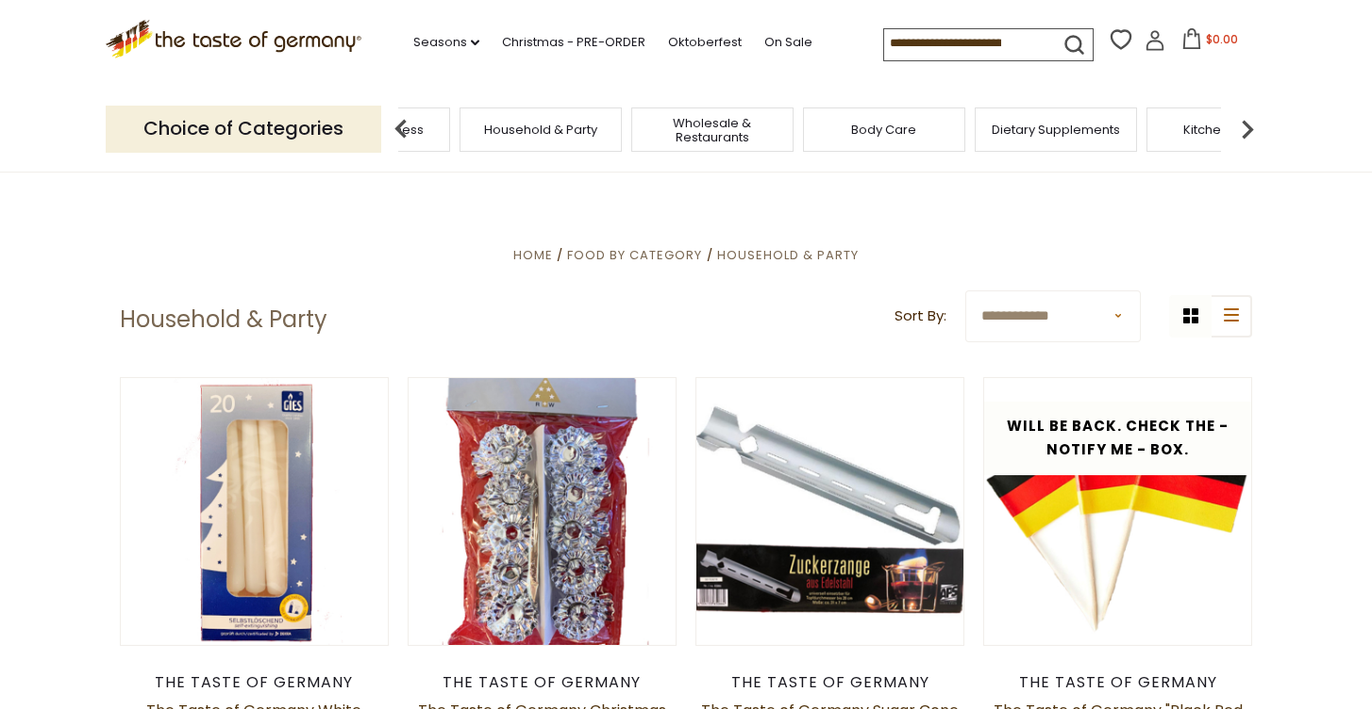
click at [1246, 126] on img at bounding box center [1247, 129] width 38 height 38
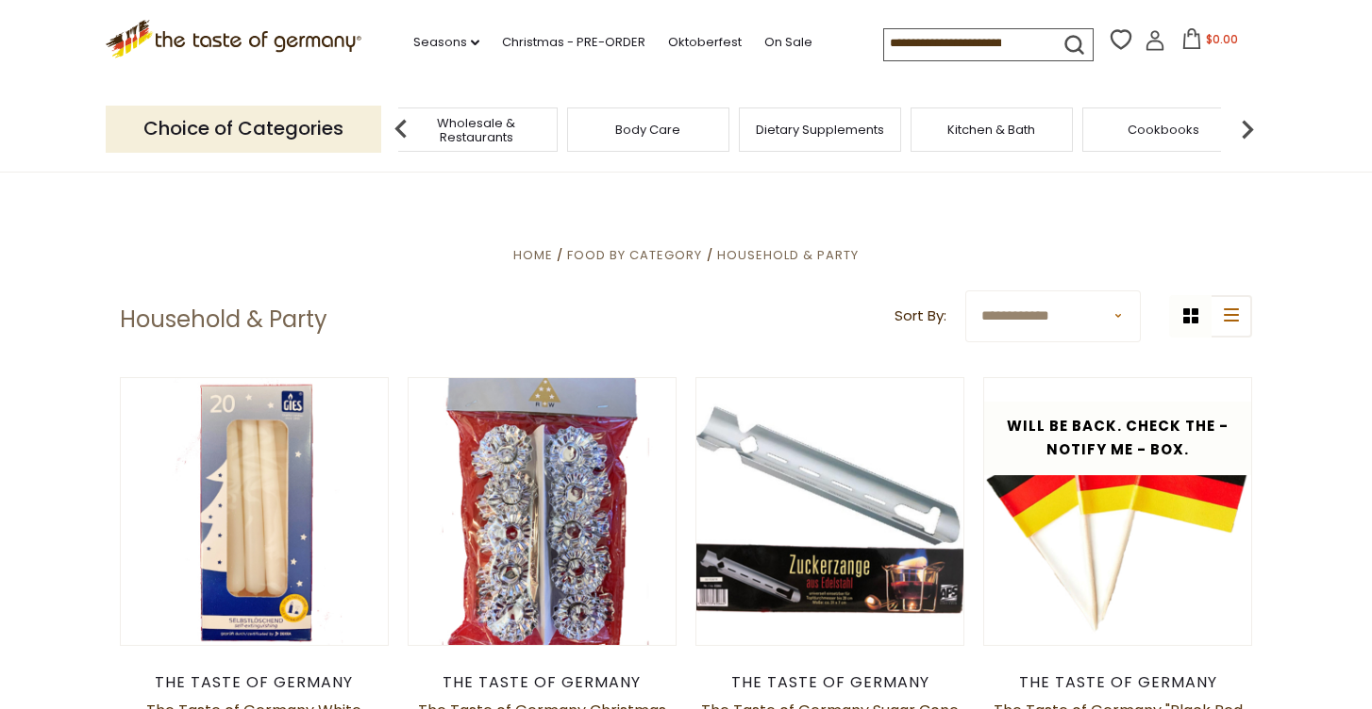
click at [997, 130] on span "Kitchen & Bath" at bounding box center [991, 130] width 88 height 14
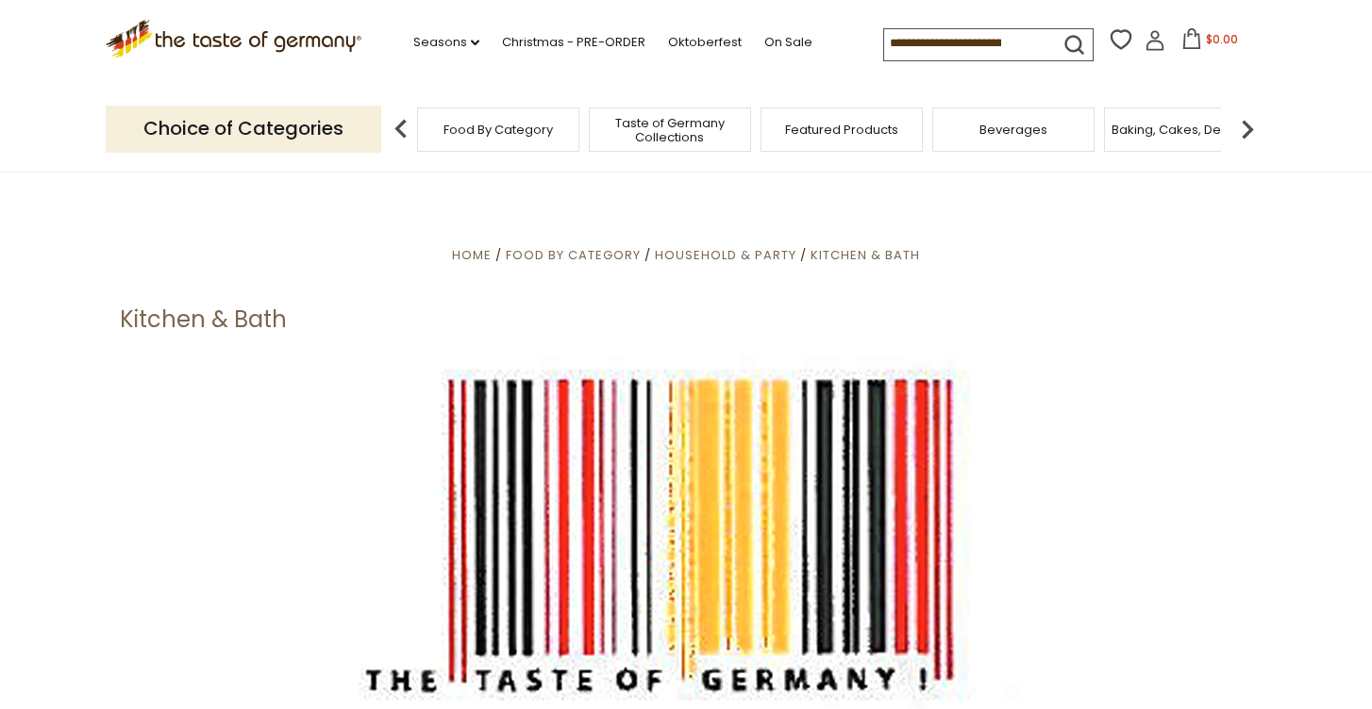
click at [1241, 124] on img at bounding box center [1247, 129] width 38 height 38
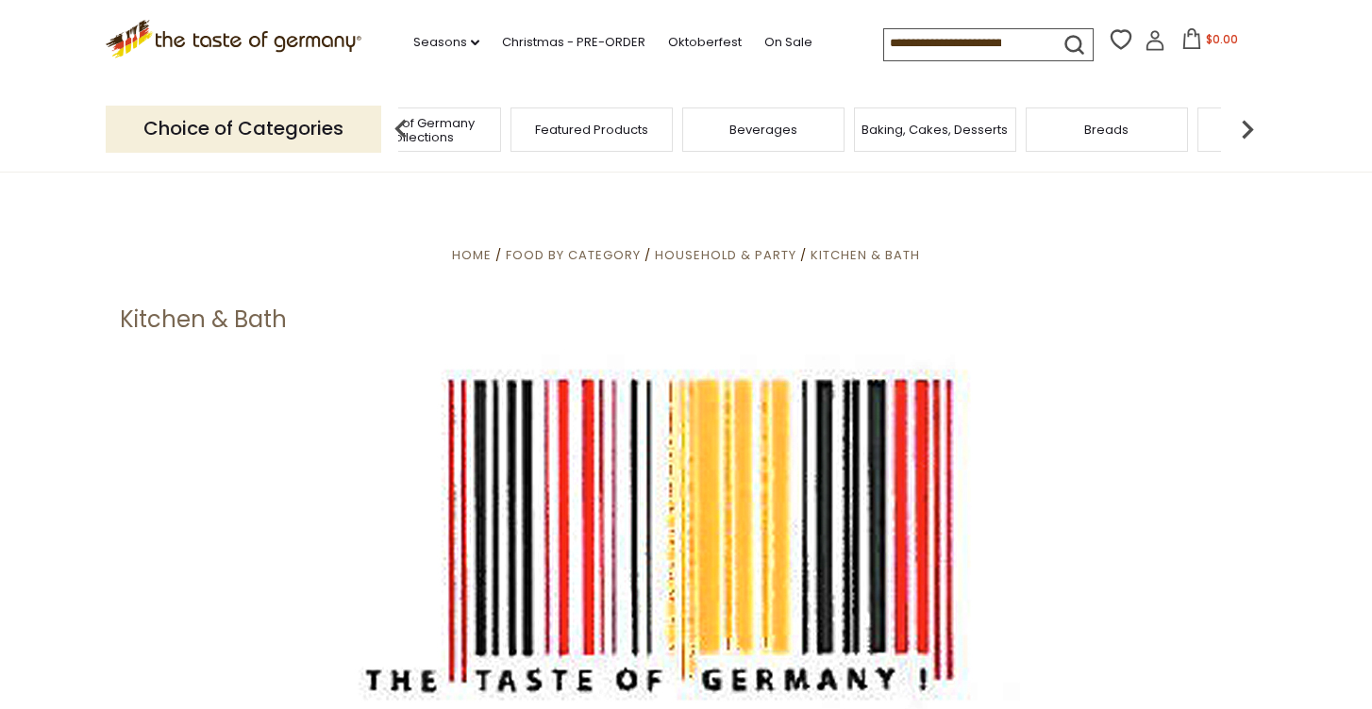
click at [1241, 124] on img at bounding box center [1247, 129] width 38 height 38
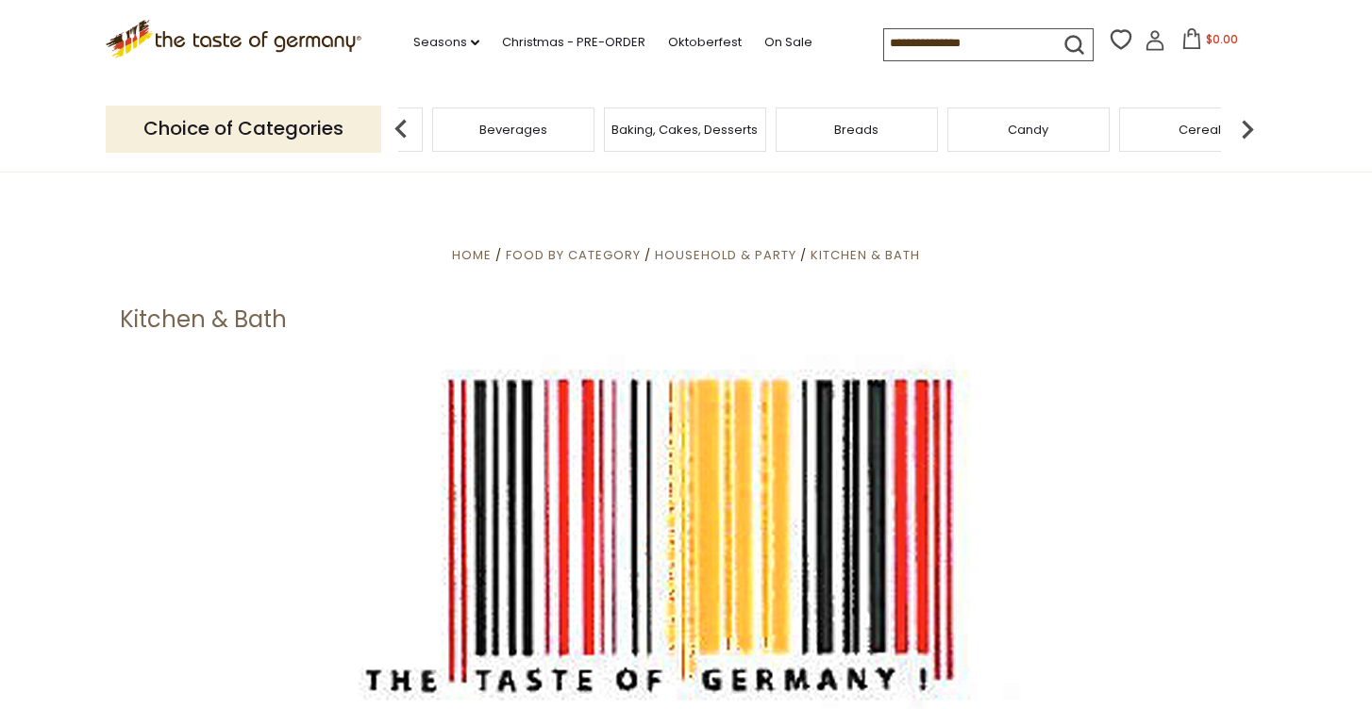
click at [1241, 124] on img at bounding box center [1247, 129] width 38 height 38
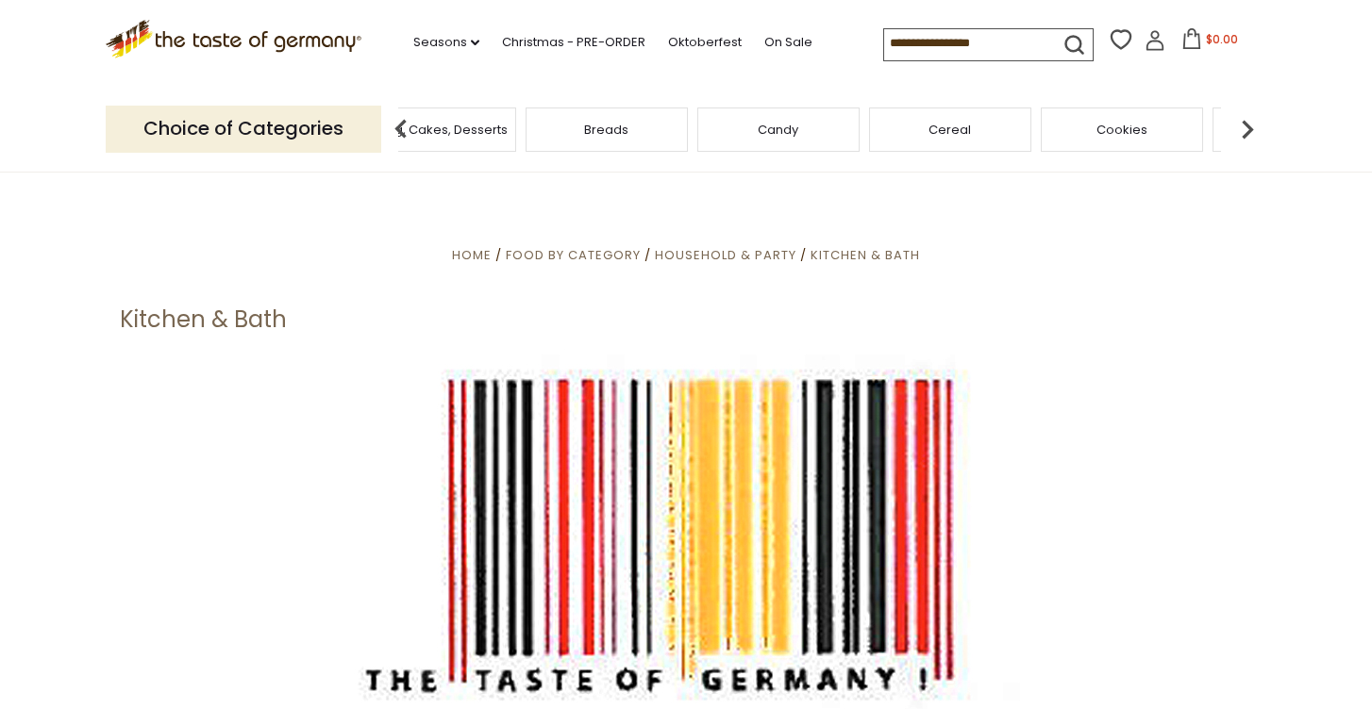
click at [1241, 124] on img at bounding box center [1247, 129] width 38 height 38
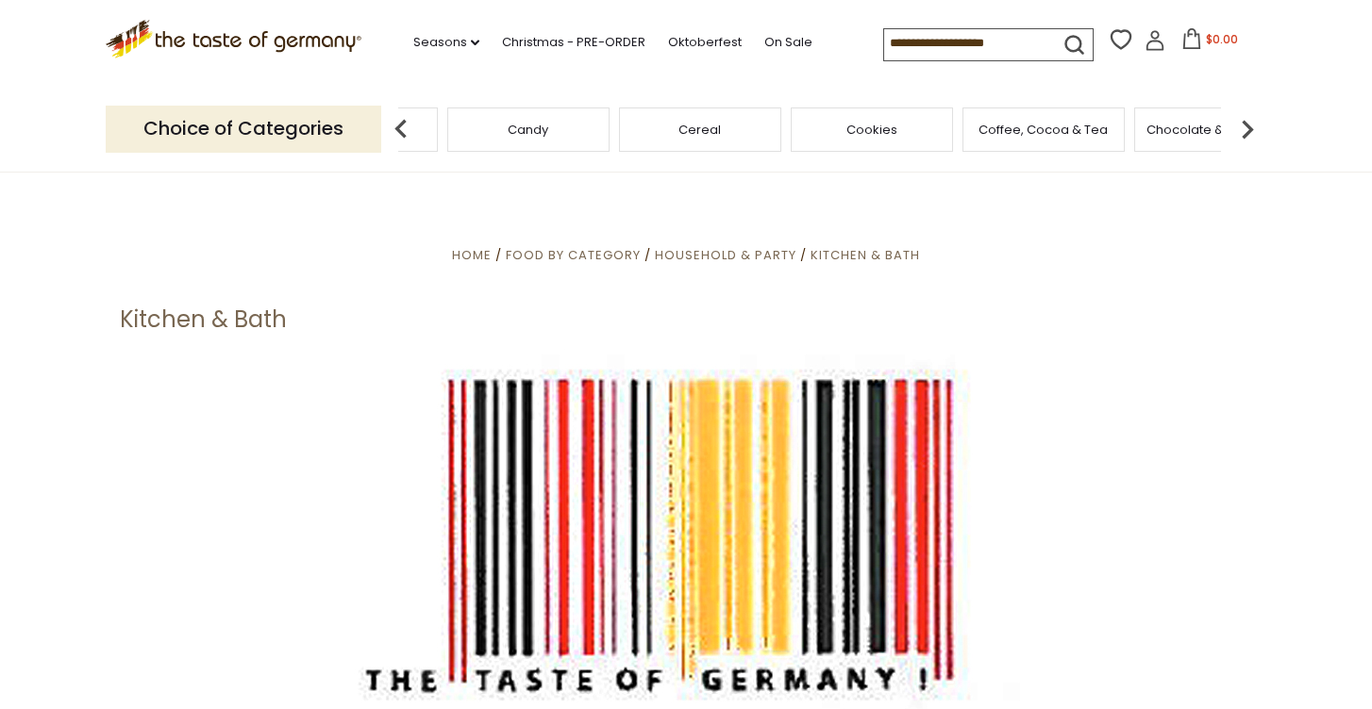
click at [1241, 124] on img at bounding box center [1247, 129] width 38 height 38
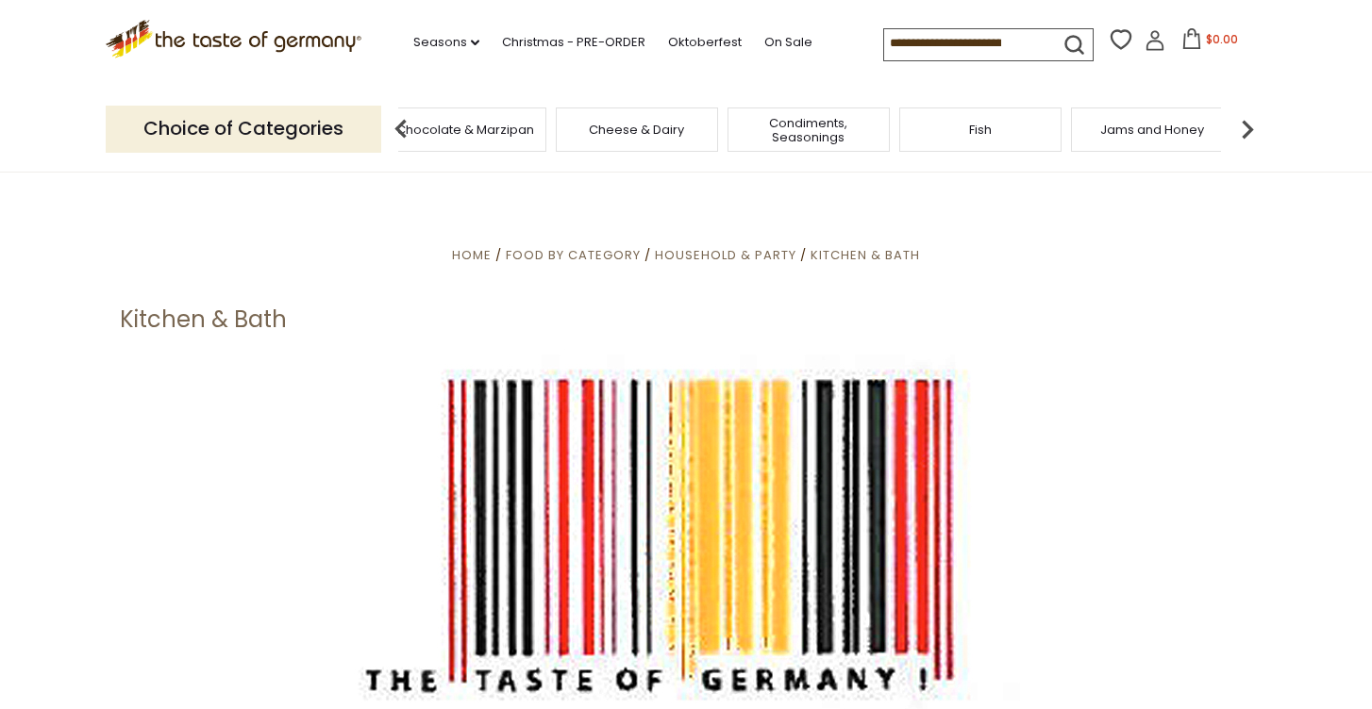
click at [1241, 124] on img at bounding box center [1247, 129] width 38 height 38
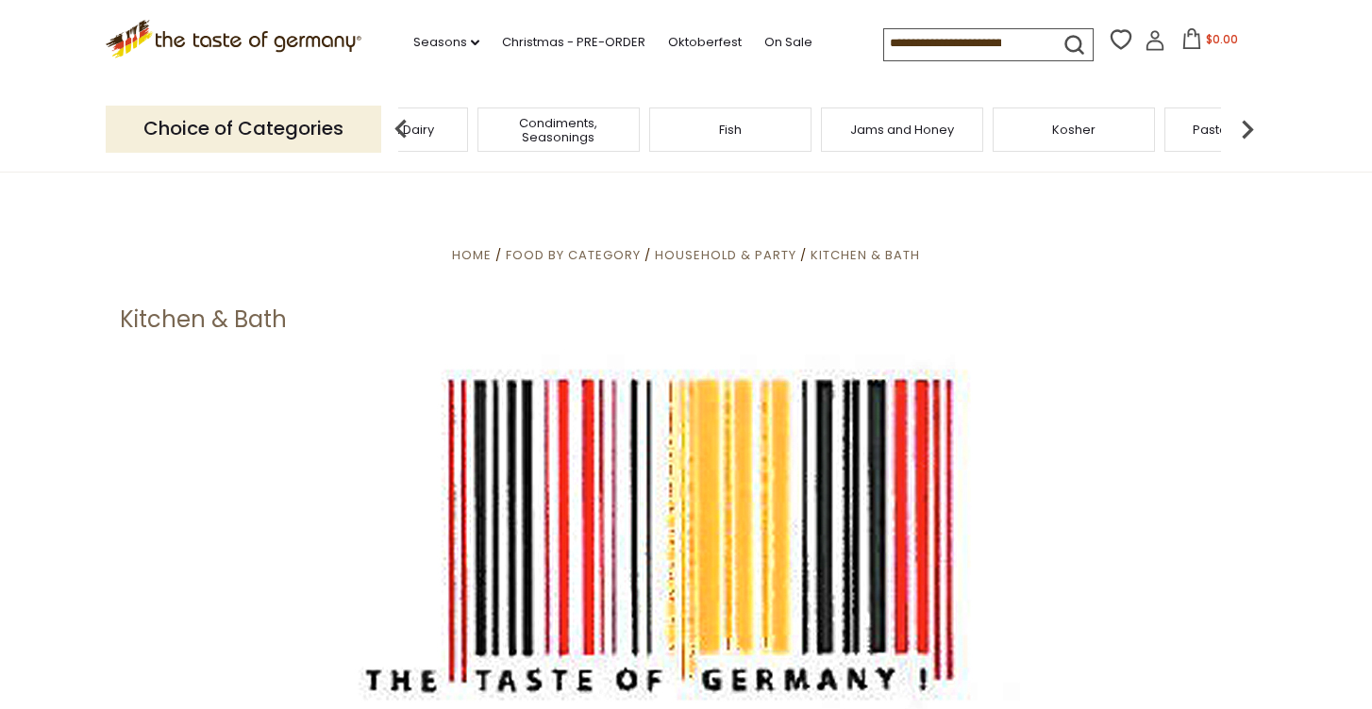
click at [1241, 124] on img at bounding box center [1247, 129] width 38 height 38
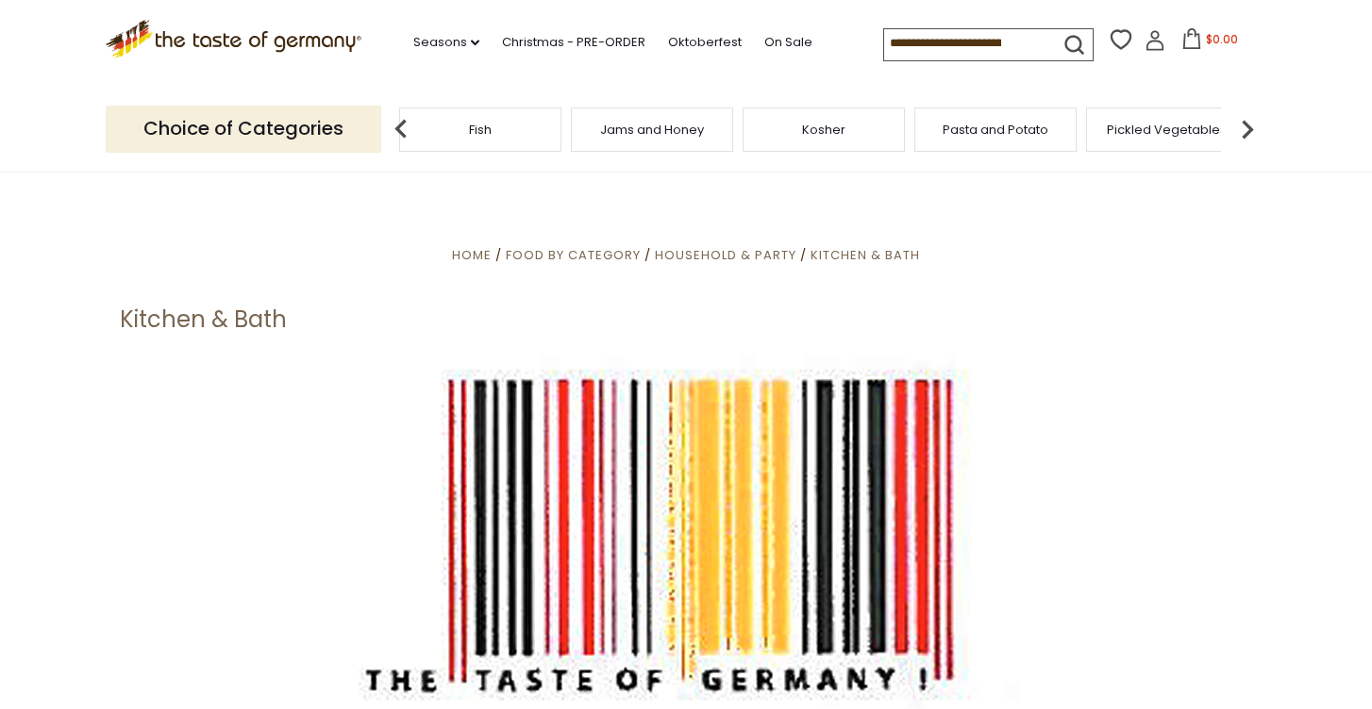
click at [1241, 124] on img at bounding box center [1247, 129] width 38 height 38
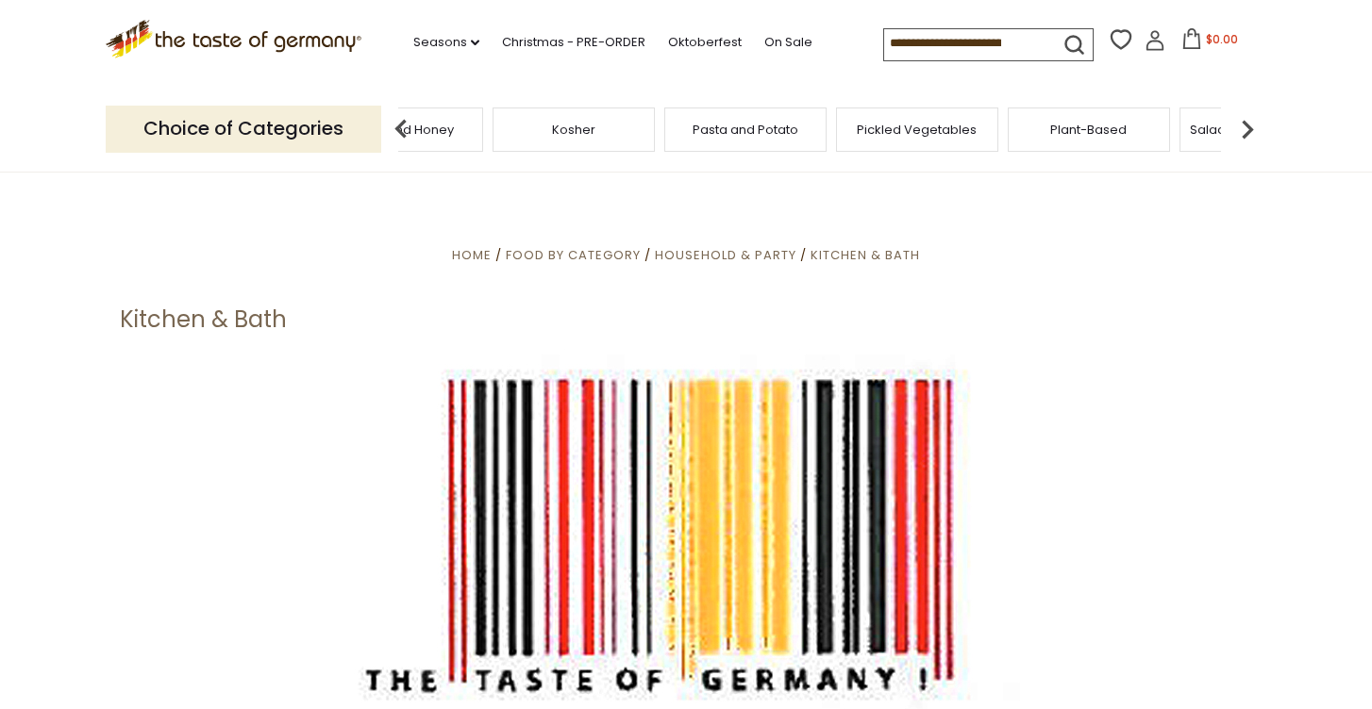
click at [1241, 121] on img at bounding box center [1247, 129] width 38 height 38
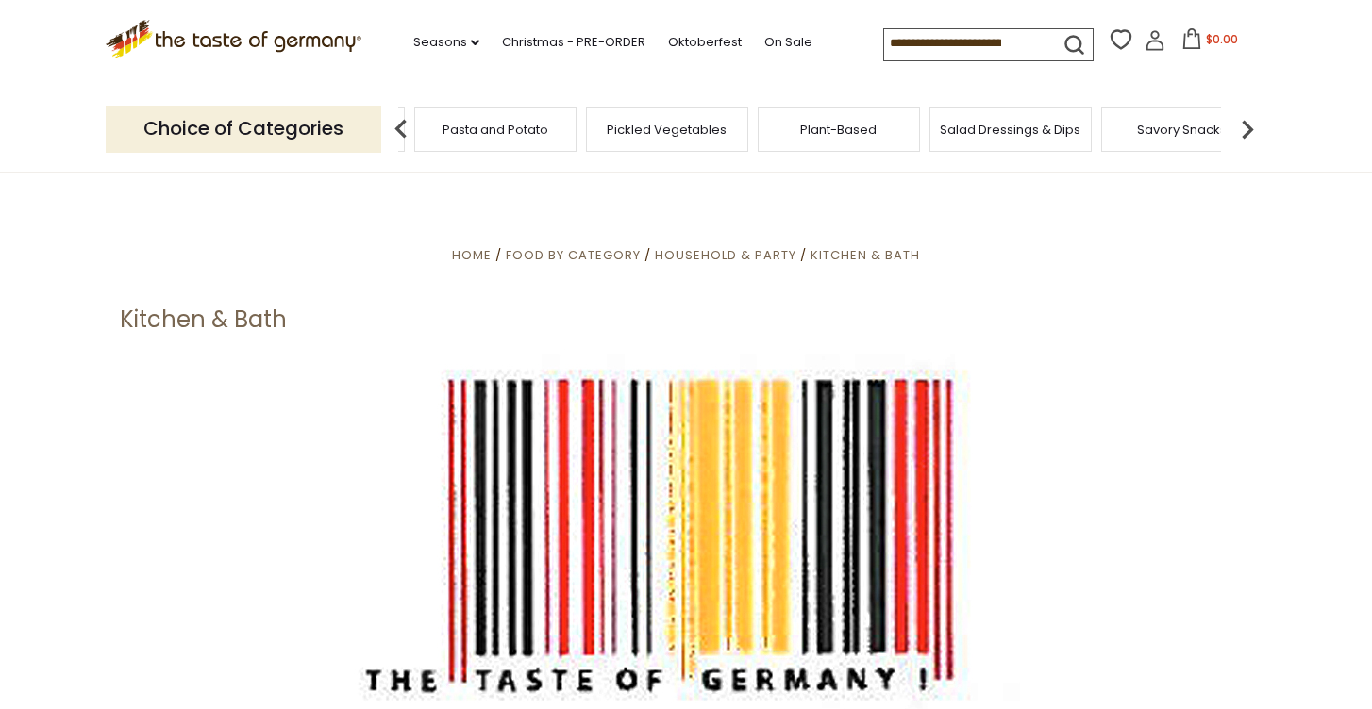
click at [1241, 121] on img at bounding box center [1247, 129] width 38 height 38
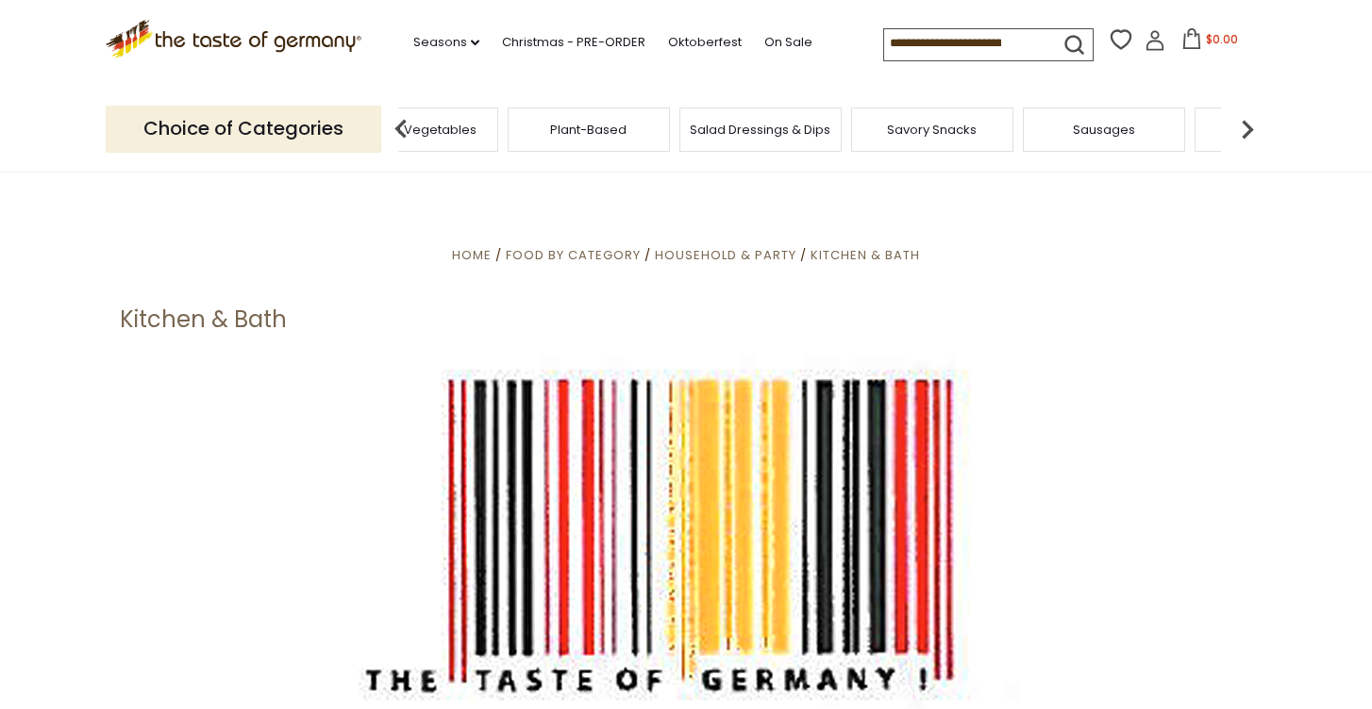
click at [1241, 121] on img at bounding box center [1247, 129] width 38 height 38
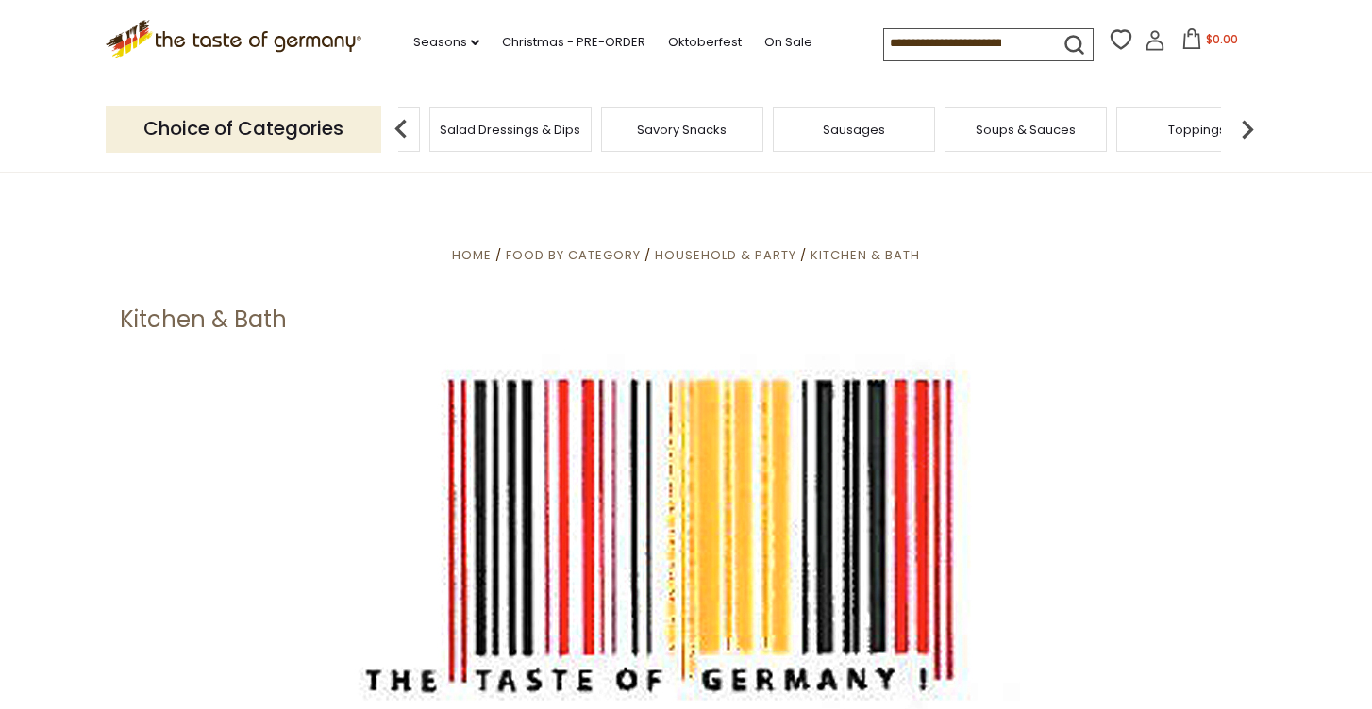
click at [1241, 121] on img at bounding box center [1247, 129] width 38 height 38
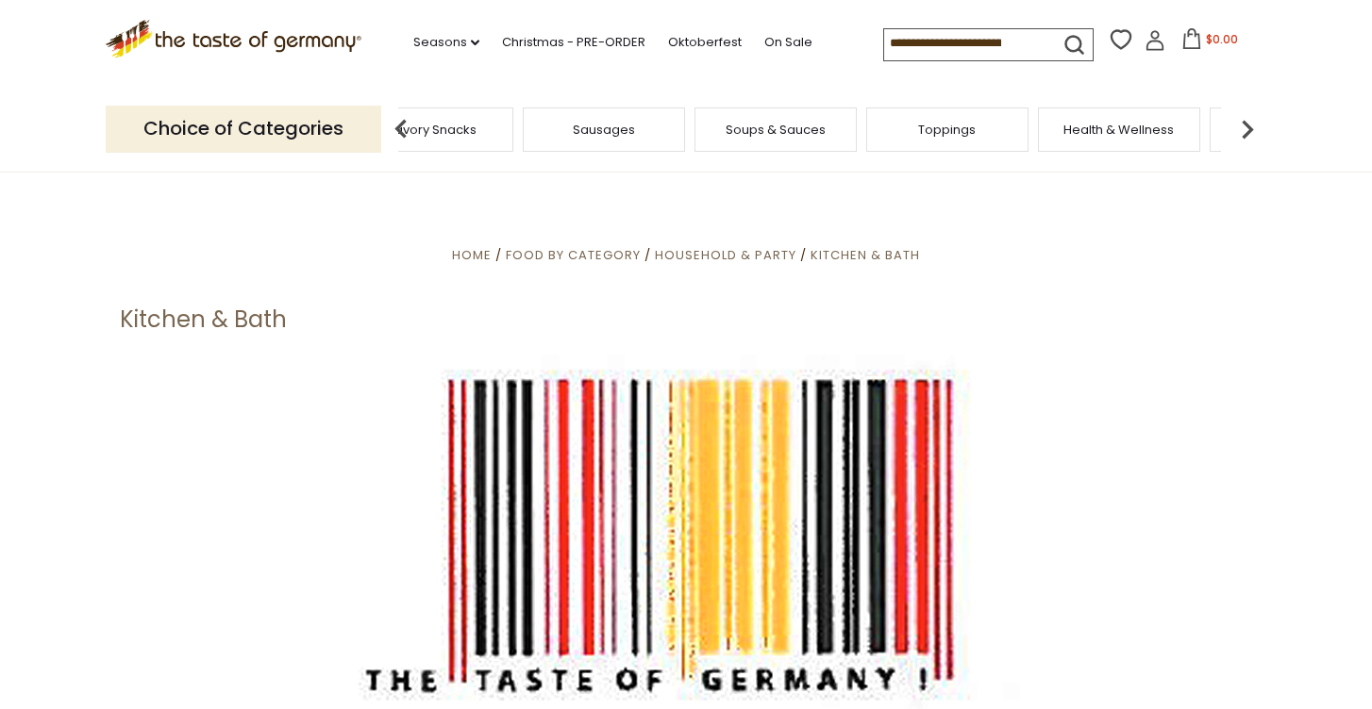
click at [1241, 121] on img at bounding box center [1247, 129] width 38 height 38
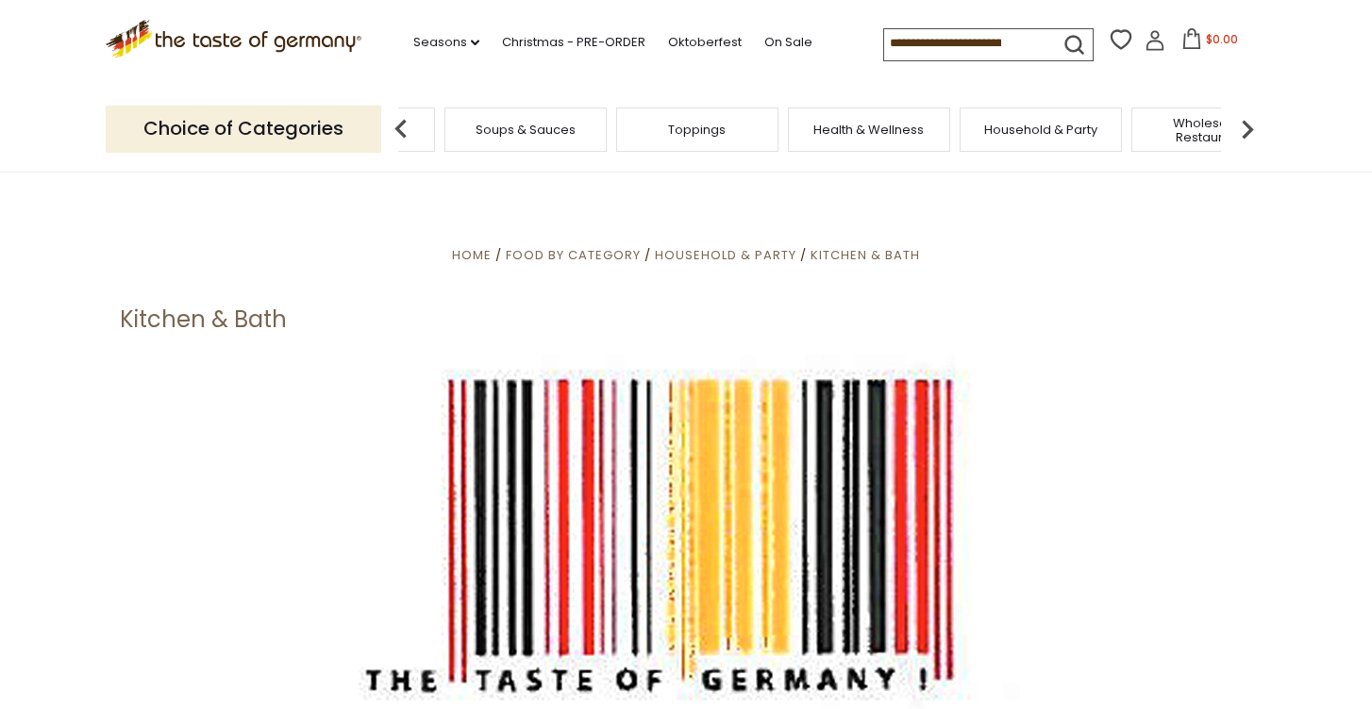
click at [1241, 121] on img at bounding box center [1247, 129] width 38 height 38
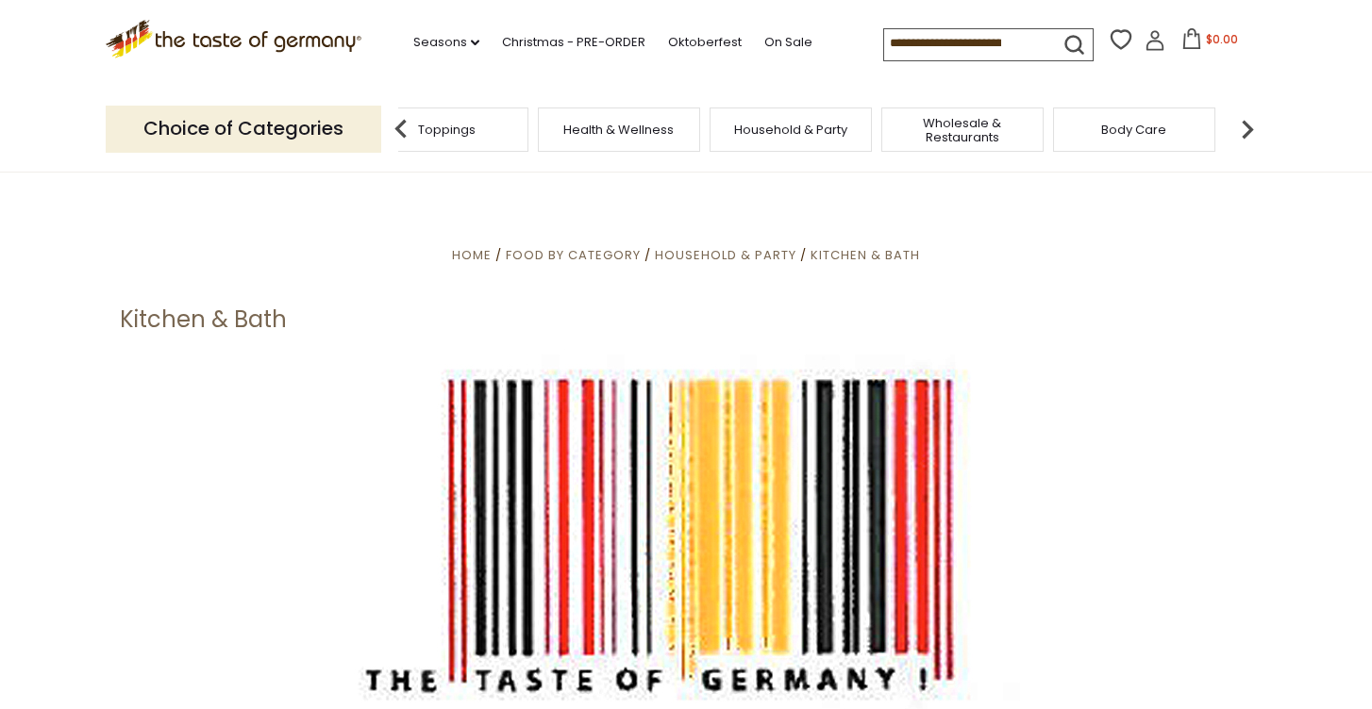
click at [1241, 121] on img at bounding box center [1247, 129] width 38 height 38
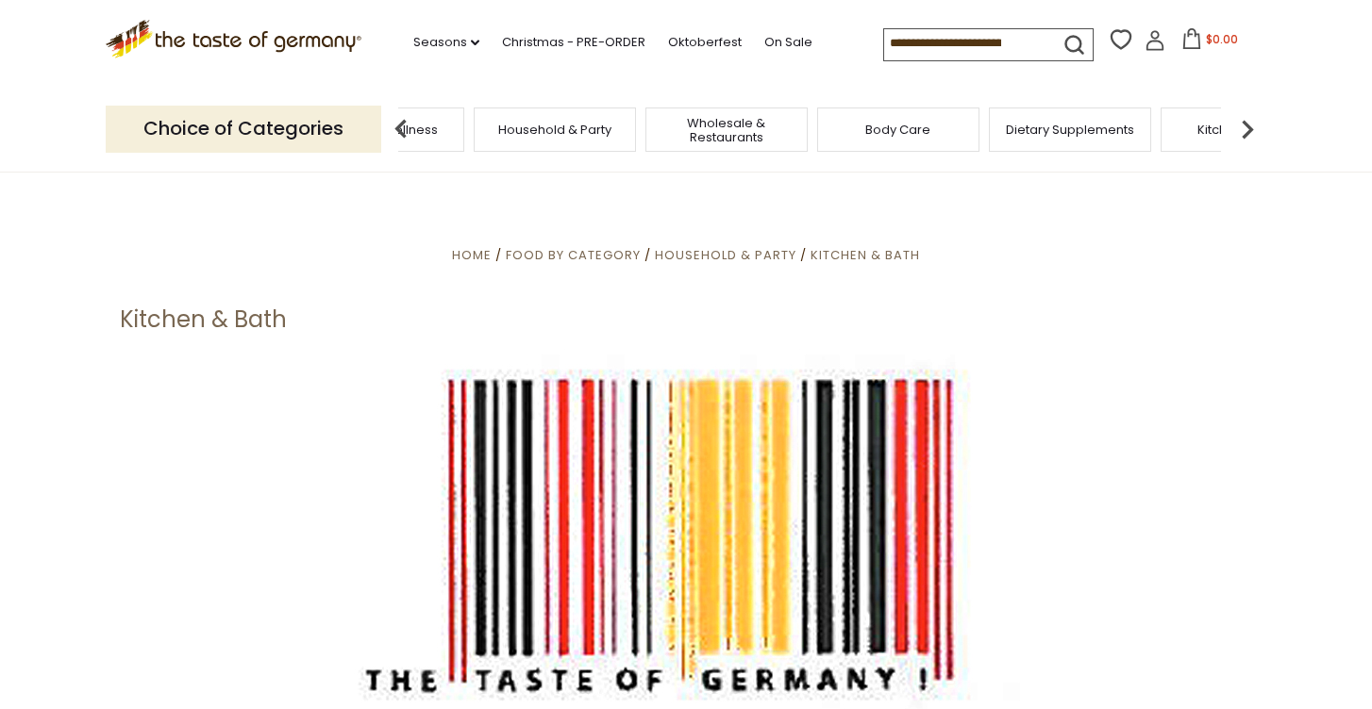
click at [865, 123] on span "Body Care" at bounding box center [897, 130] width 65 height 14
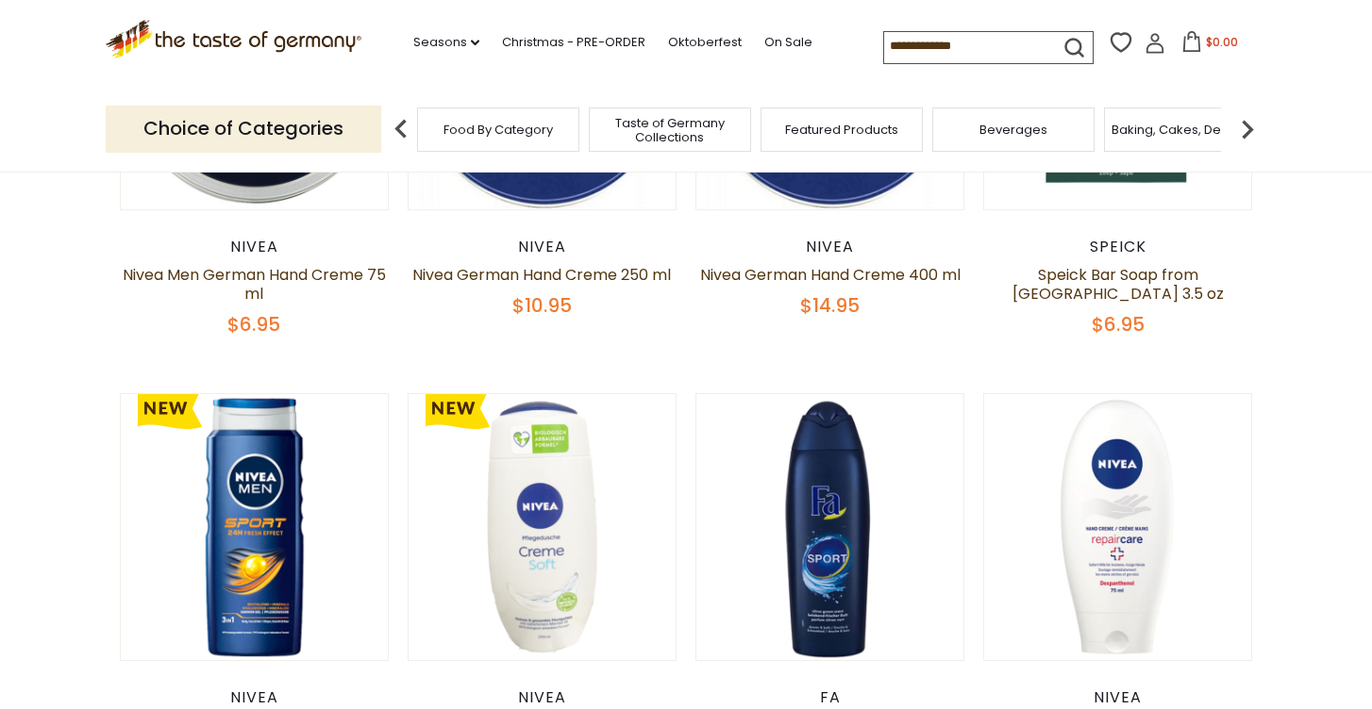
scroll to position [93, 0]
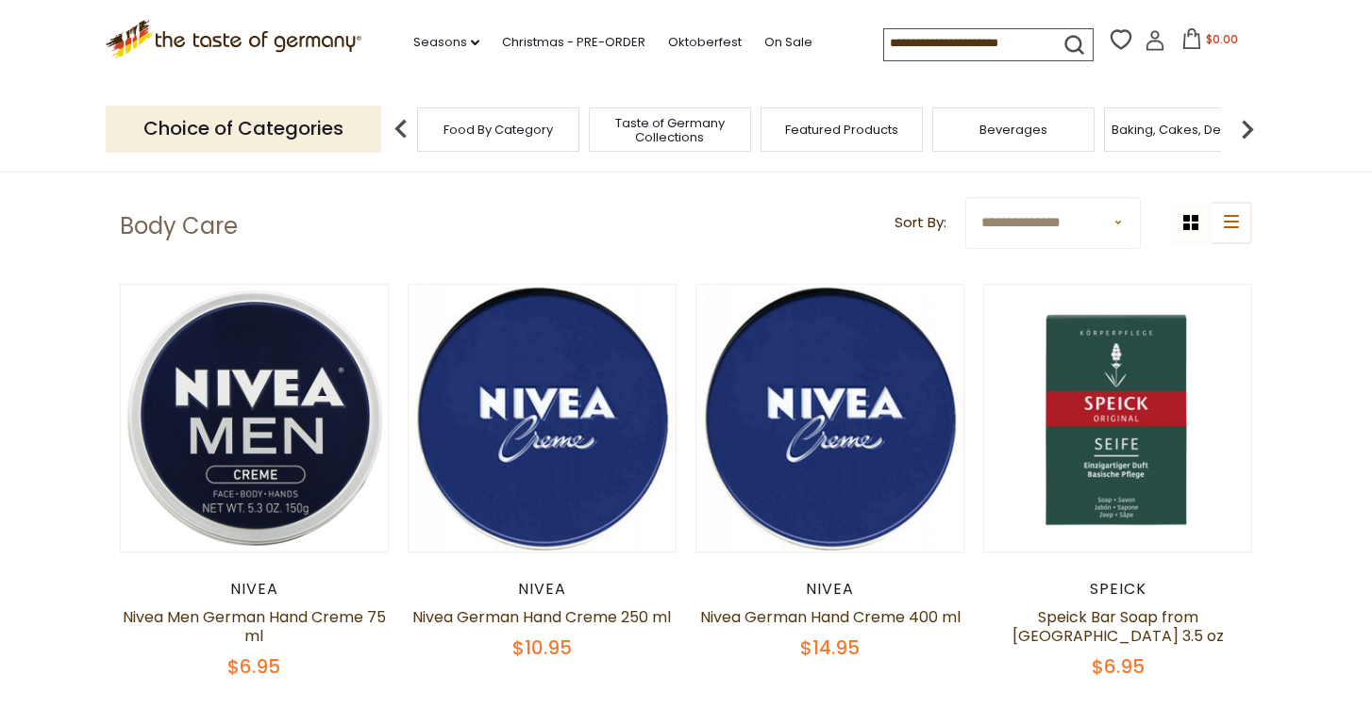
click at [1244, 117] on img at bounding box center [1247, 129] width 38 height 38
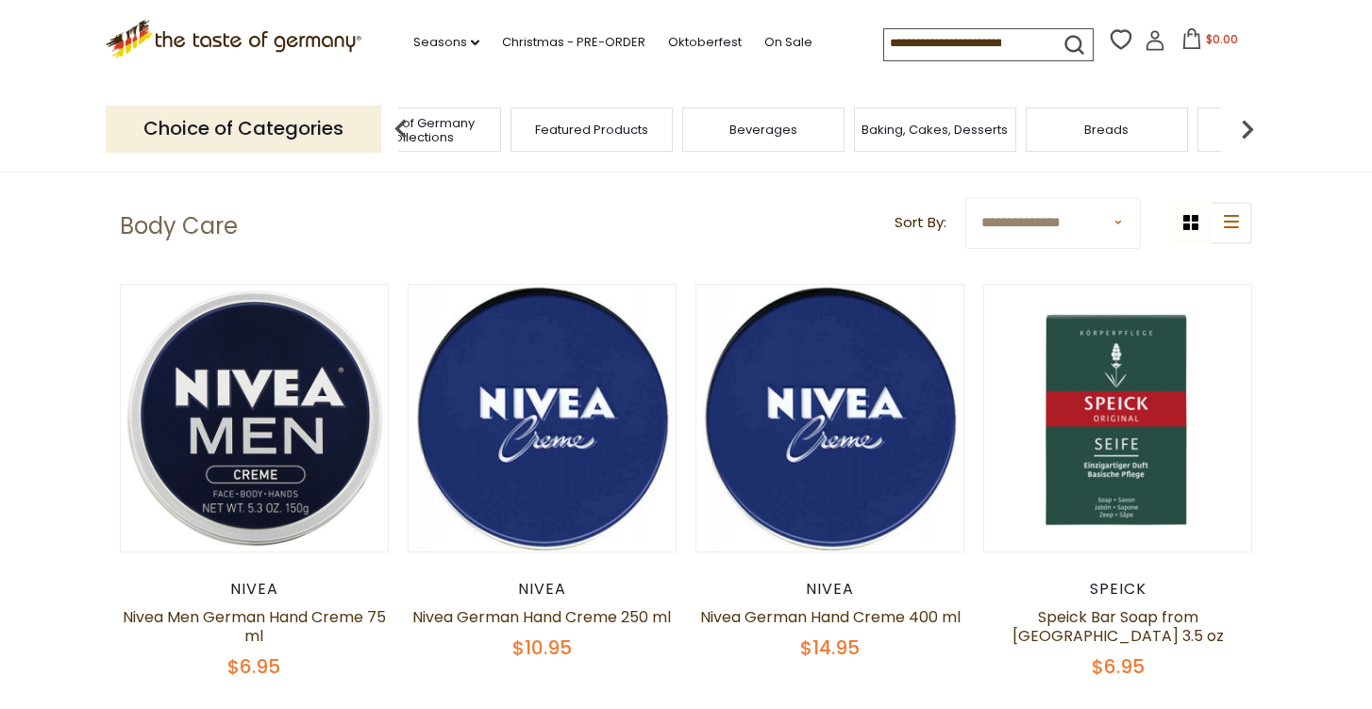
click at [1244, 117] on img at bounding box center [1247, 129] width 38 height 38
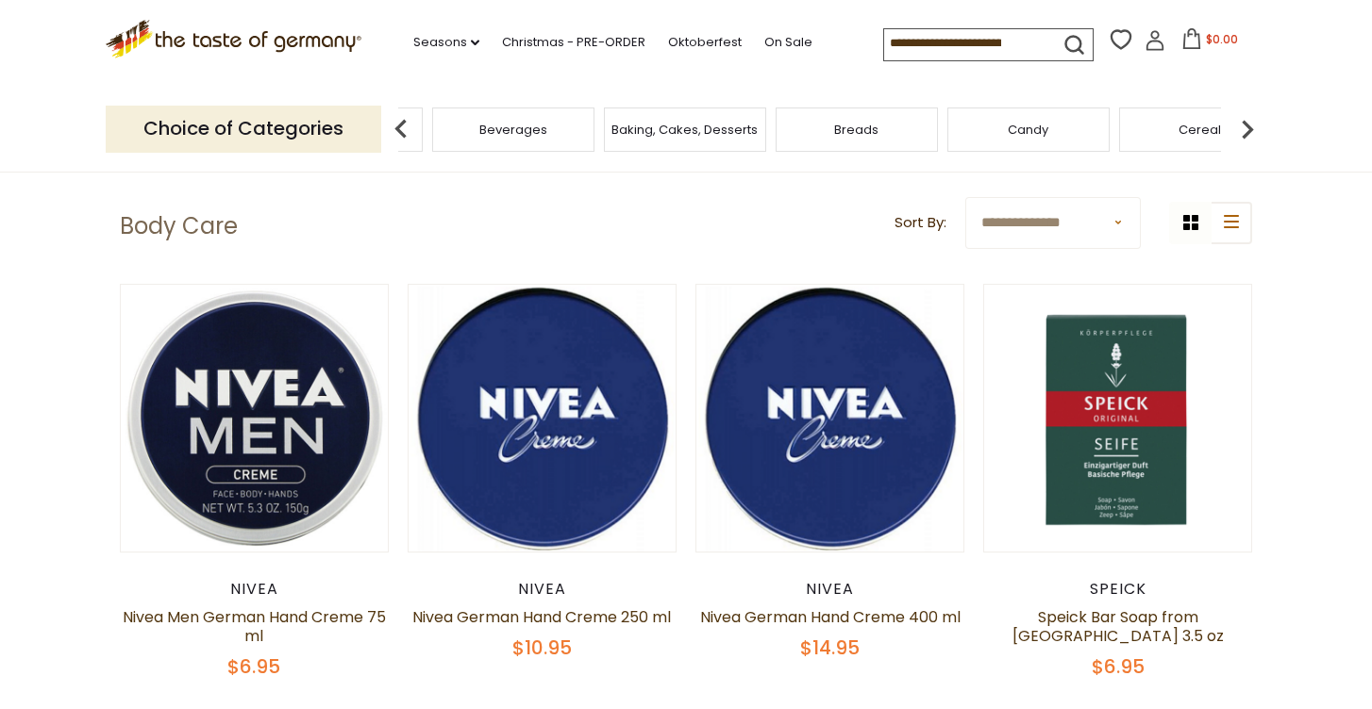
click at [1244, 117] on img at bounding box center [1247, 129] width 38 height 38
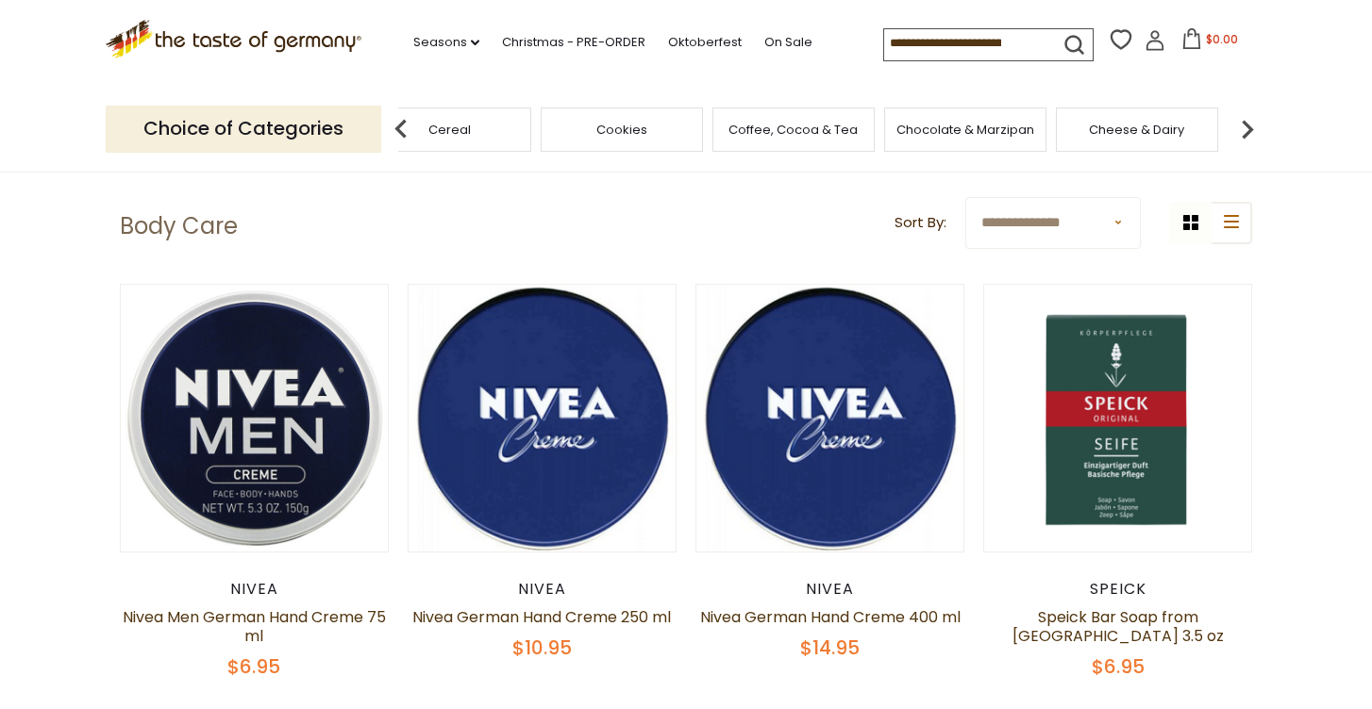
click at [1244, 117] on img at bounding box center [1247, 129] width 38 height 38
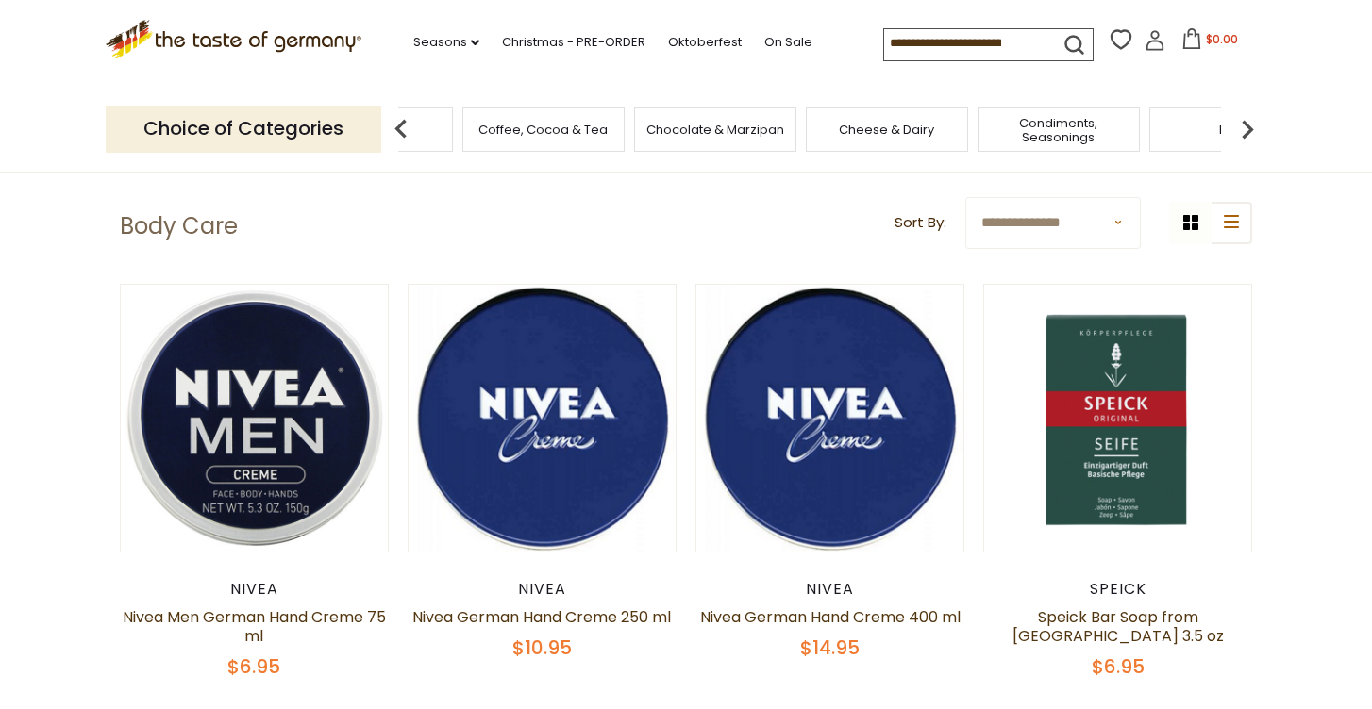
click at [1244, 117] on img at bounding box center [1247, 129] width 38 height 38
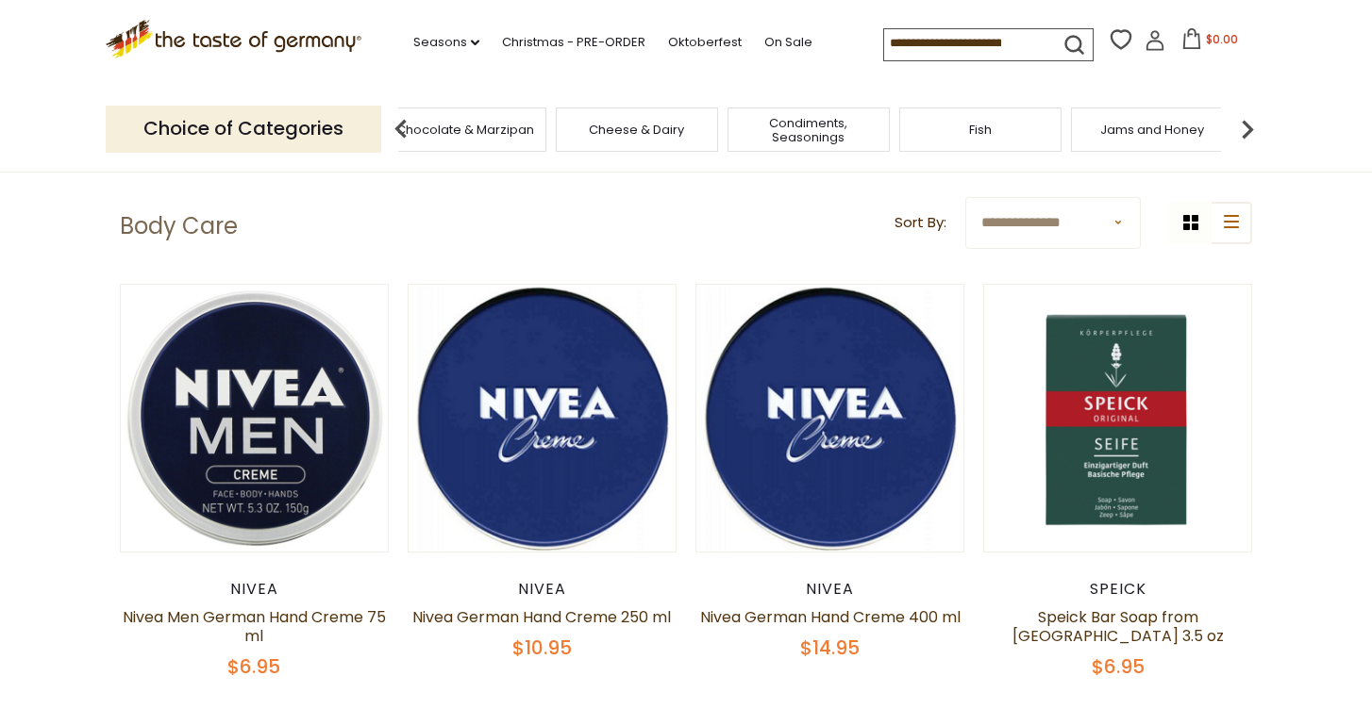
click at [1244, 117] on img at bounding box center [1247, 129] width 38 height 38
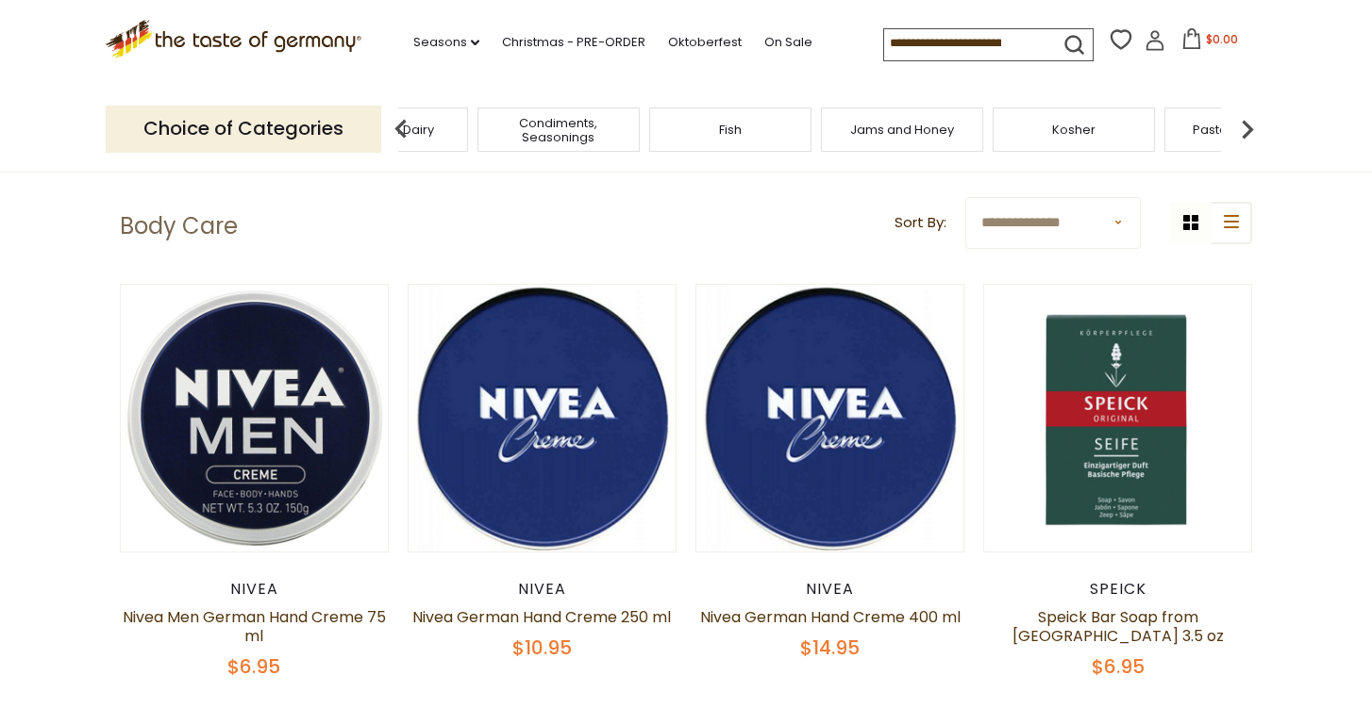
click at [1244, 117] on img at bounding box center [1247, 129] width 38 height 38
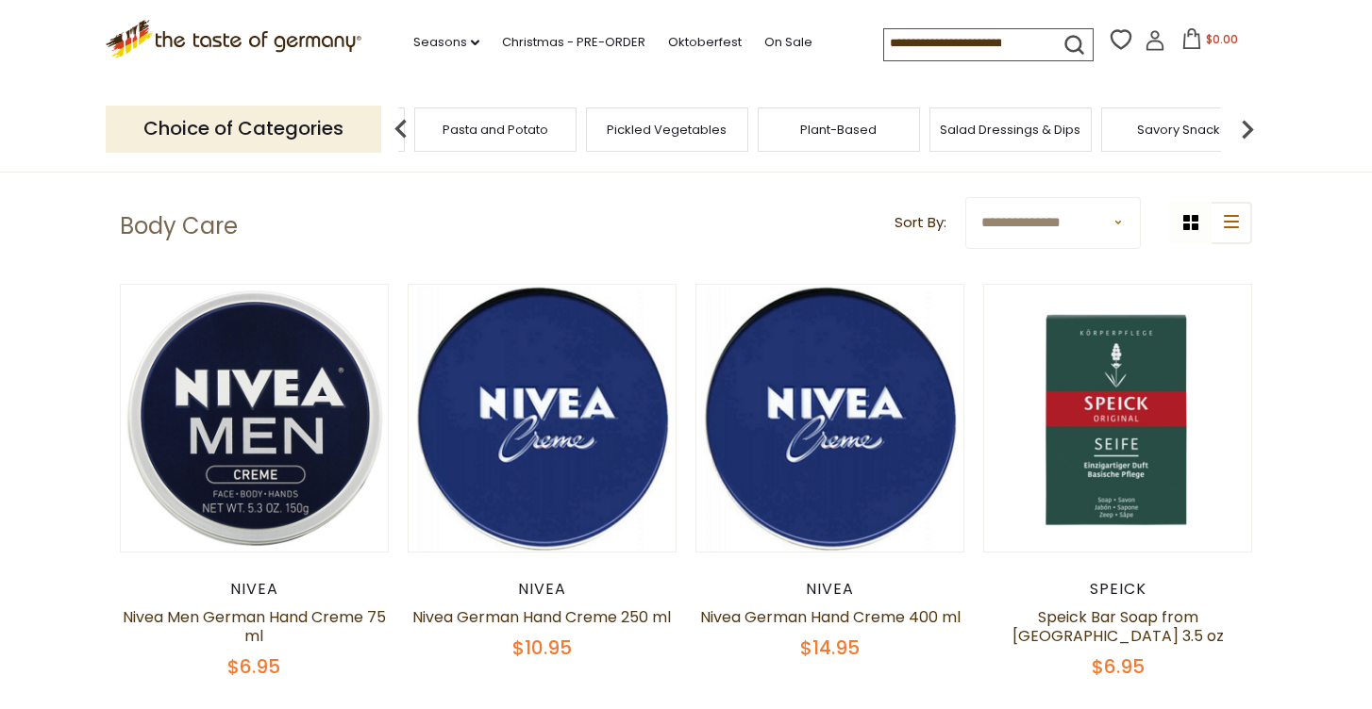
click at [1244, 117] on img at bounding box center [1247, 129] width 38 height 38
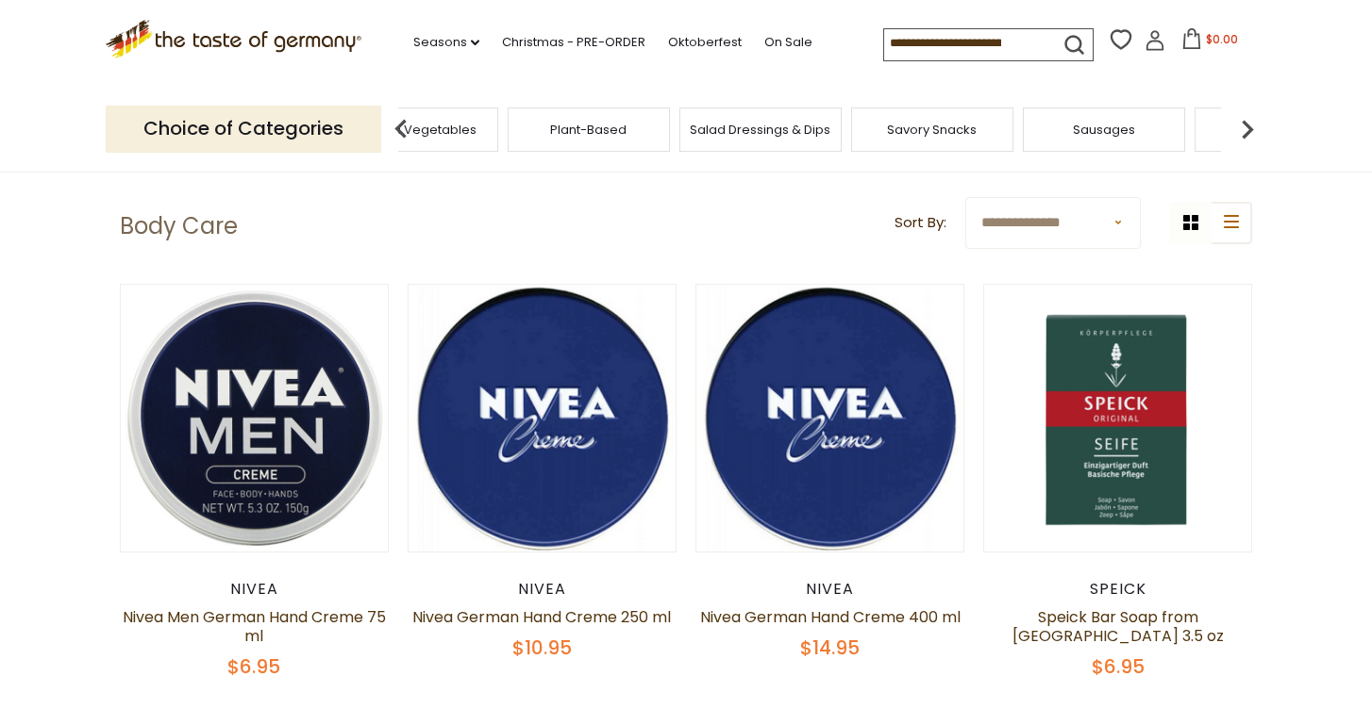
click at [1244, 117] on img at bounding box center [1247, 129] width 38 height 38
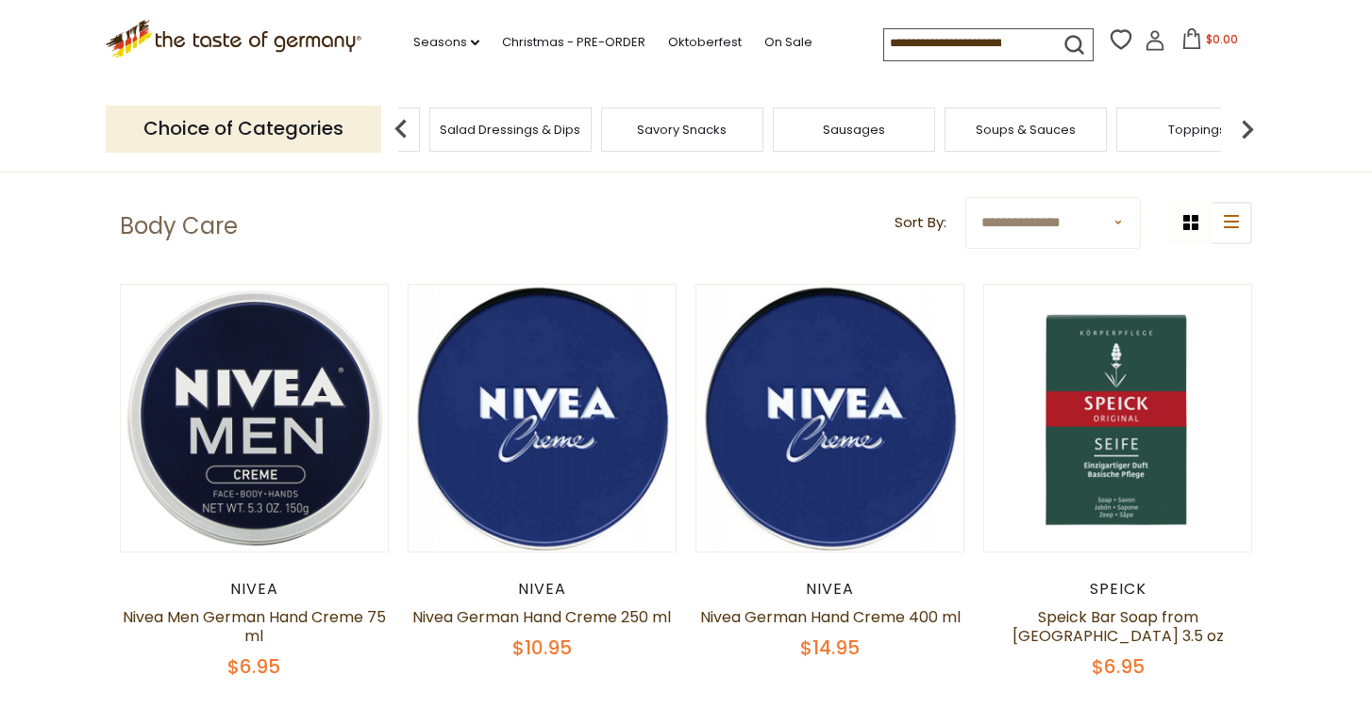
click at [1244, 117] on img at bounding box center [1247, 129] width 38 height 38
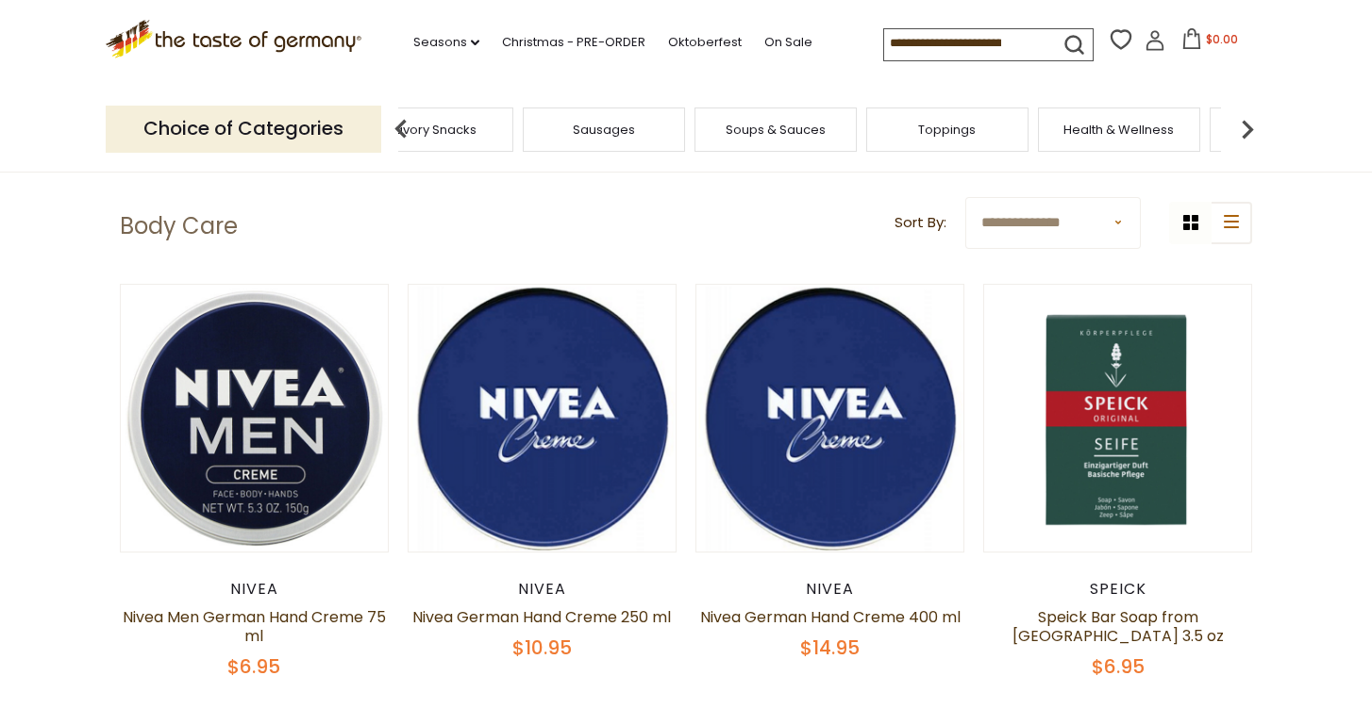
click at [1244, 117] on img at bounding box center [1247, 129] width 38 height 38
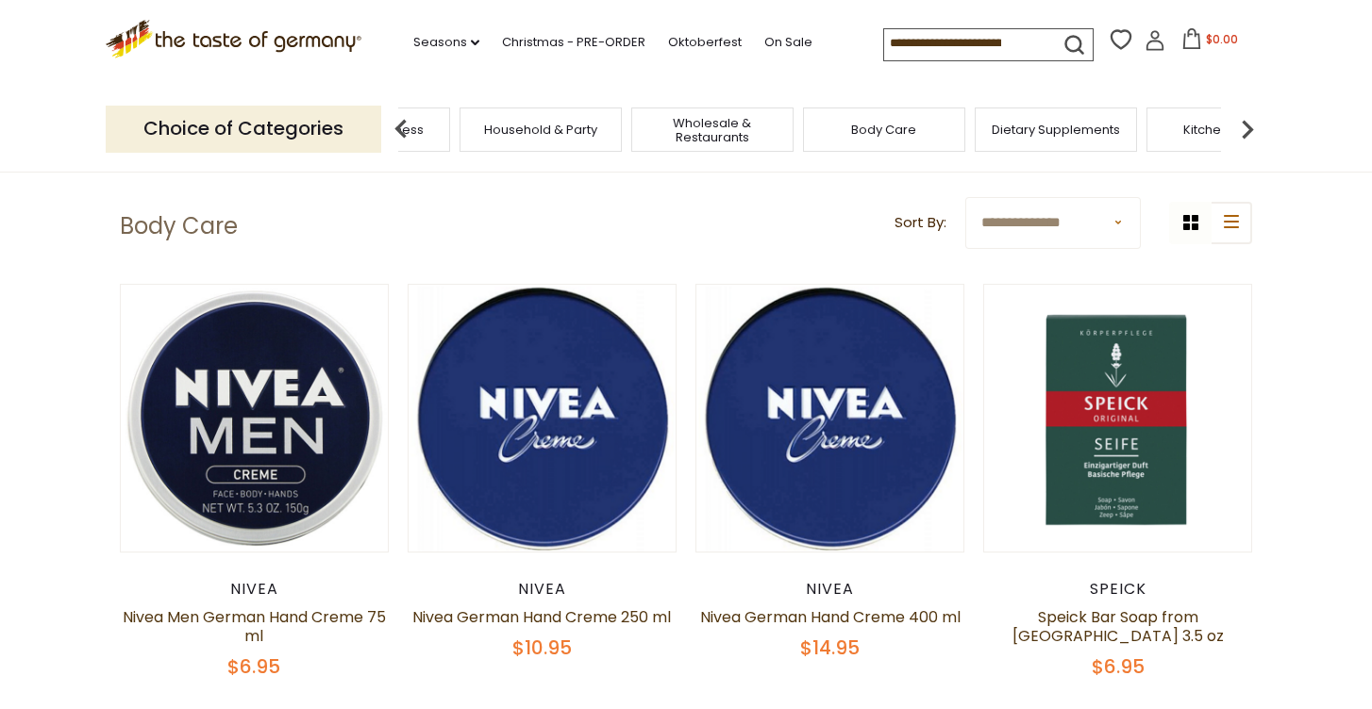
click at [1244, 117] on img at bounding box center [1247, 129] width 38 height 38
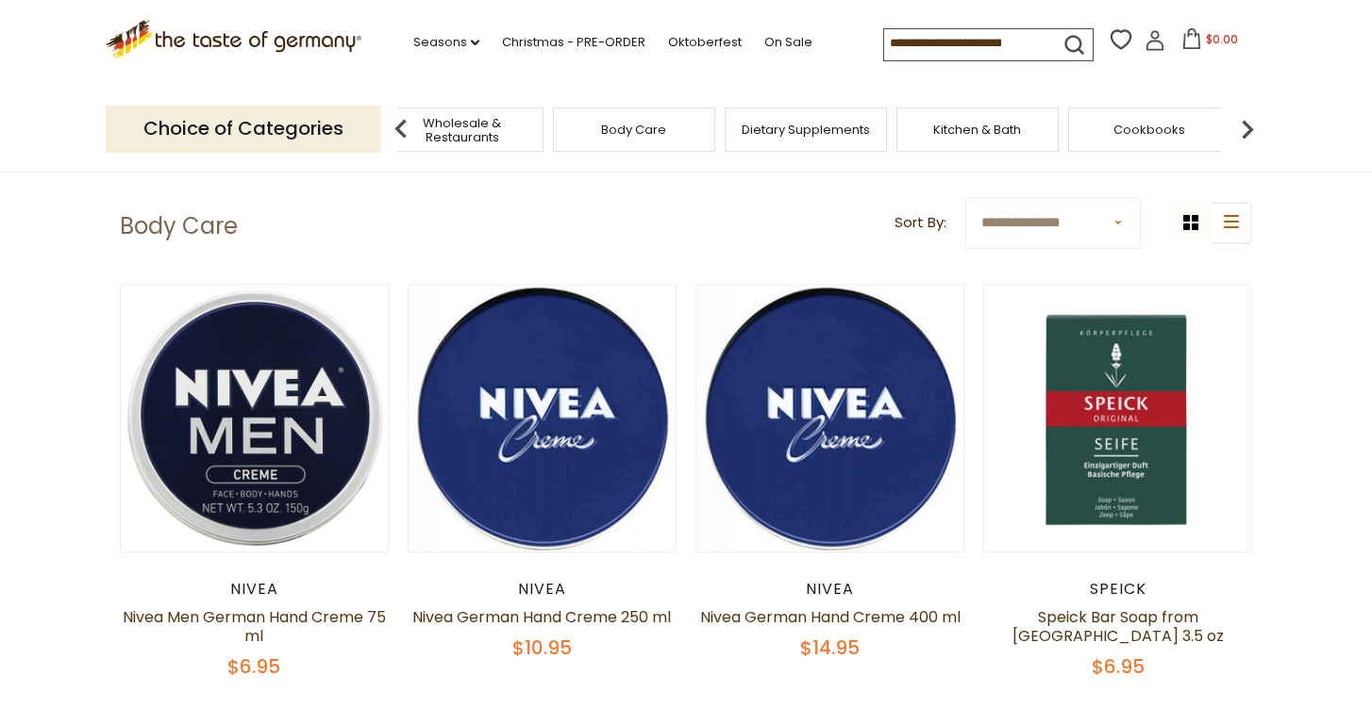
click at [1244, 117] on img at bounding box center [1247, 129] width 38 height 38
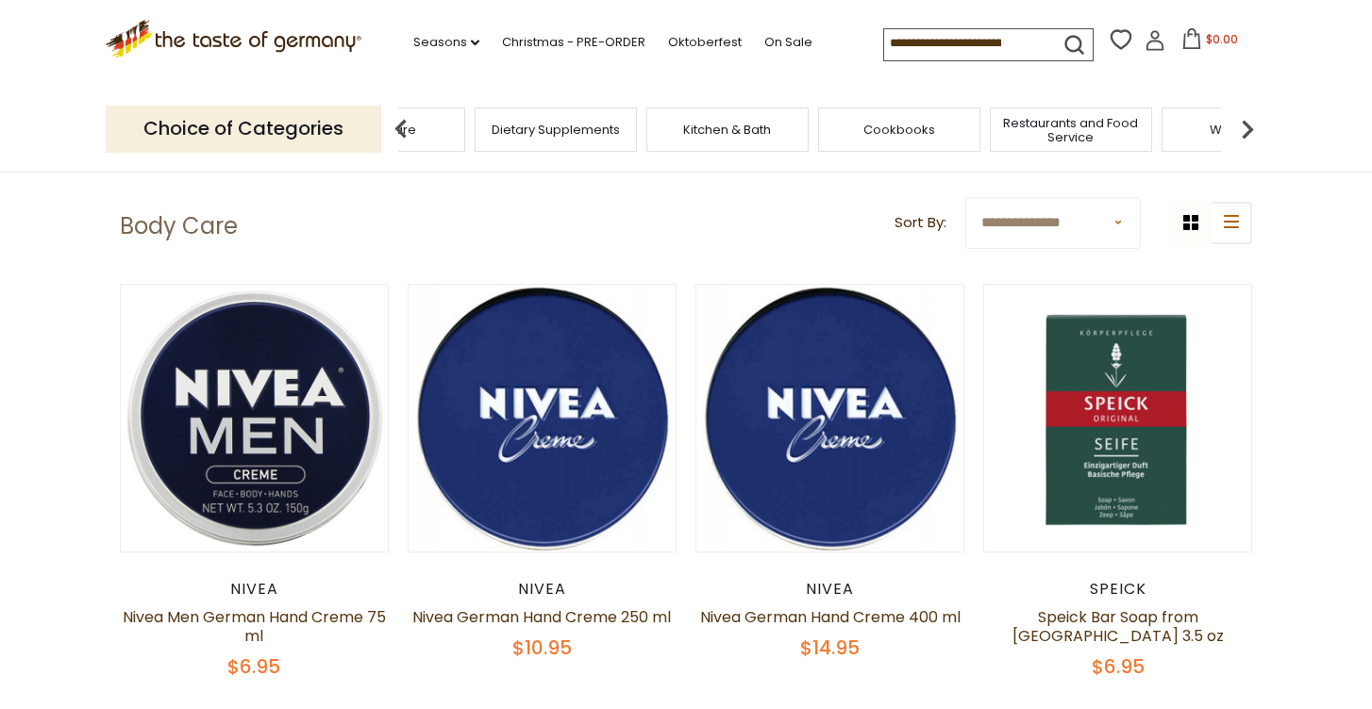
click at [1244, 117] on img at bounding box center [1247, 129] width 38 height 38
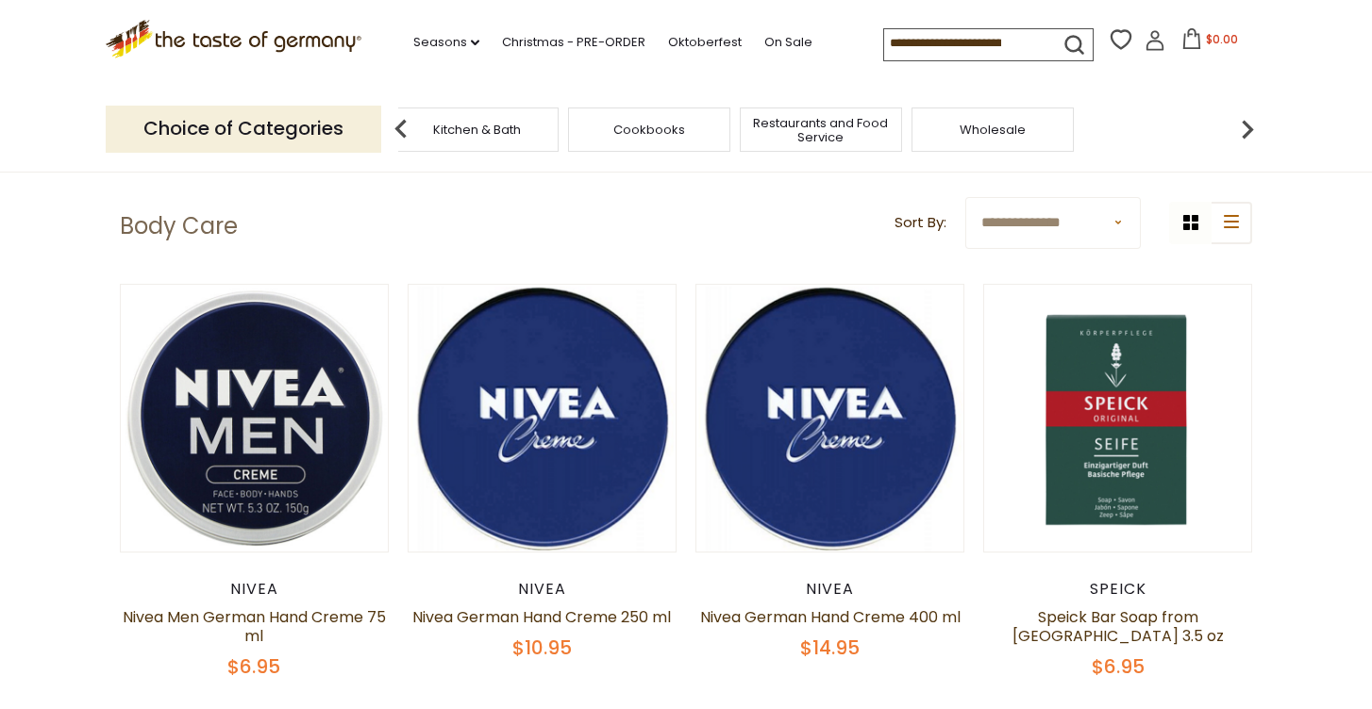
click at [1244, 117] on img at bounding box center [1247, 129] width 38 height 38
click at [1246, 122] on img at bounding box center [1247, 129] width 38 height 38
click at [1245, 121] on img at bounding box center [1247, 129] width 38 height 38
click at [397, 124] on img at bounding box center [401, 129] width 38 height 38
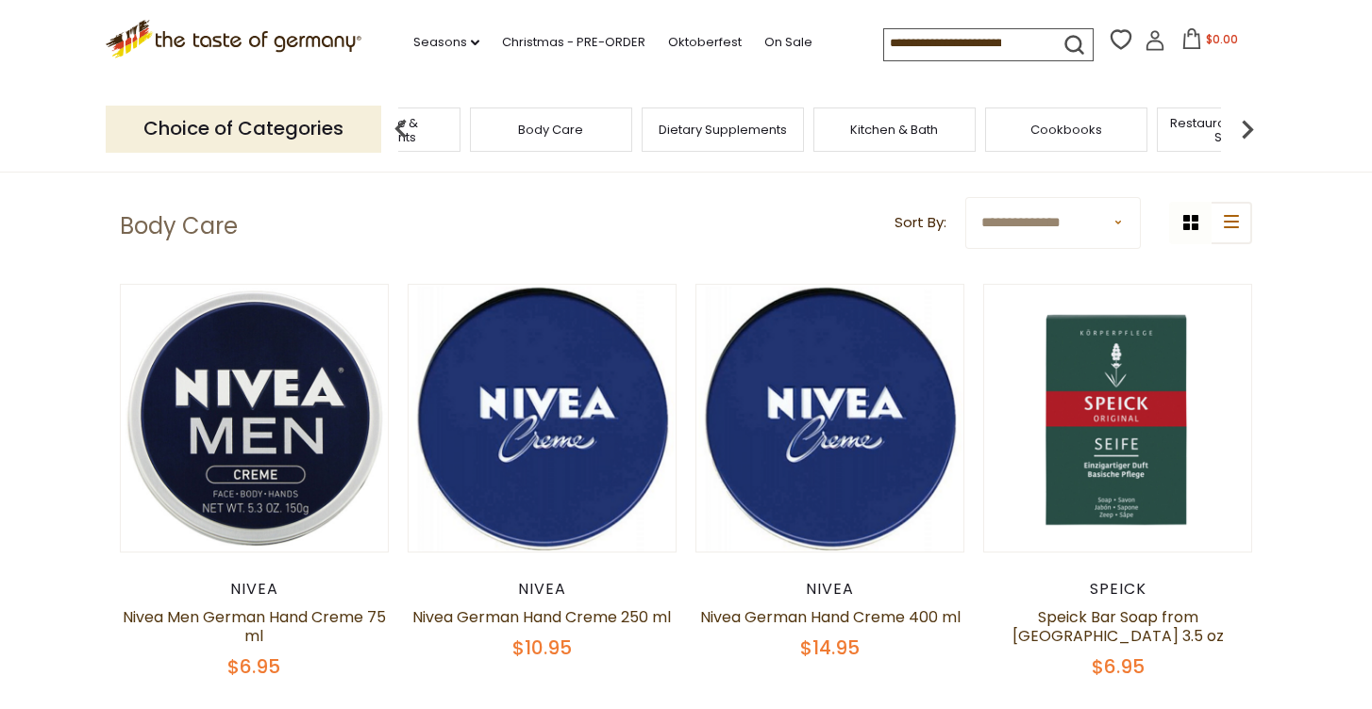
click at [397, 124] on img at bounding box center [401, 129] width 38 height 38
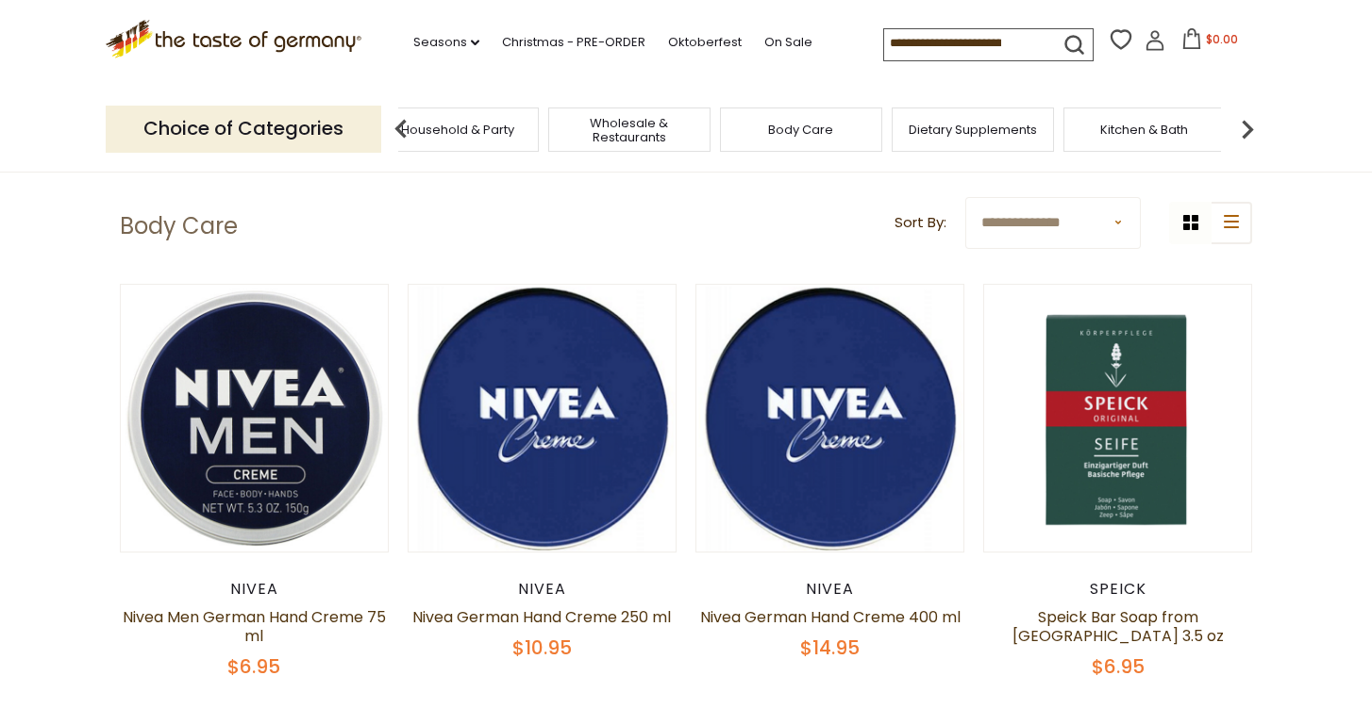
click at [625, 125] on span "Wholesale & Restaurants" at bounding box center [629, 130] width 151 height 28
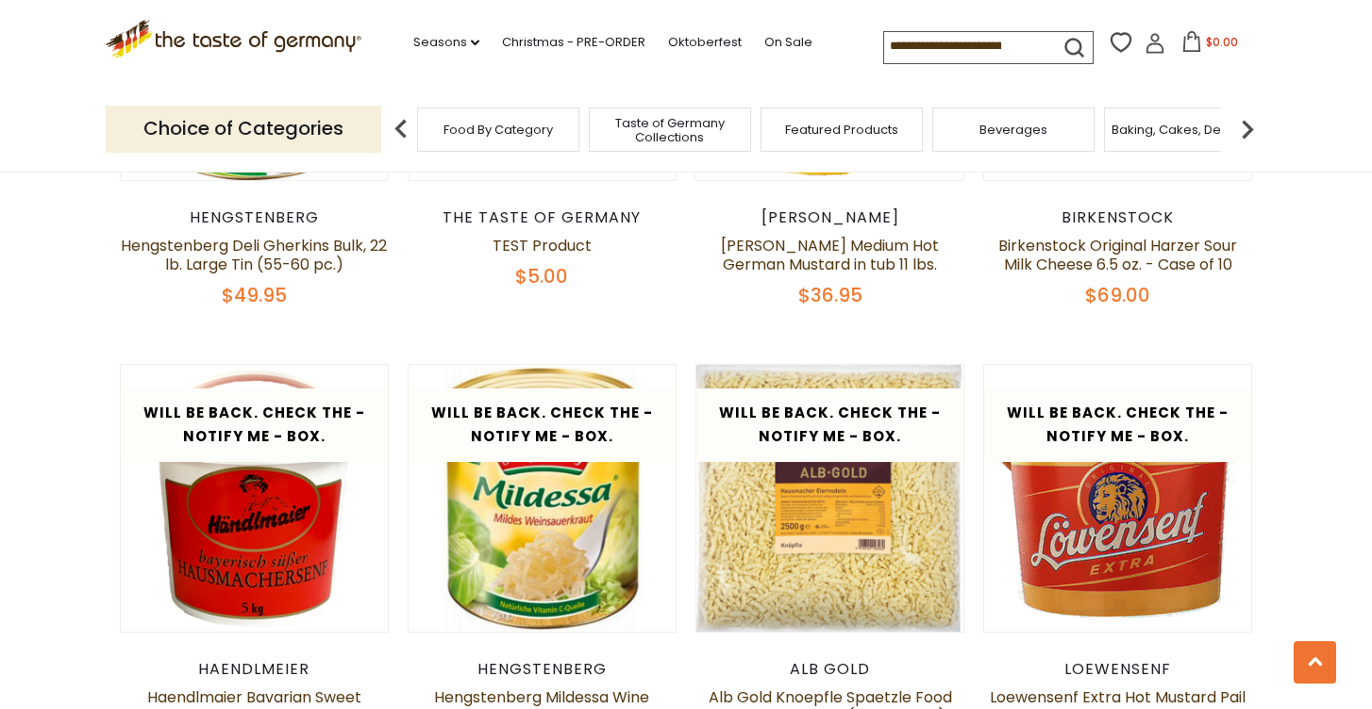
scroll to position [1160, 0]
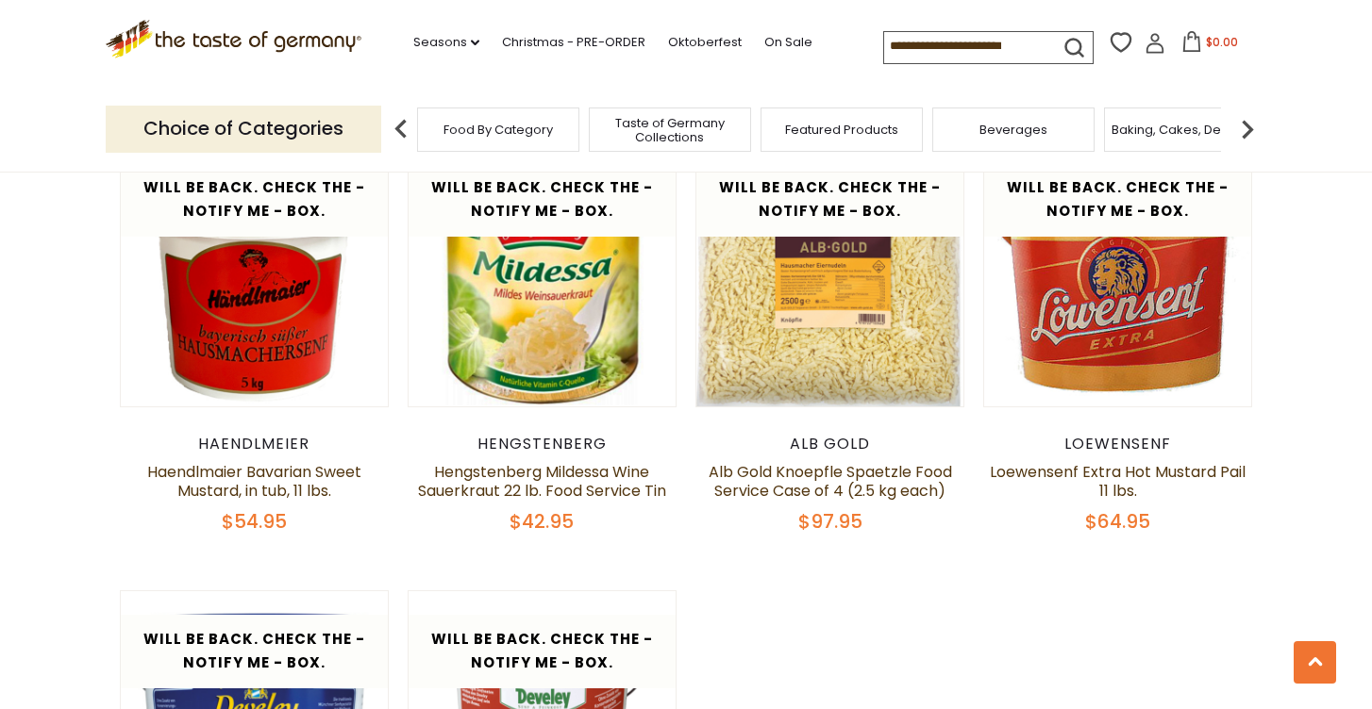
click at [1248, 125] on img at bounding box center [1247, 129] width 38 height 38
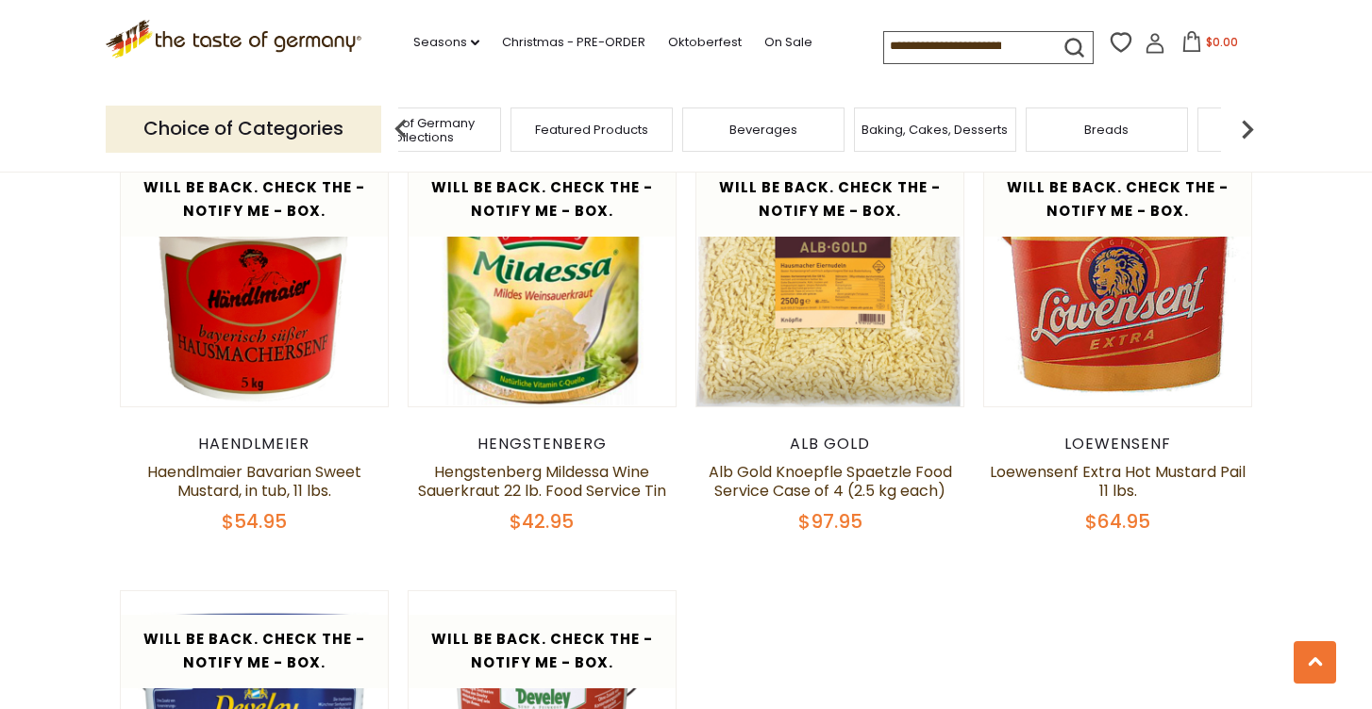
click at [1248, 124] on img at bounding box center [1247, 129] width 38 height 38
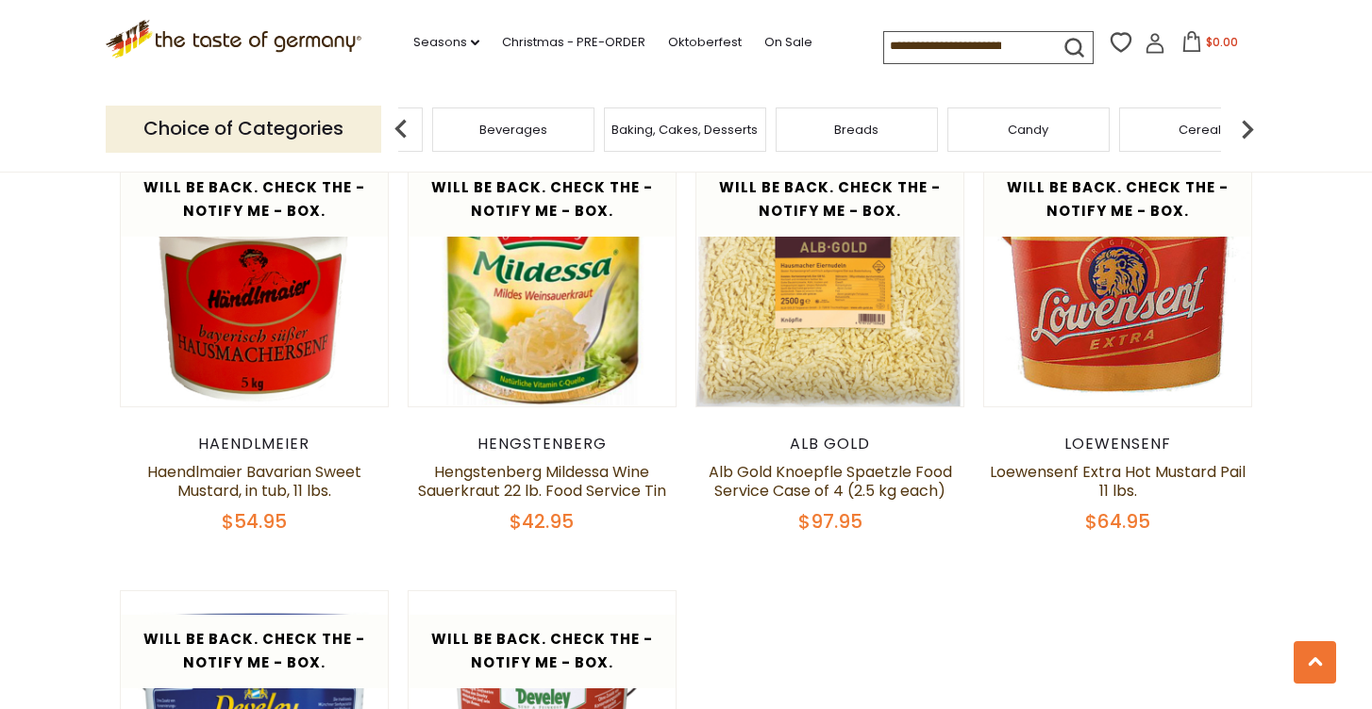
click at [1248, 124] on img at bounding box center [1247, 129] width 38 height 38
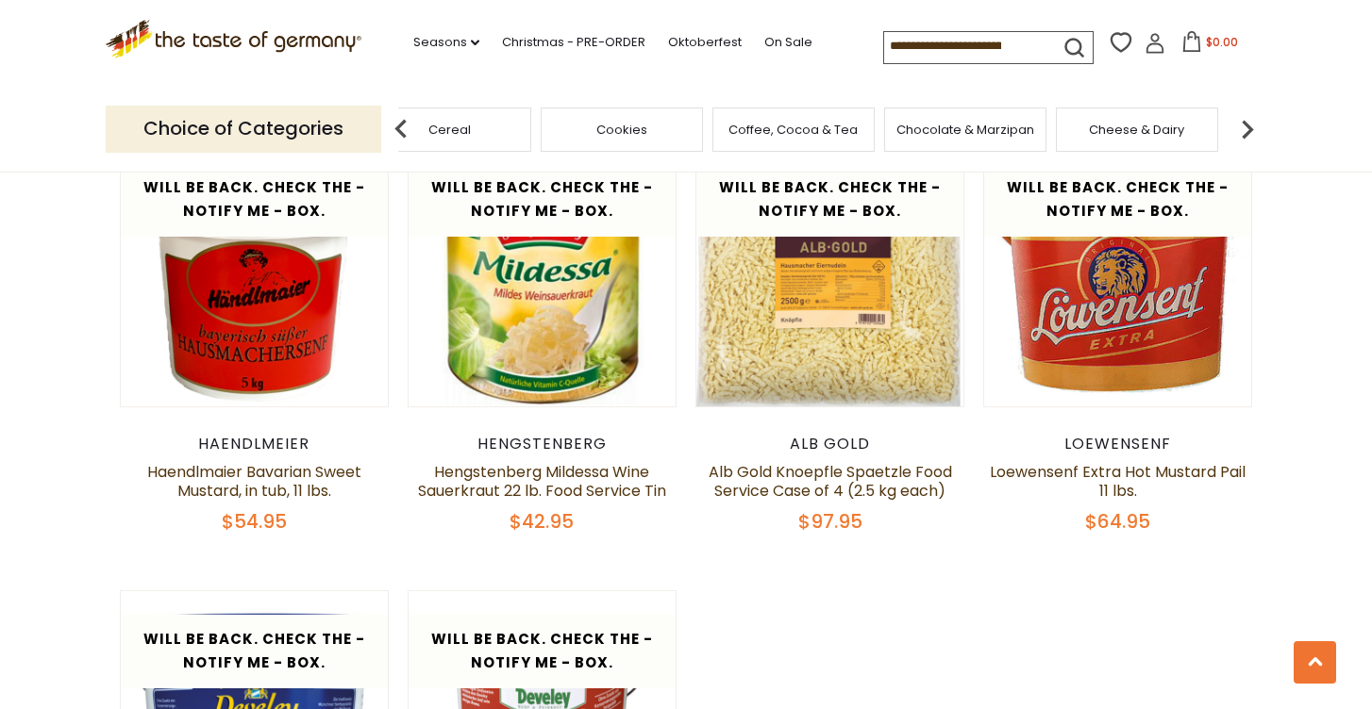
click at [1248, 124] on img at bounding box center [1247, 129] width 38 height 38
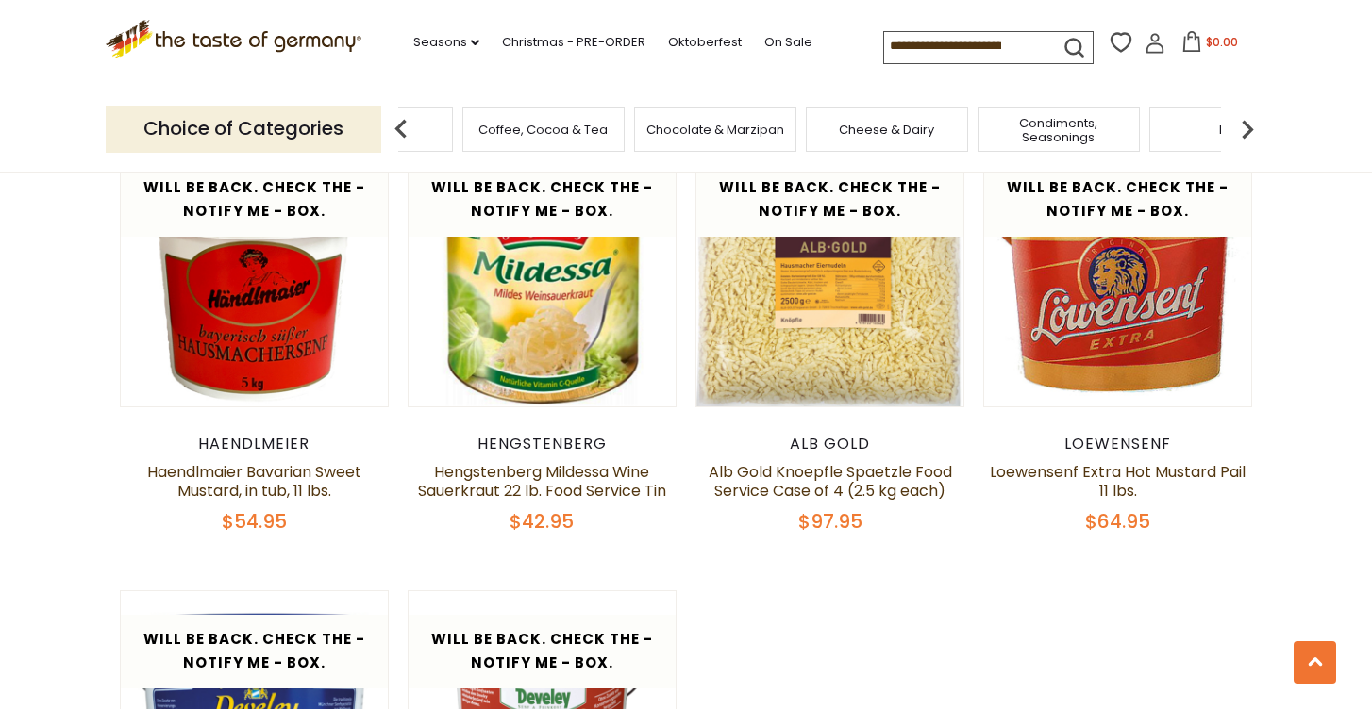
click at [1248, 124] on img at bounding box center [1247, 129] width 38 height 38
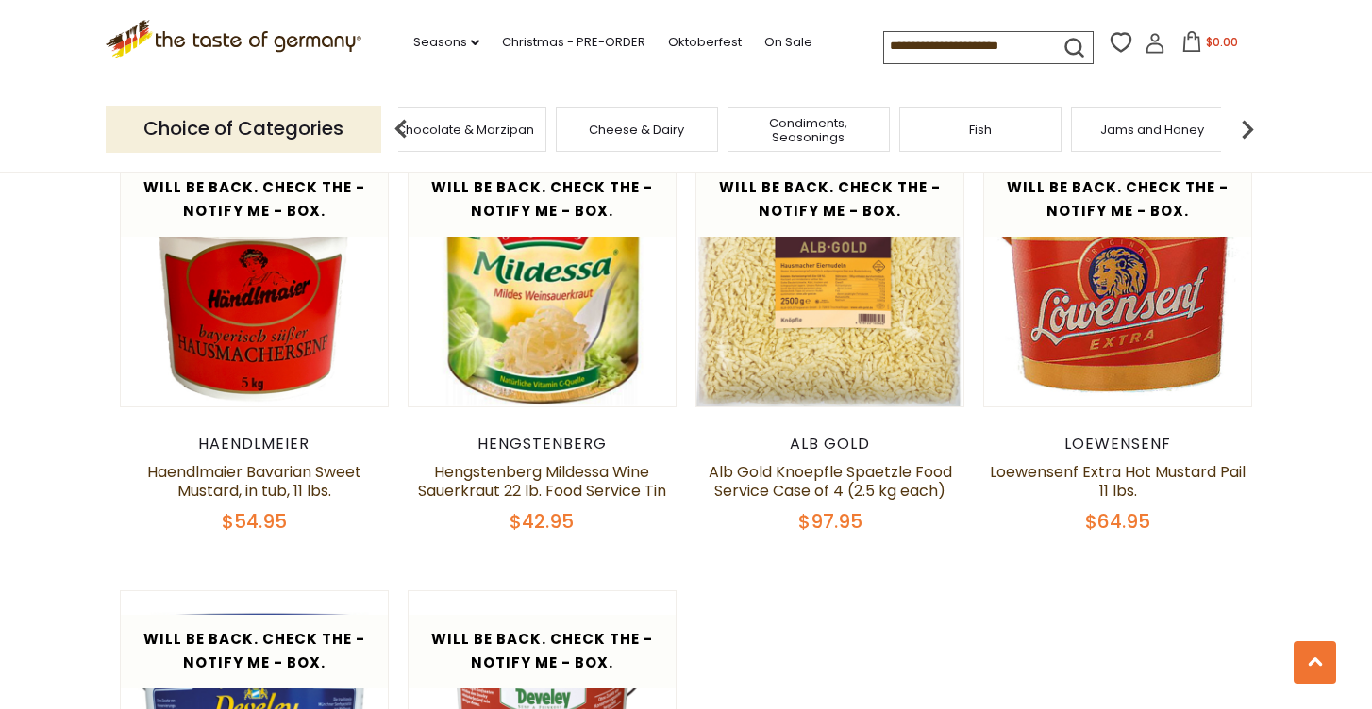
click at [1248, 124] on img at bounding box center [1247, 129] width 38 height 38
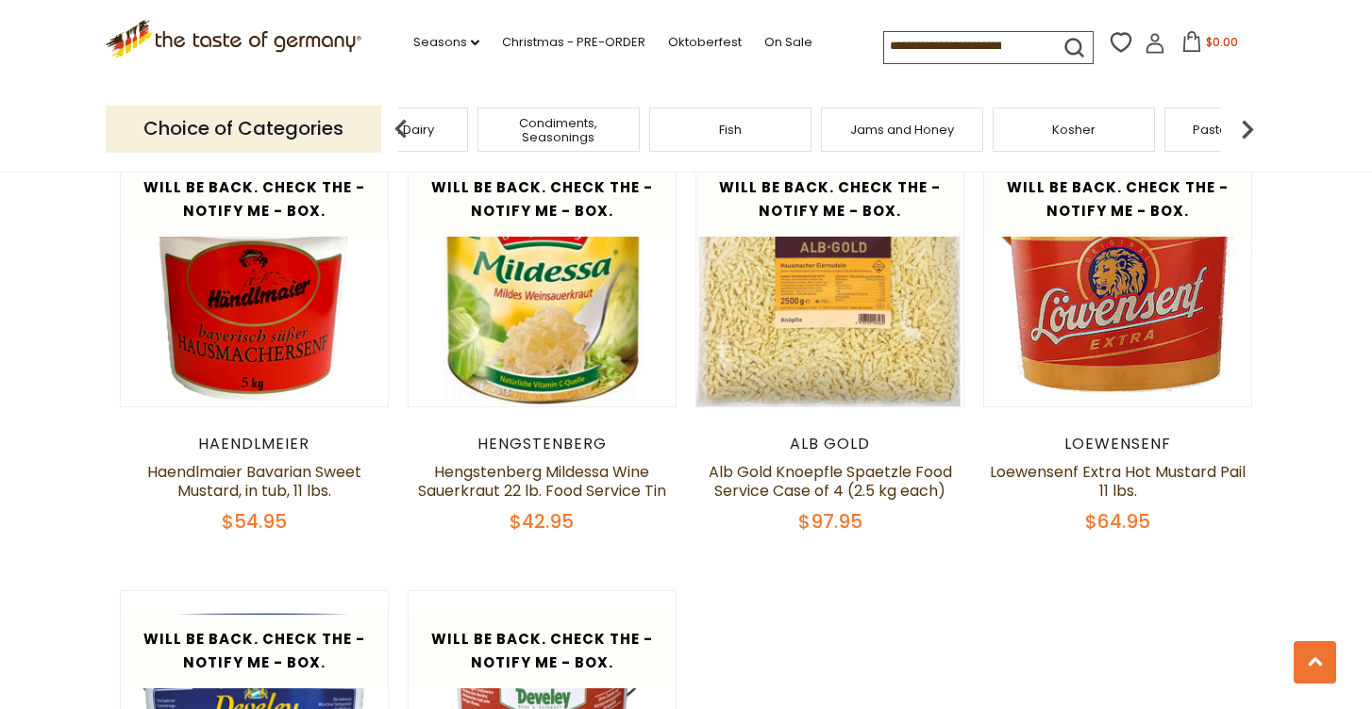
click at [1248, 124] on img at bounding box center [1247, 129] width 38 height 38
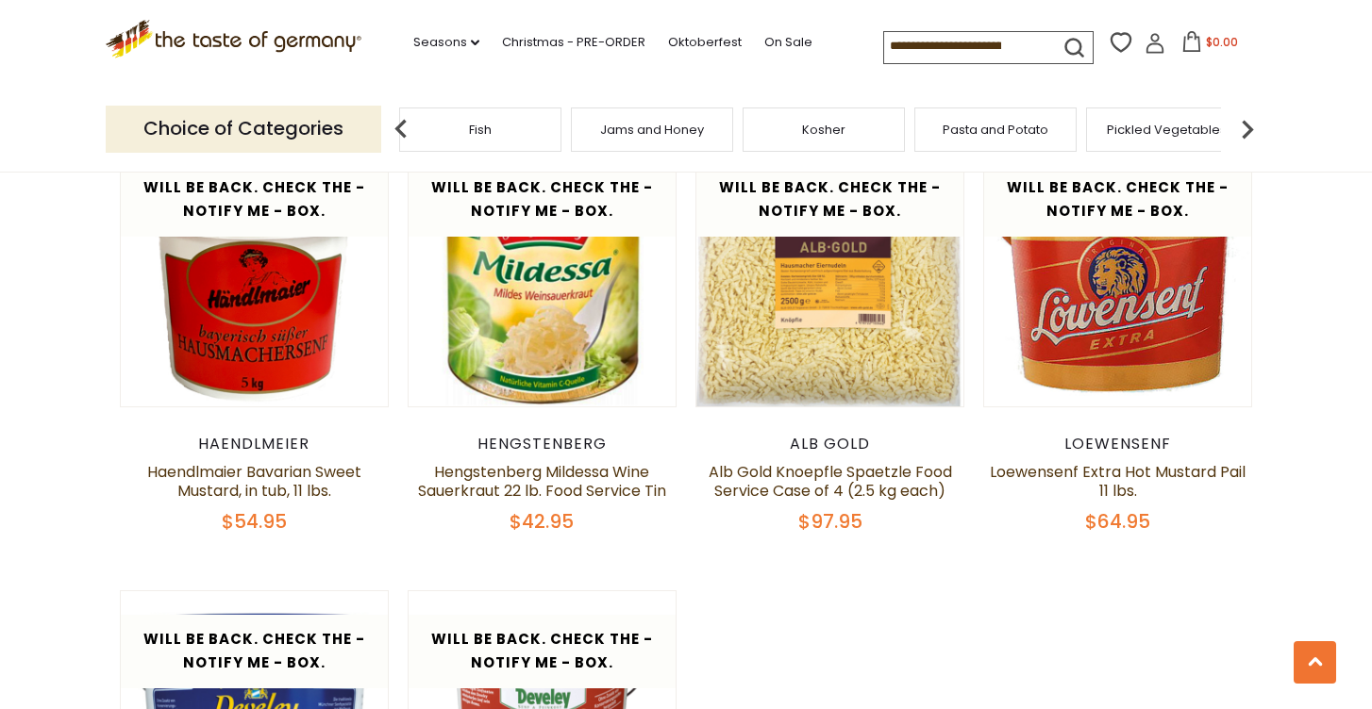
click at [1248, 124] on img at bounding box center [1247, 129] width 38 height 38
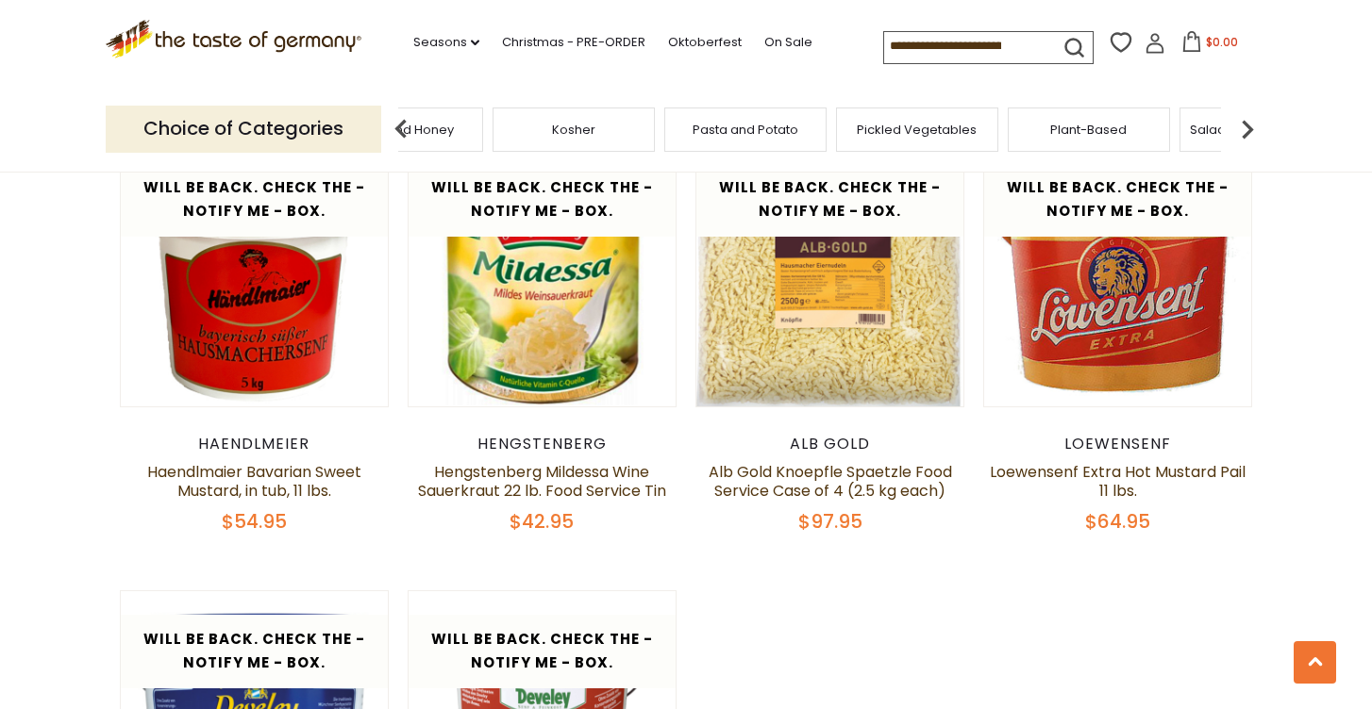
click at [1248, 124] on img at bounding box center [1247, 129] width 38 height 38
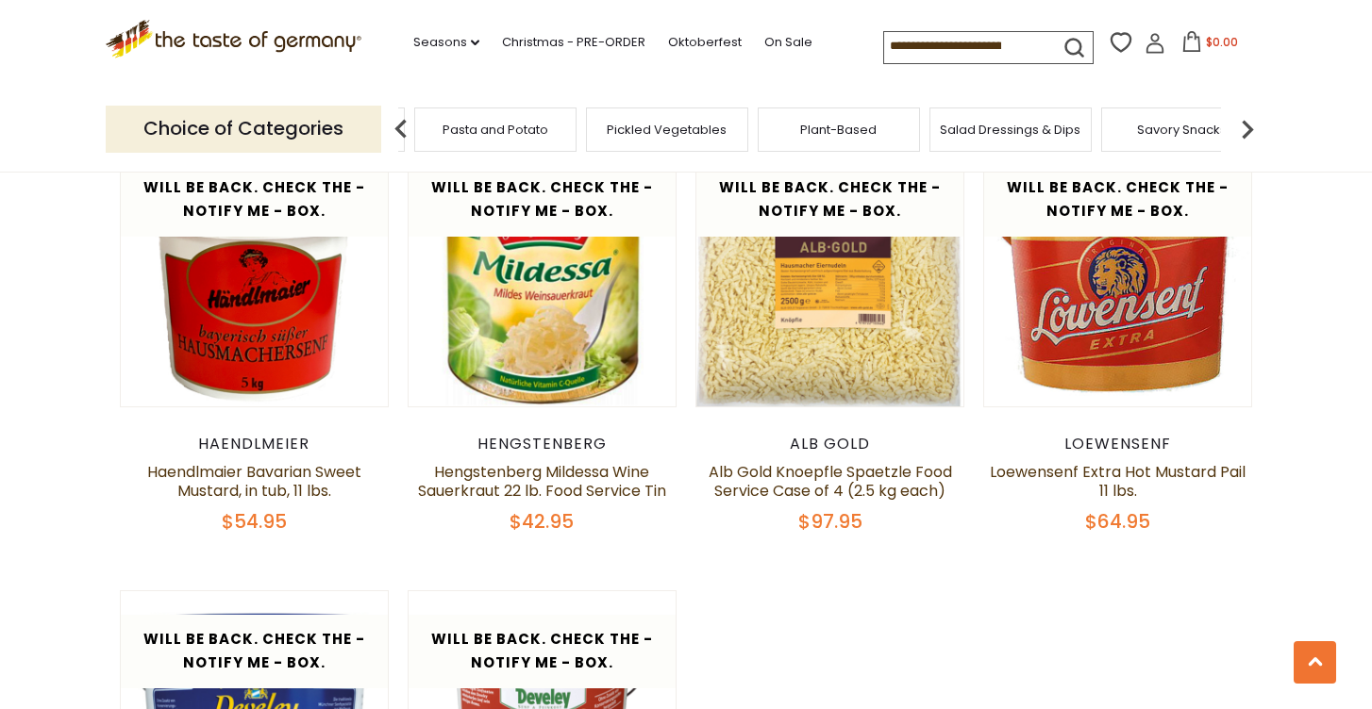
click at [1248, 124] on img at bounding box center [1247, 129] width 38 height 38
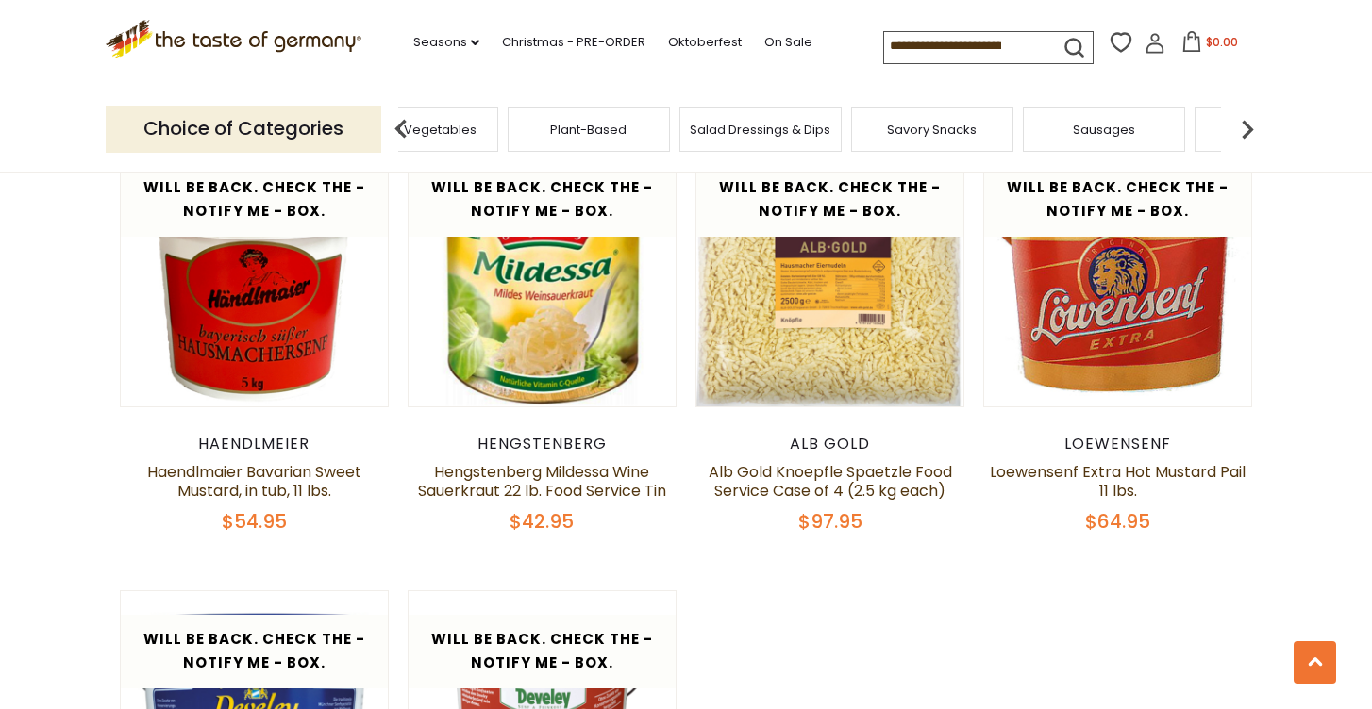
click at [1248, 125] on img at bounding box center [1247, 129] width 38 height 38
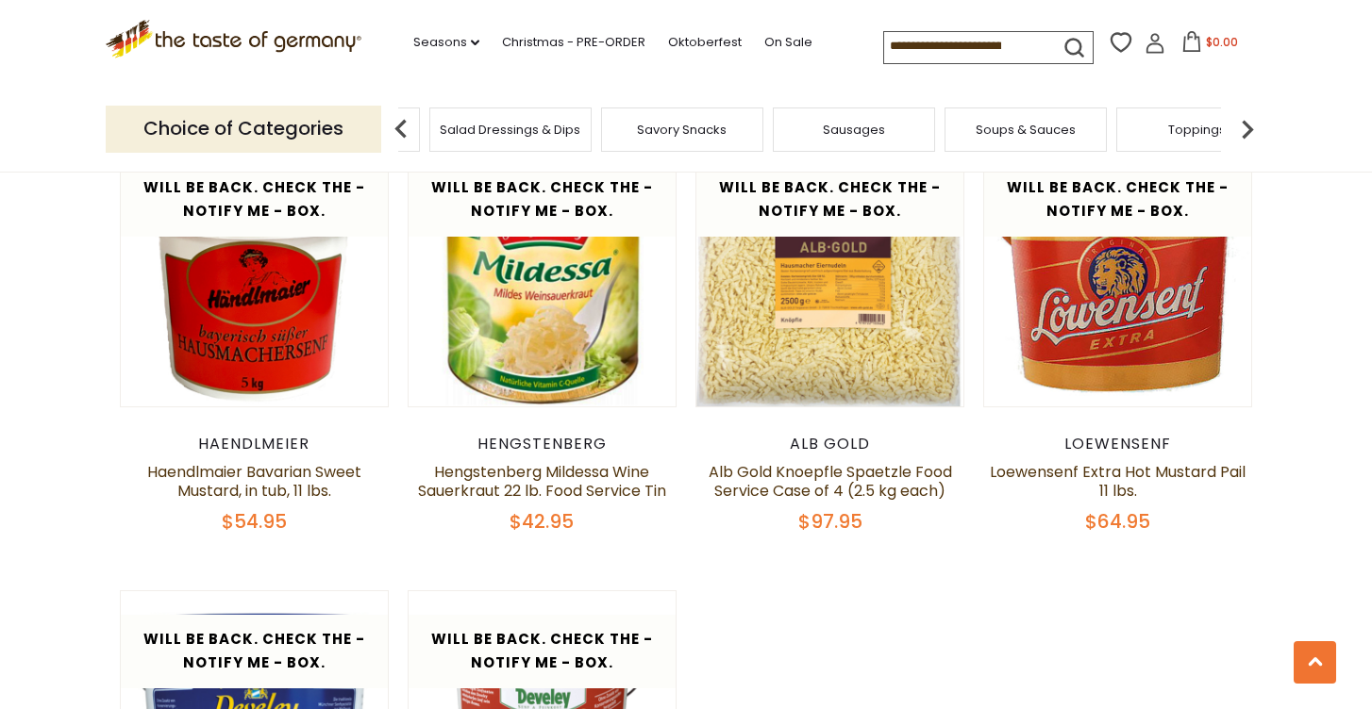
click at [1248, 125] on img at bounding box center [1247, 129] width 38 height 38
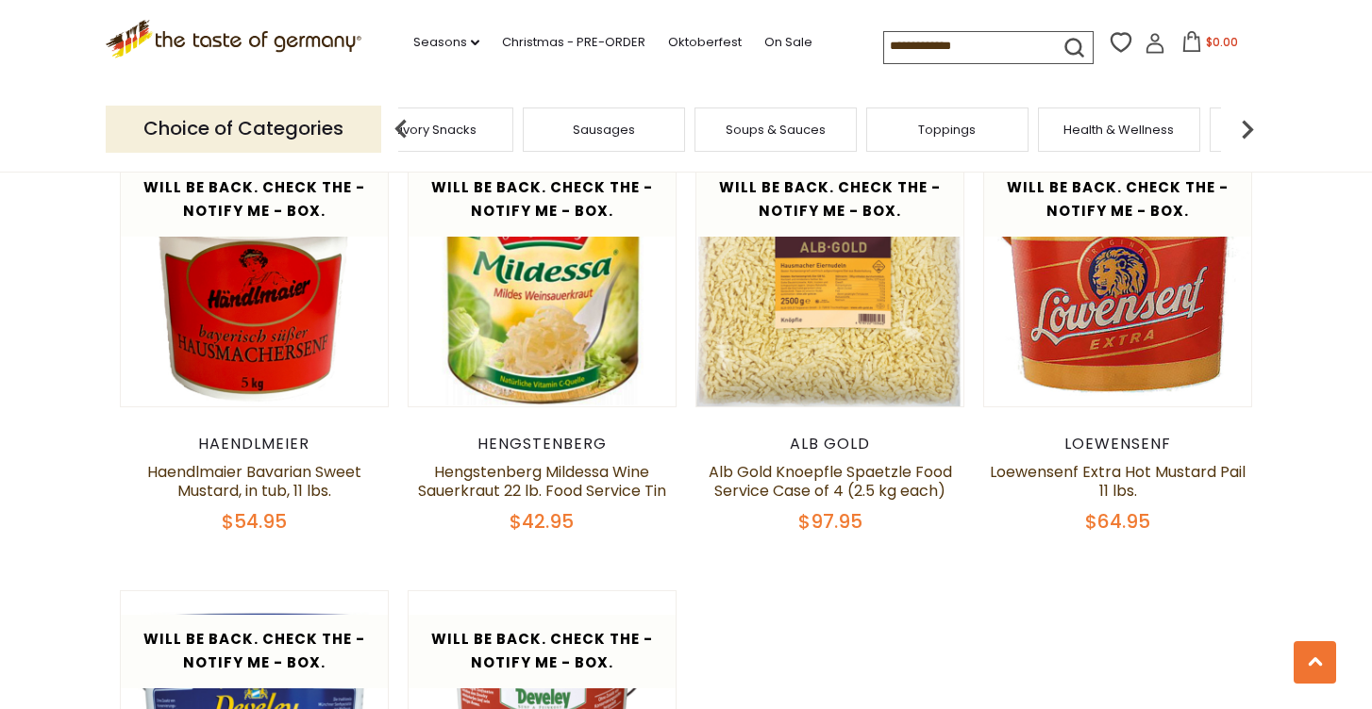
click at [1248, 124] on img at bounding box center [1247, 129] width 38 height 38
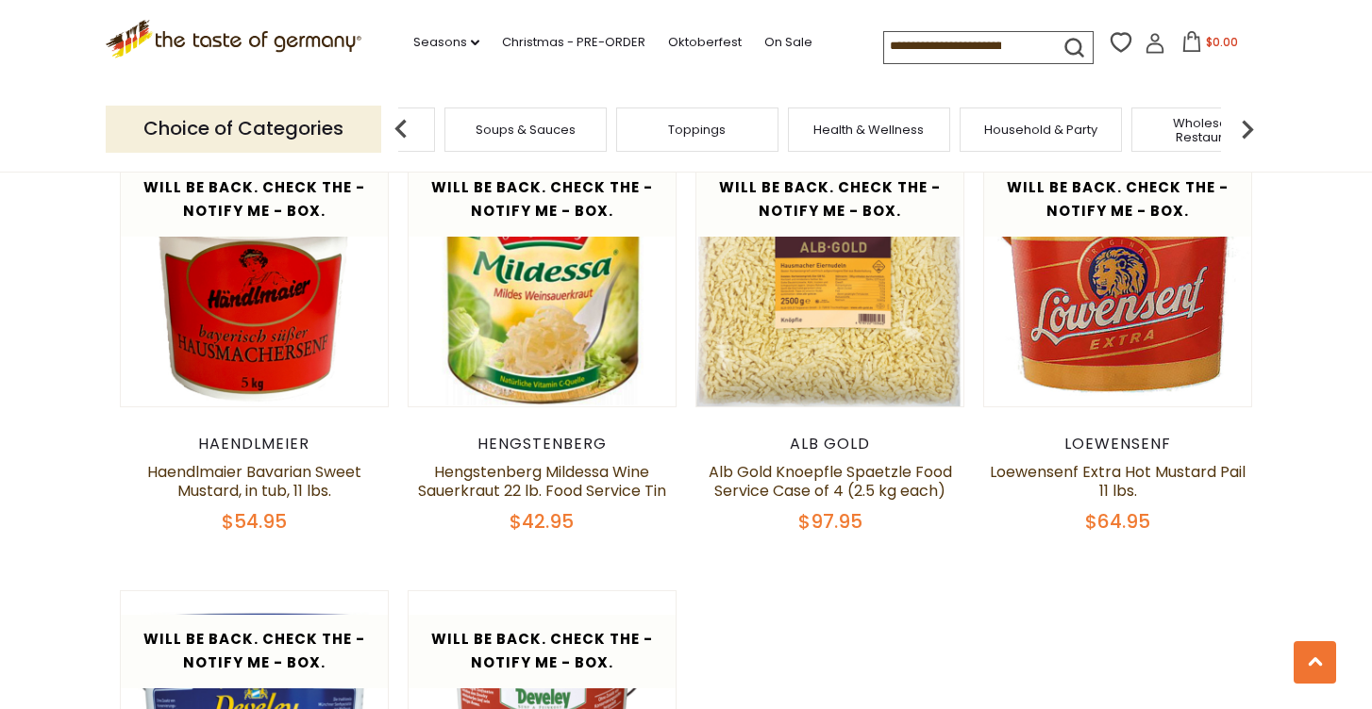
click at [1248, 124] on img at bounding box center [1247, 129] width 38 height 38
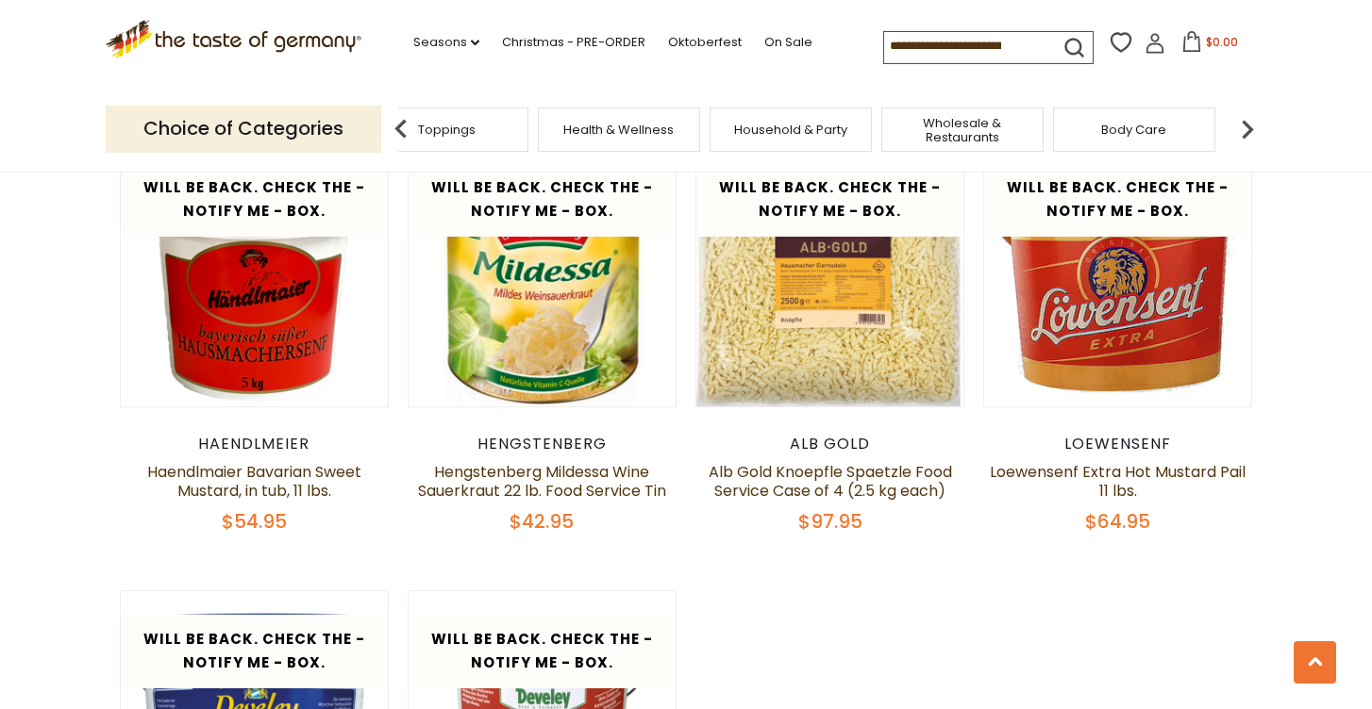
click at [1248, 124] on img at bounding box center [1247, 129] width 38 height 38
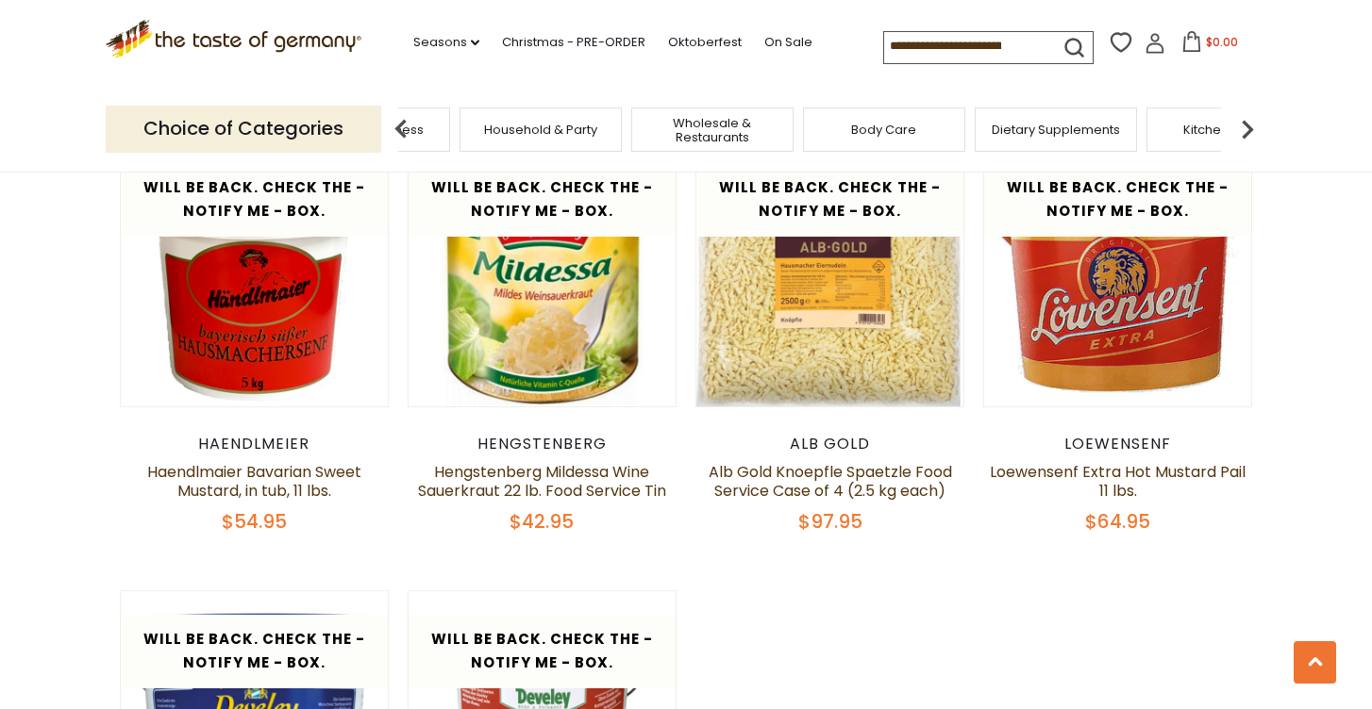
click at [1248, 124] on img at bounding box center [1247, 129] width 38 height 38
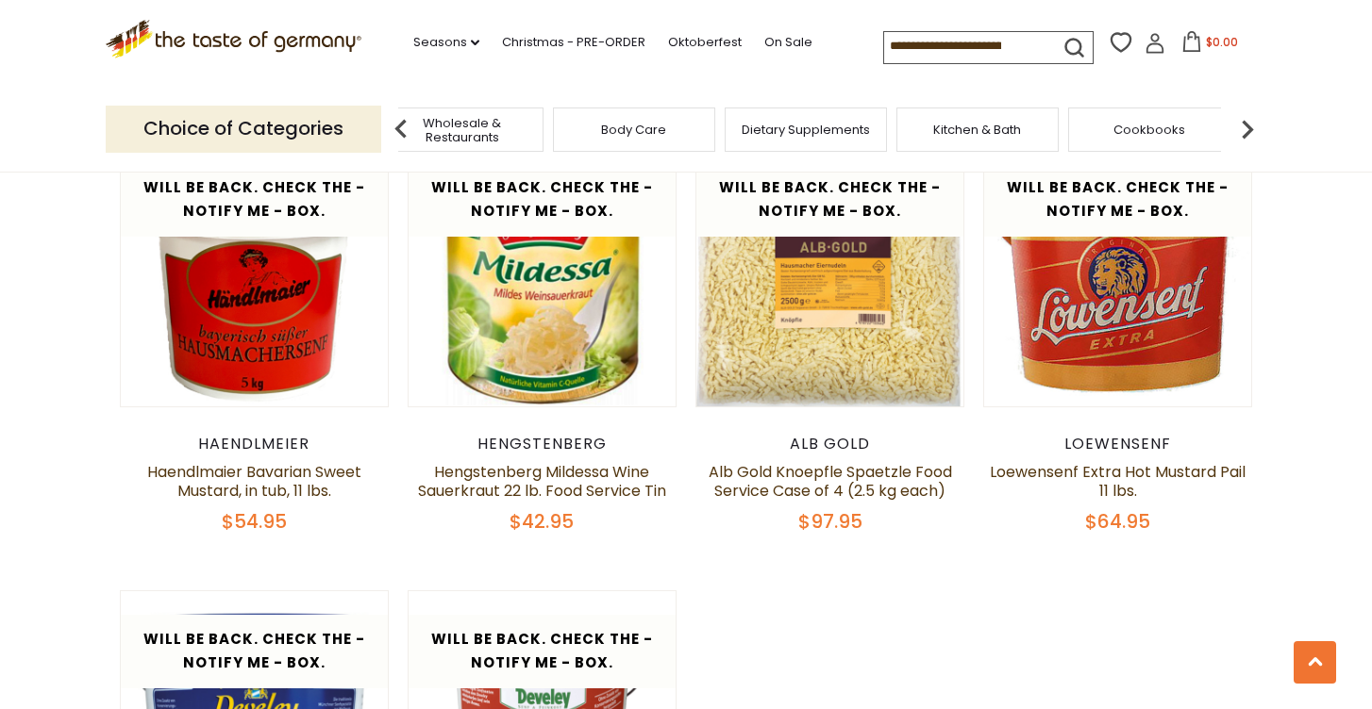
click at [836, 124] on span "Dietary Supplements" at bounding box center [805, 130] width 128 height 14
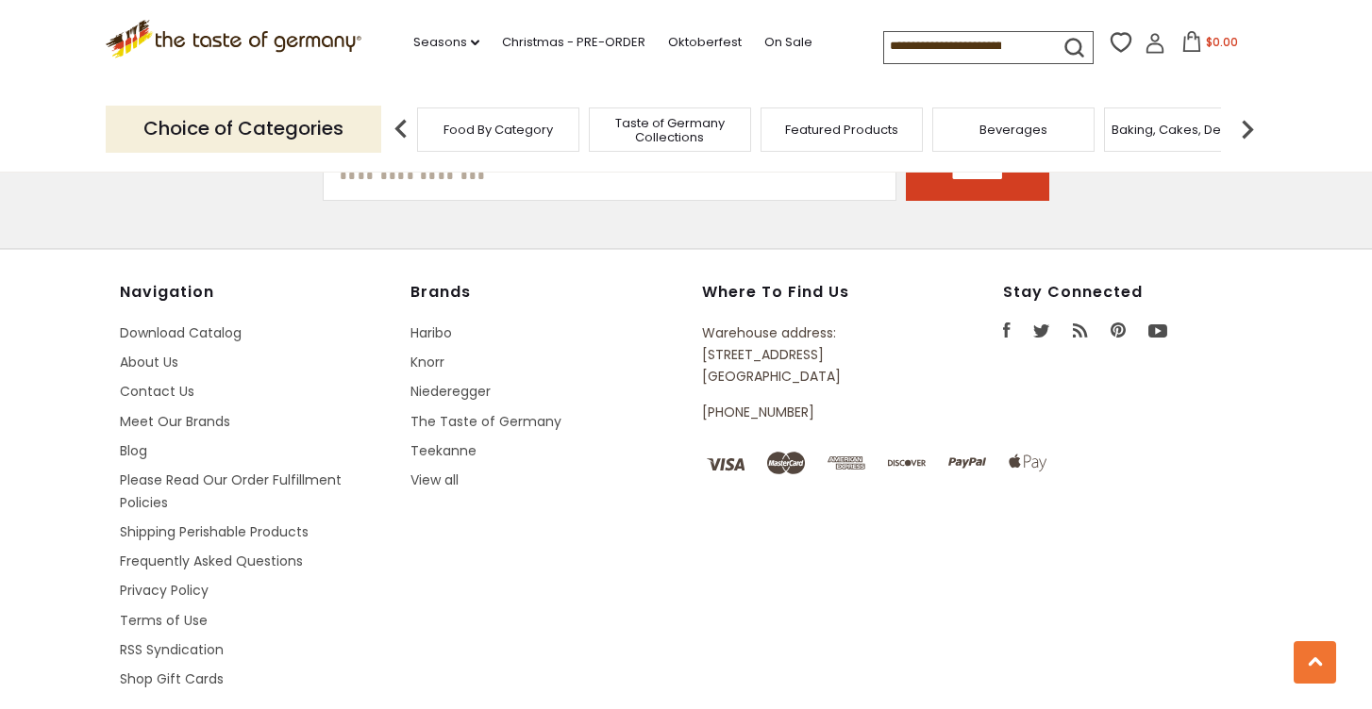
scroll to position [2447, 0]
